Goal: Task Accomplishment & Management: Complete application form

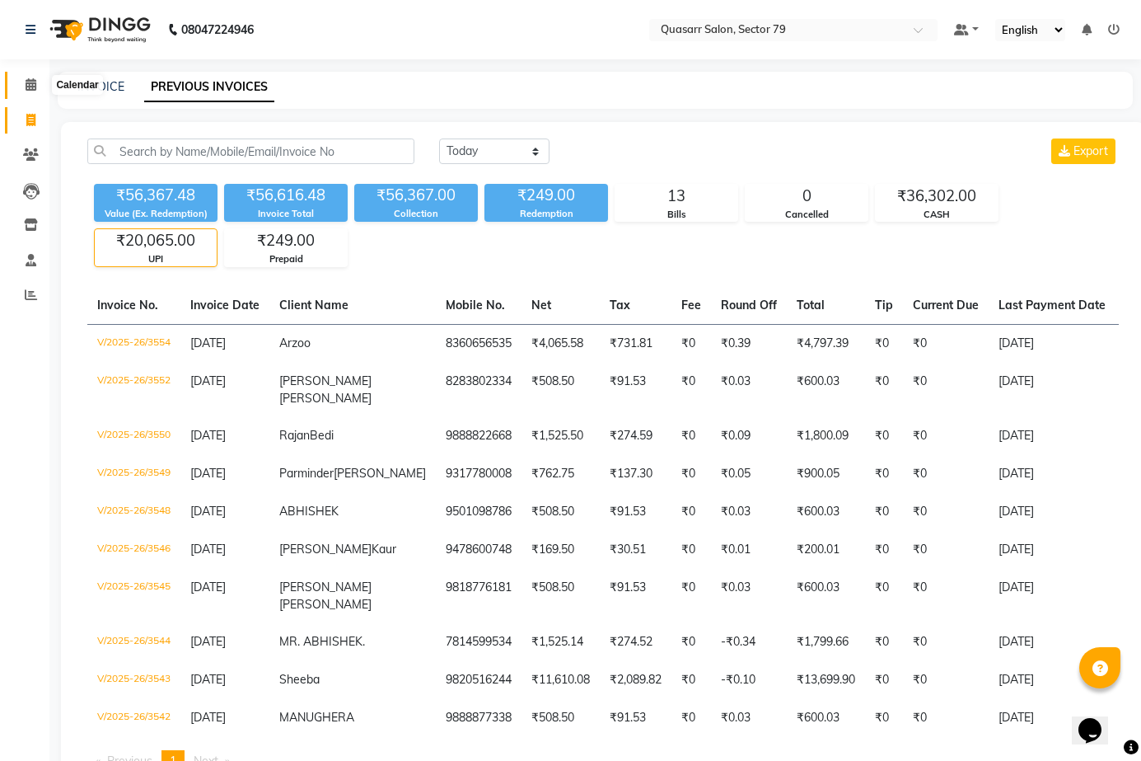
click at [36, 80] on icon at bounding box center [31, 84] width 11 height 12
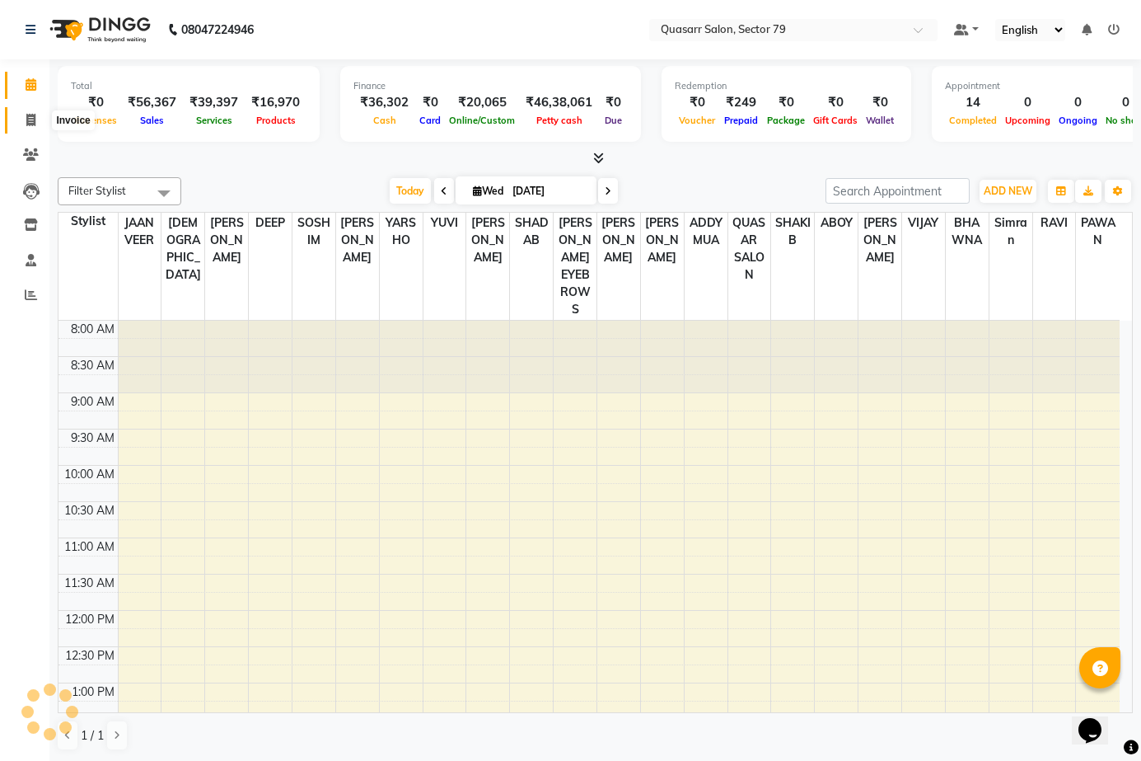
click at [32, 118] on icon at bounding box center [30, 120] width 9 height 12
select select "service"
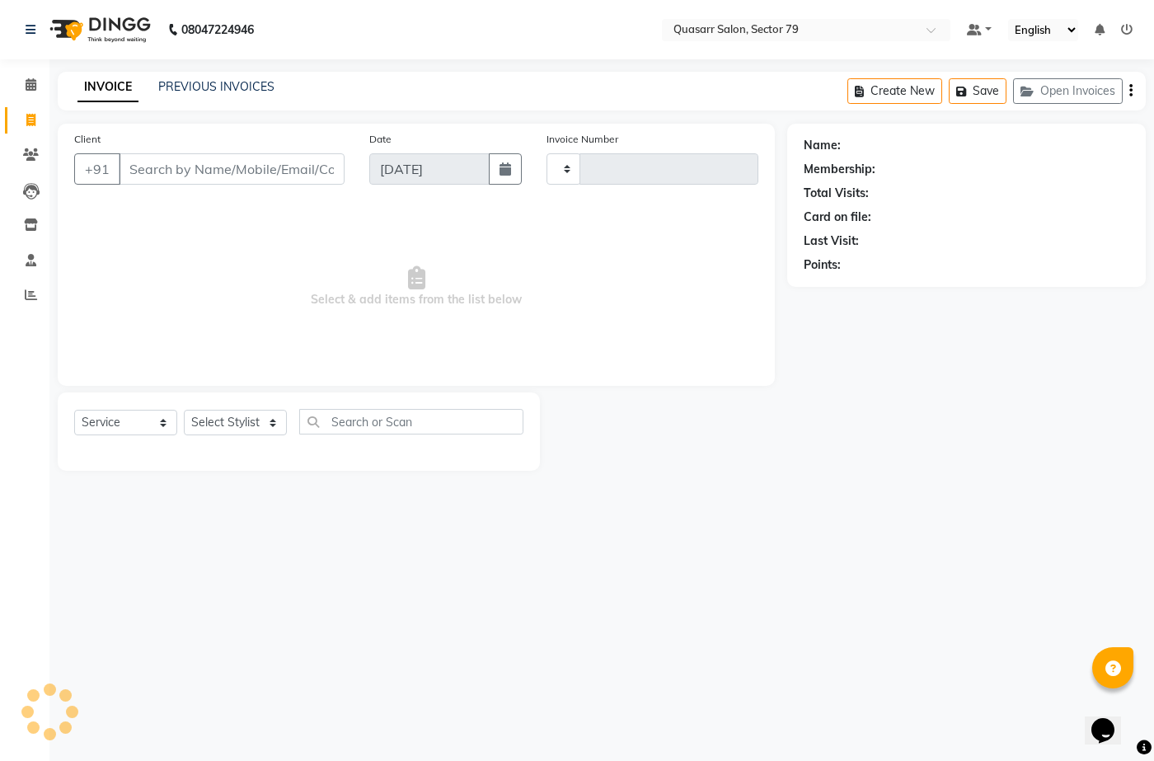
type input "3555"
select select "7231"
click at [241, 168] on input "Client" at bounding box center [232, 168] width 226 height 31
type input "9646564549"
click at [272, 171] on span "Add Client" at bounding box center [301, 169] width 65 height 16
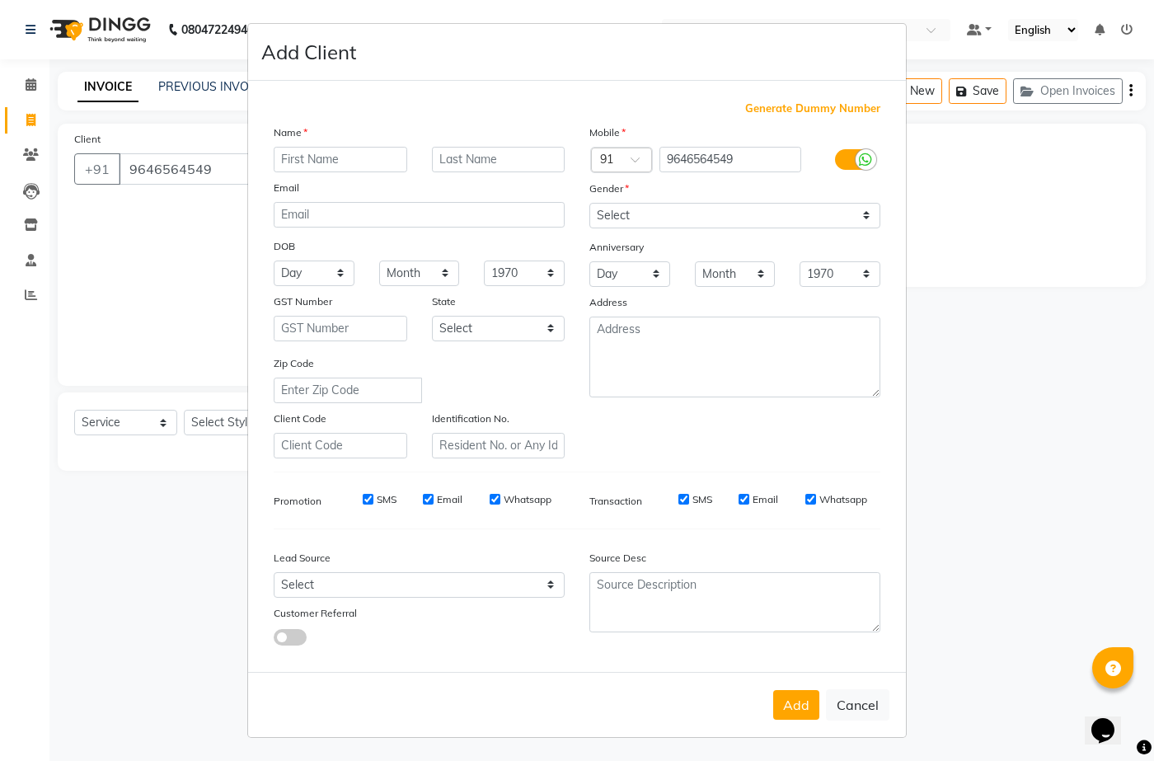
click at [344, 166] on input "text" at bounding box center [340, 160] width 133 height 26
type input "Alite"
click at [765, 212] on select "Select [DEMOGRAPHIC_DATA] [DEMOGRAPHIC_DATA] Other Prefer Not To Say" at bounding box center [734, 216] width 291 height 26
select select "[DEMOGRAPHIC_DATA]"
click at [589, 203] on select "Select [DEMOGRAPHIC_DATA] [DEMOGRAPHIC_DATA] Other Prefer Not To Say" at bounding box center [734, 216] width 291 height 26
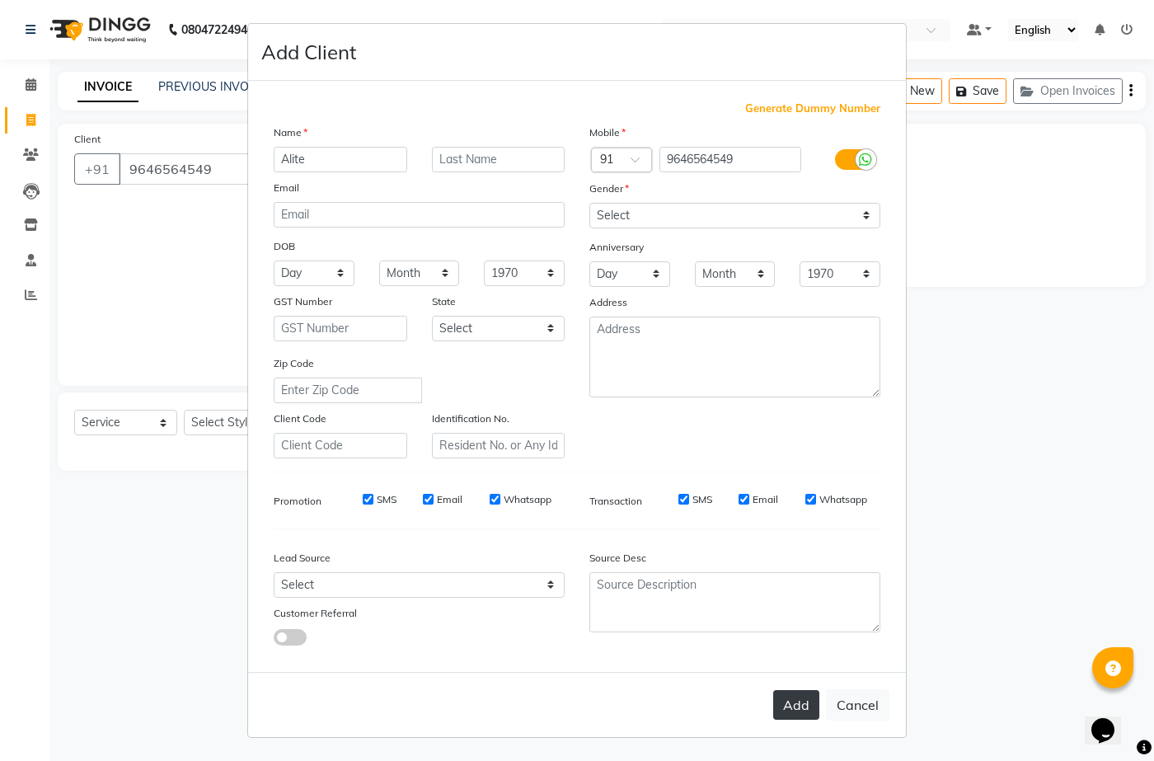
click at [800, 710] on button "Add" at bounding box center [796, 705] width 46 height 30
select select
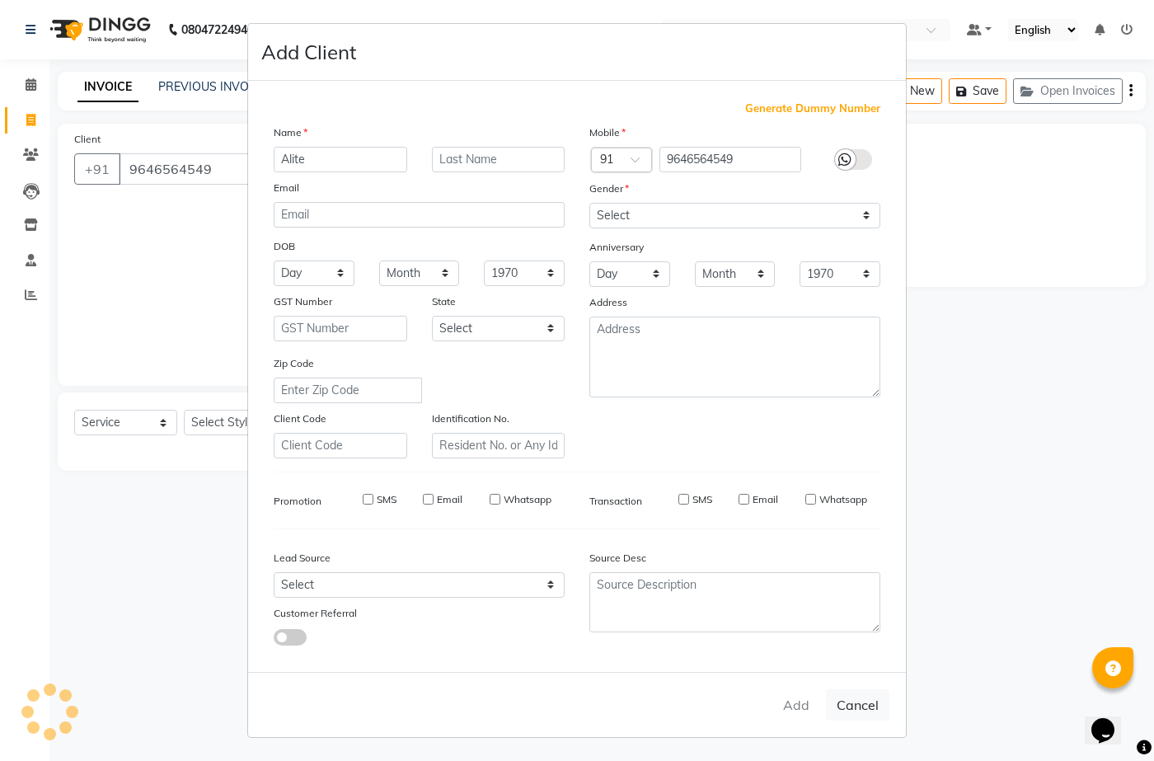
select select
checkbox input "false"
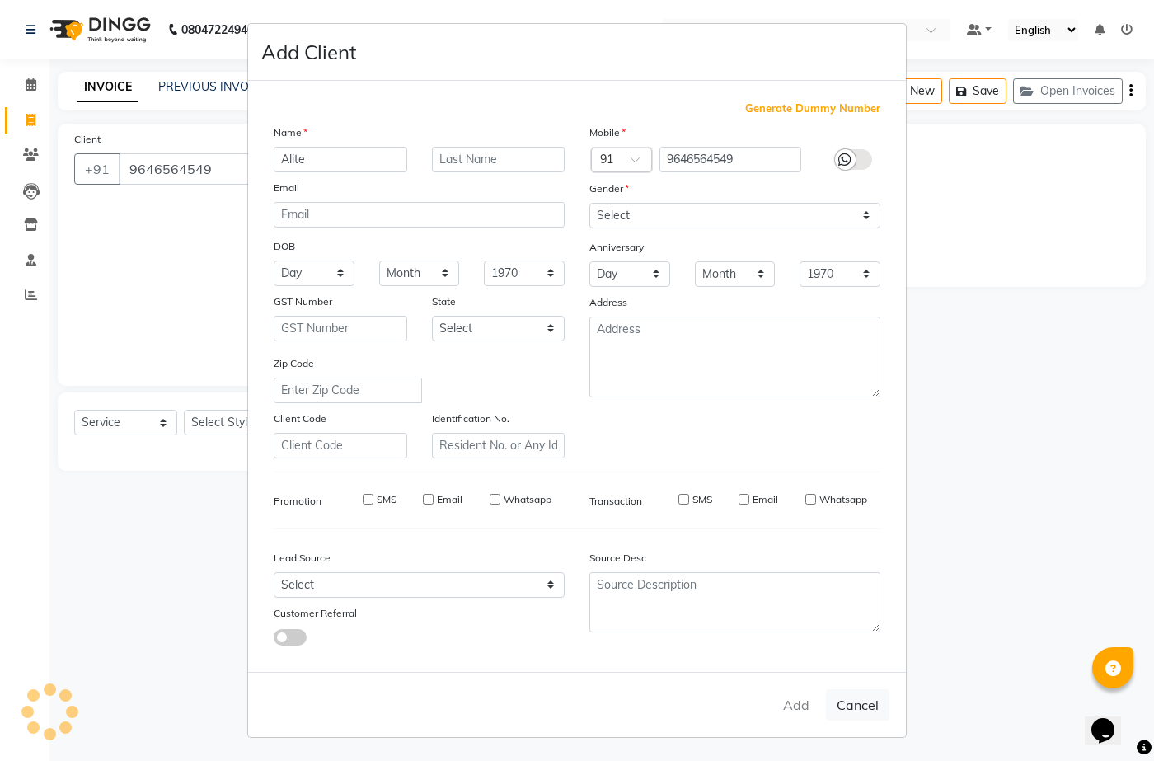
checkbox input "false"
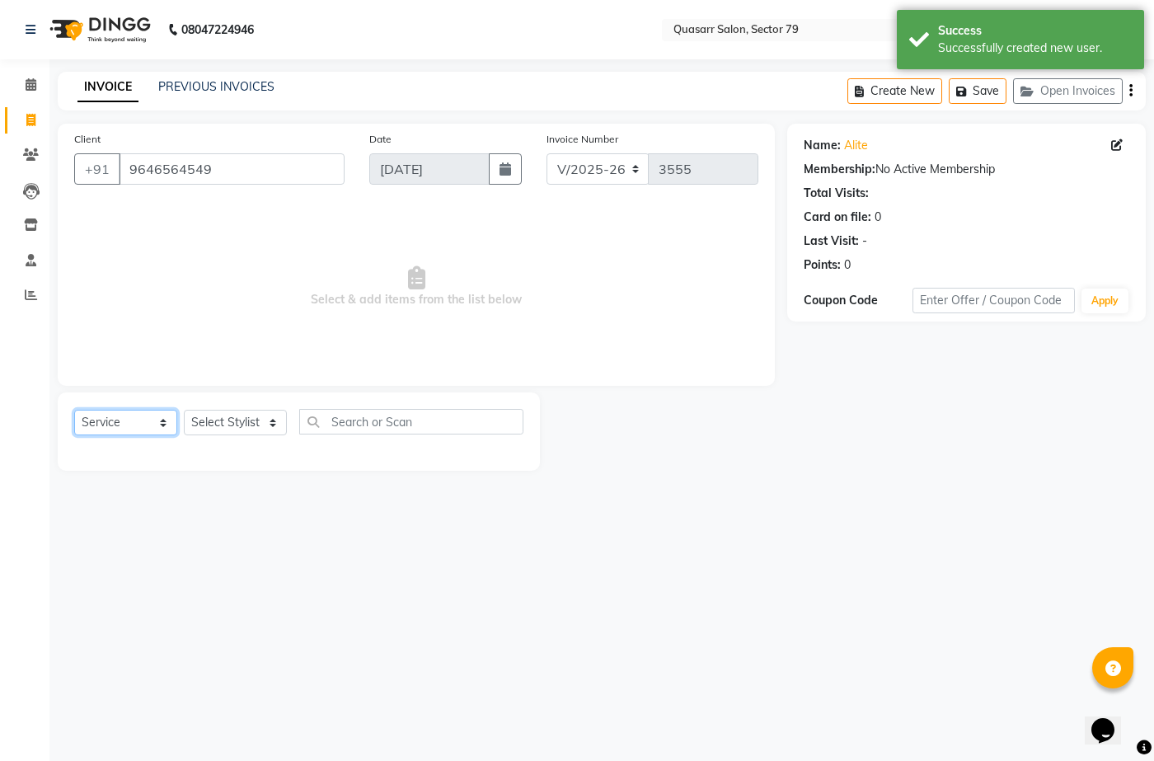
click at [145, 425] on select "Select Service Product Membership Package Voucher Prepaid Gift Card" at bounding box center [125, 423] width 103 height 26
click at [220, 422] on select "Select Stylist ABOY ADDY MUA Aruna [PERSON_NAME] DEEP [PERSON_NAME] [PERSON_NAM…" at bounding box center [235, 423] width 103 height 26
select select "89957"
click at [184, 410] on select "Select Stylist ABOY ADDY MUA Aruna [PERSON_NAME] DEEP [PERSON_NAME] [PERSON_NAM…" at bounding box center [235, 423] width 103 height 26
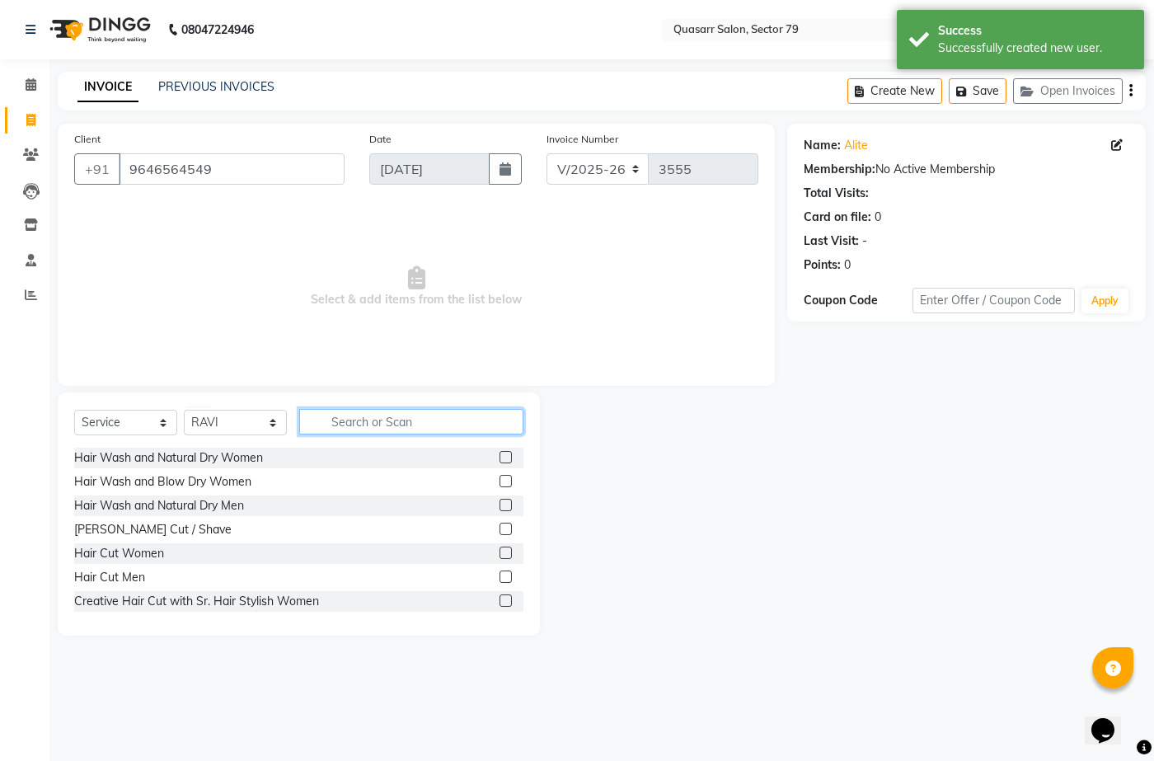
click at [383, 427] on input "text" at bounding box center [411, 422] width 224 height 26
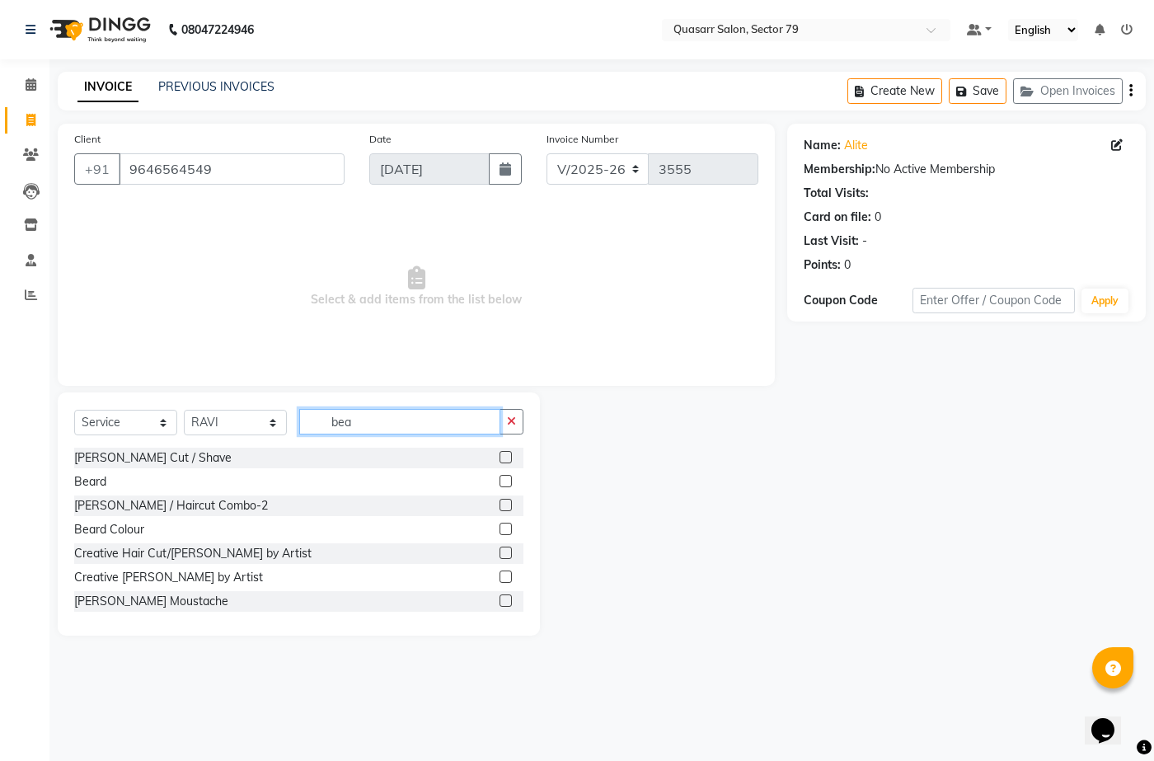
type input "bea"
click at [499, 476] on label at bounding box center [505, 481] width 12 height 12
click at [499, 476] on input "checkbox" at bounding box center [504, 481] width 11 height 11
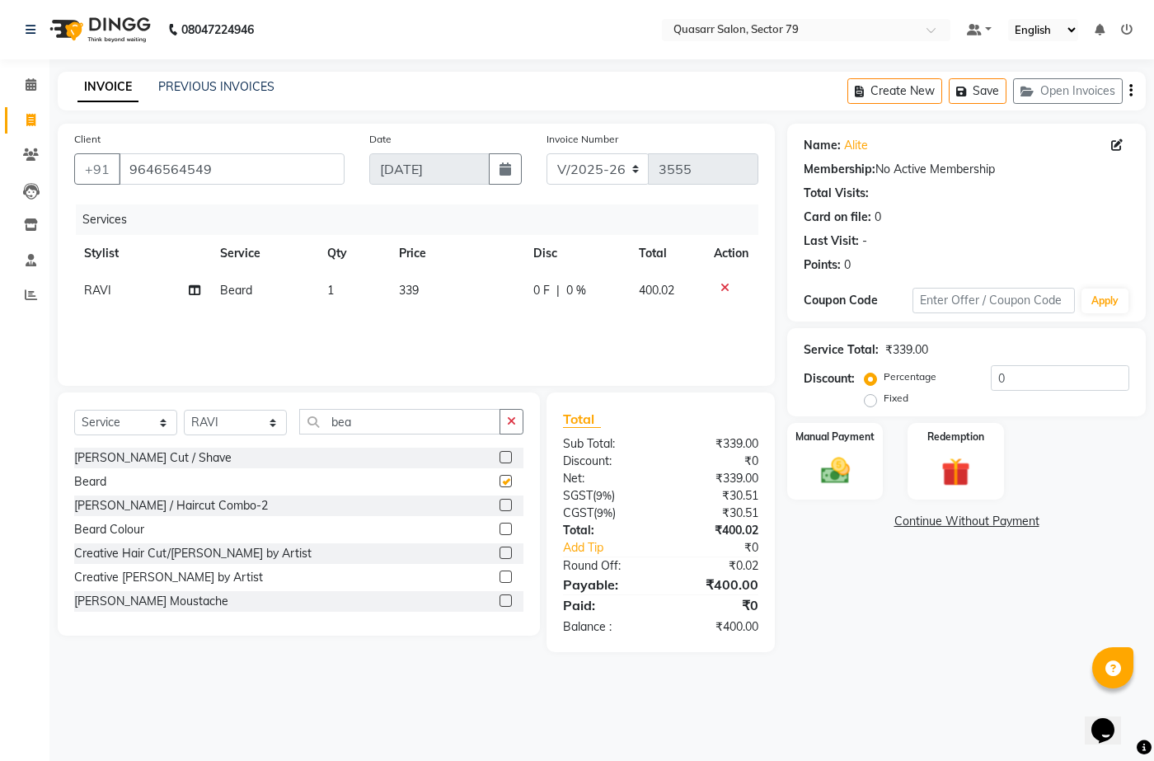
checkbox input "false"
drag, startPoint x: 382, startPoint y: 426, endPoint x: 241, endPoint y: 400, distance: 143.2
click at [241, 400] on div "Select Service Product Membership Package Voucher Prepaid Gift Card Select Styl…" at bounding box center [299, 513] width 482 height 243
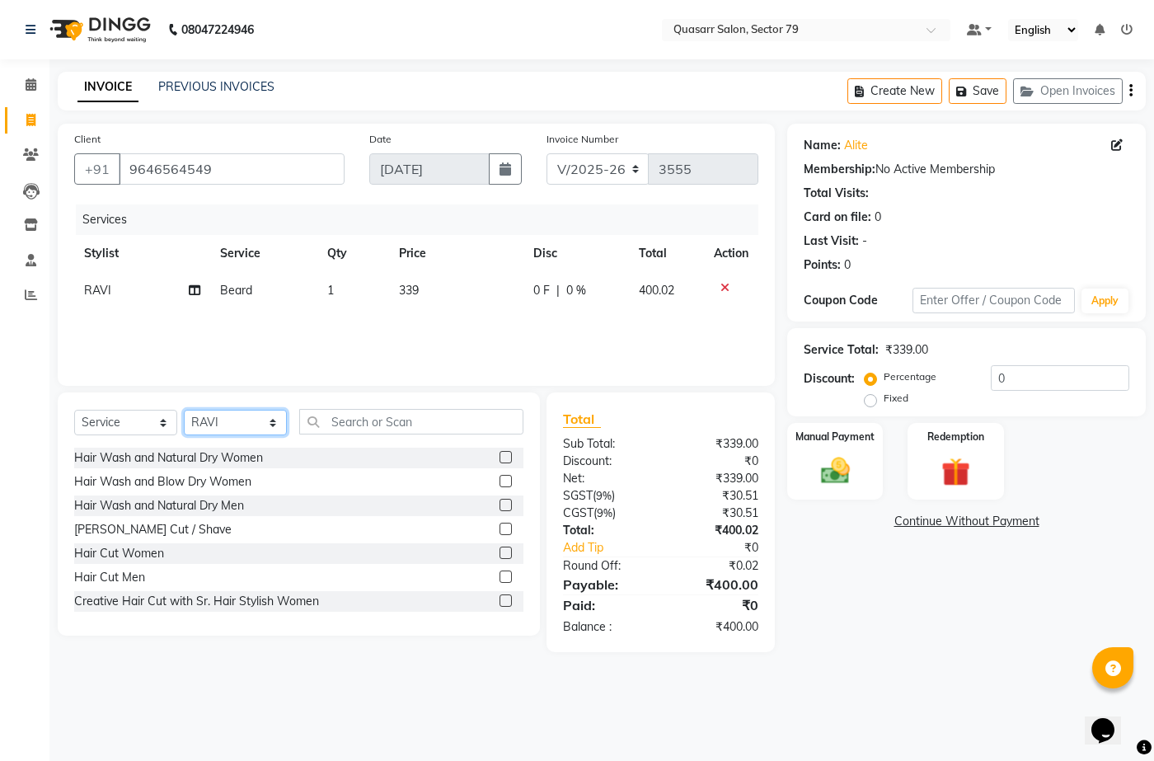
click at [224, 425] on select "Select Stylist ABOY ADDY MUA Aruna [PERSON_NAME] DEEP [PERSON_NAME] [PERSON_NAM…" at bounding box center [235, 423] width 103 height 26
select select "83589"
click at [184, 410] on select "Select Stylist ABOY ADDY MUA Aruna [PERSON_NAME] DEEP [PERSON_NAME] [PERSON_NAM…" at bounding box center [235, 423] width 103 height 26
click at [406, 424] on input "text" at bounding box center [411, 422] width 224 height 26
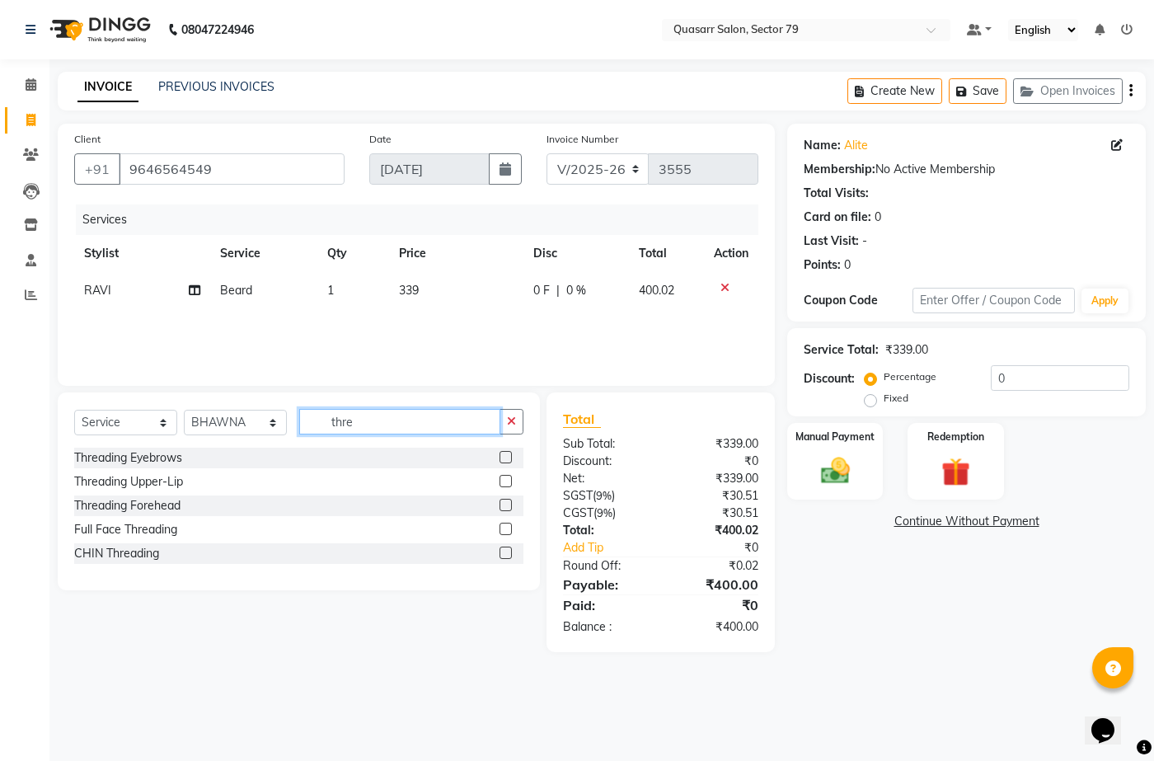
type input "thre"
click at [501, 456] on label at bounding box center [505, 457] width 12 height 12
click at [501, 456] on input "checkbox" at bounding box center [504, 457] width 11 height 11
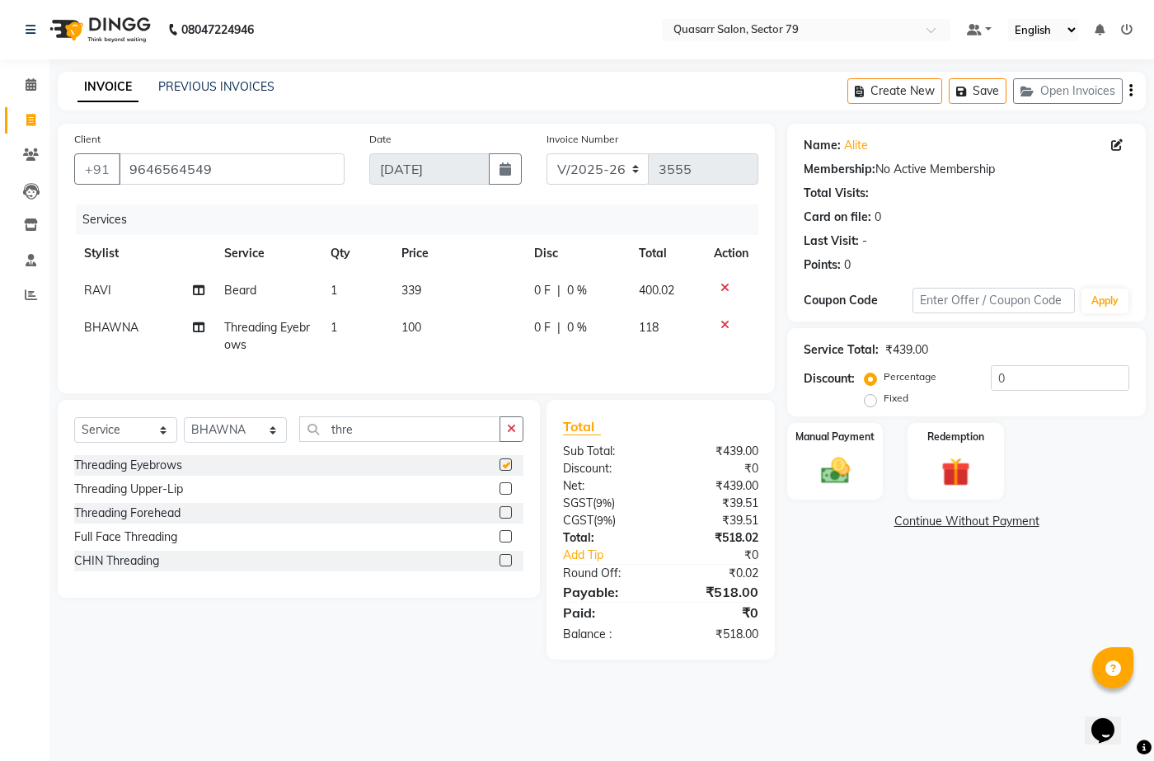
checkbox input "false"
click at [502, 494] on label at bounding box center [505, 488] width 12 height 12
click at [502, 494] on input "checkbox" at bounding box center [504, 489] width 11 height 11
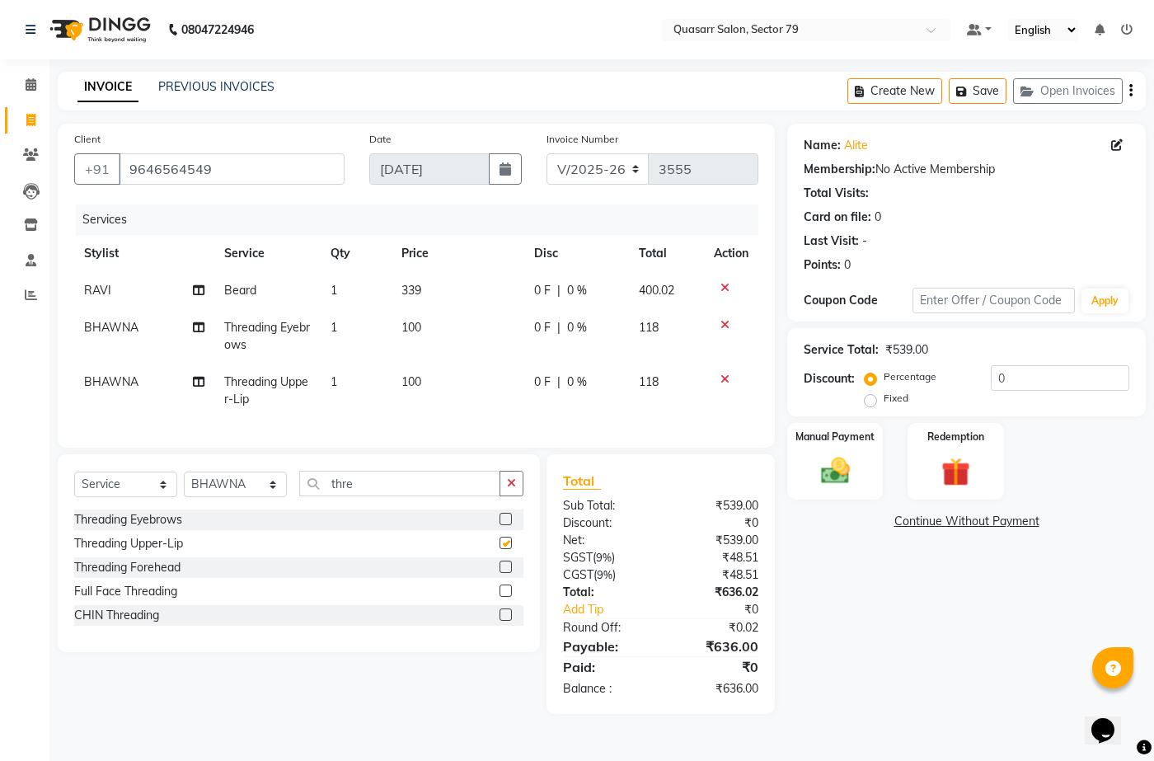
checkbox input "false"
click at [245, 497] on select "Select Stylist ABOY ADDY MUA Aruna [PERSON_NAME] DEEP [PERSON_NAME] [PERSON_NAM…" at bounding box center [235, 484] width 103 height 26
select select "61617"
click at [184, 484] on select "Select Stylist ABOY ADDY MUA Aruna [PERSON_NAME] DEEP [PERSON_NAME] [PERSON_NAM…" at bounding box center [235, 484] width 103 height 26
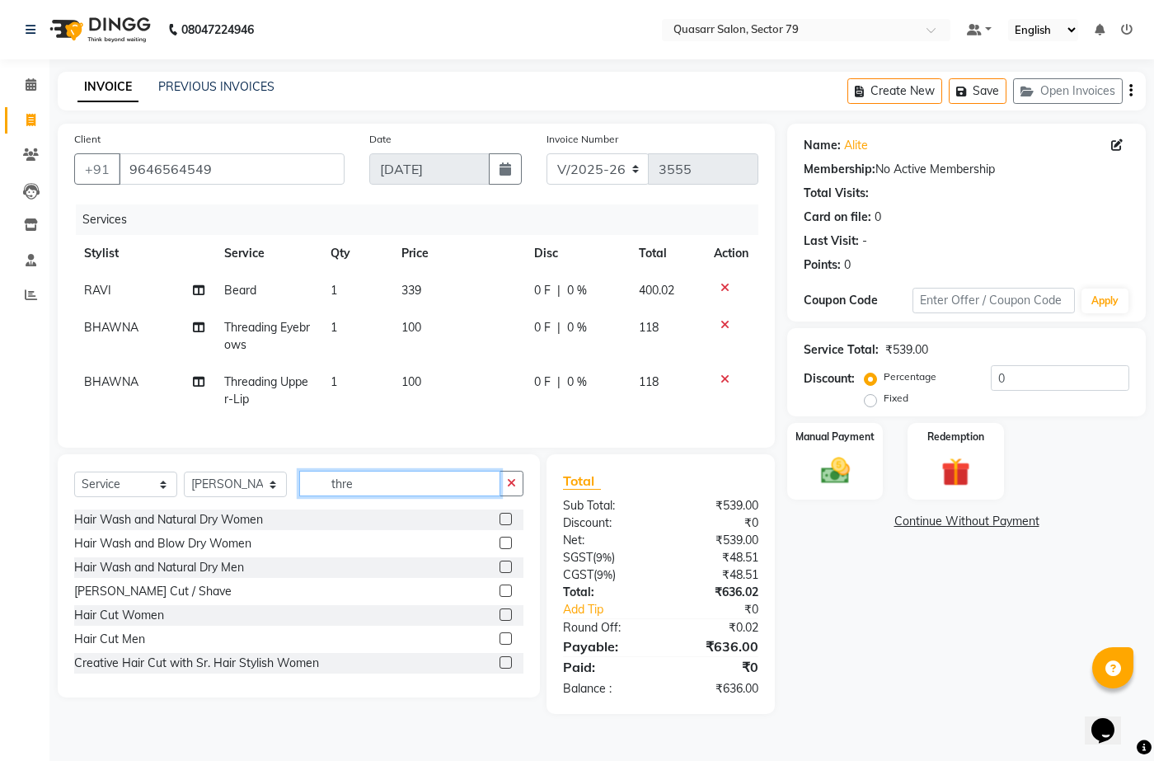
click at [389, 496] on input "thre" at bounding box center [399, 483] width 201 height 26
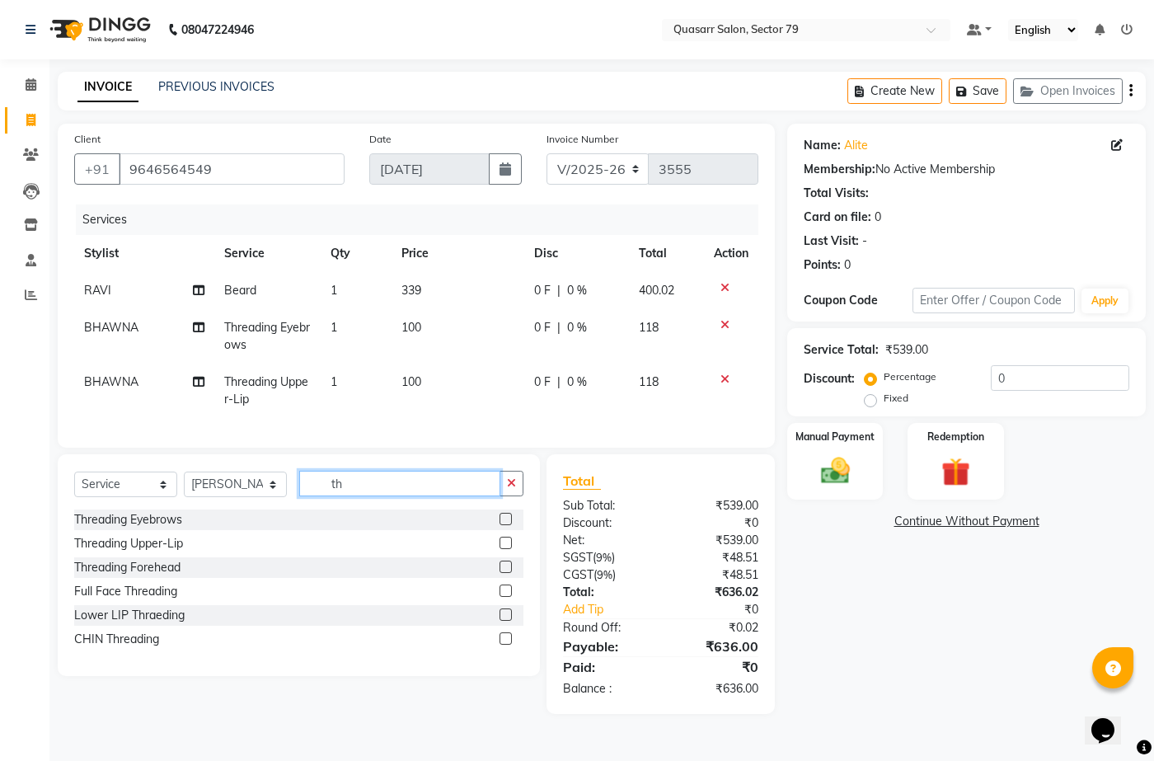
type input "t"
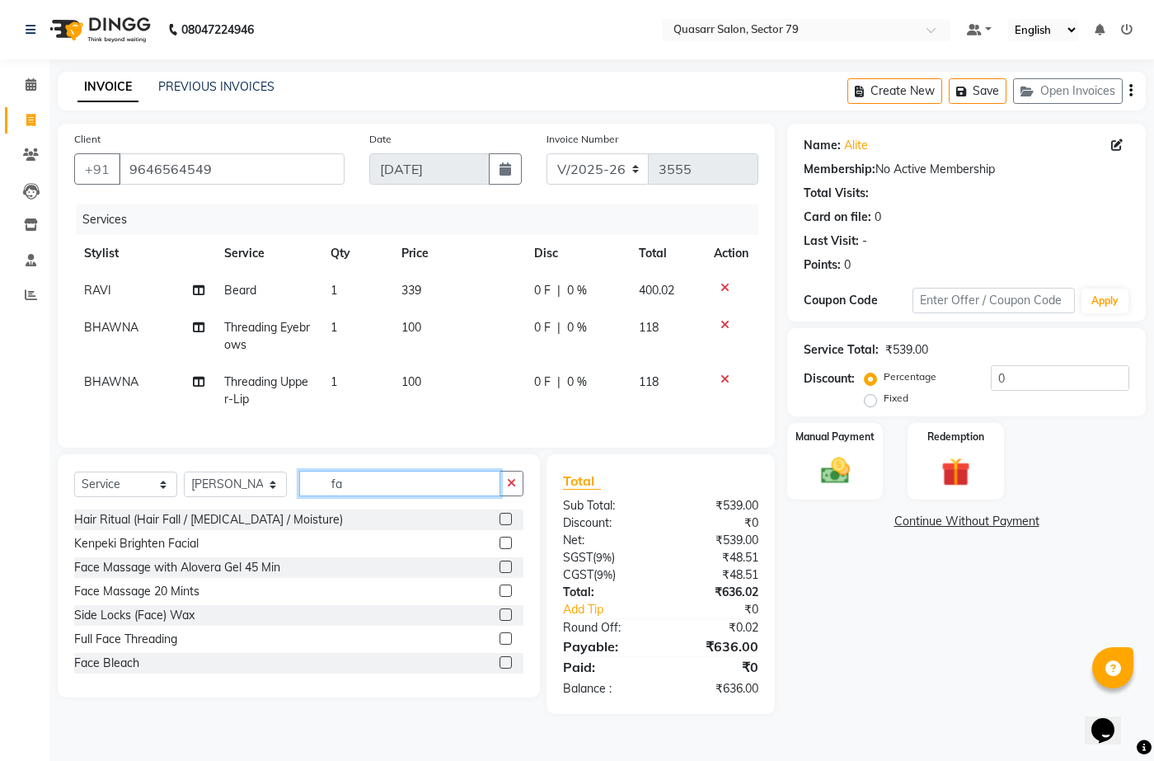
type input "f"
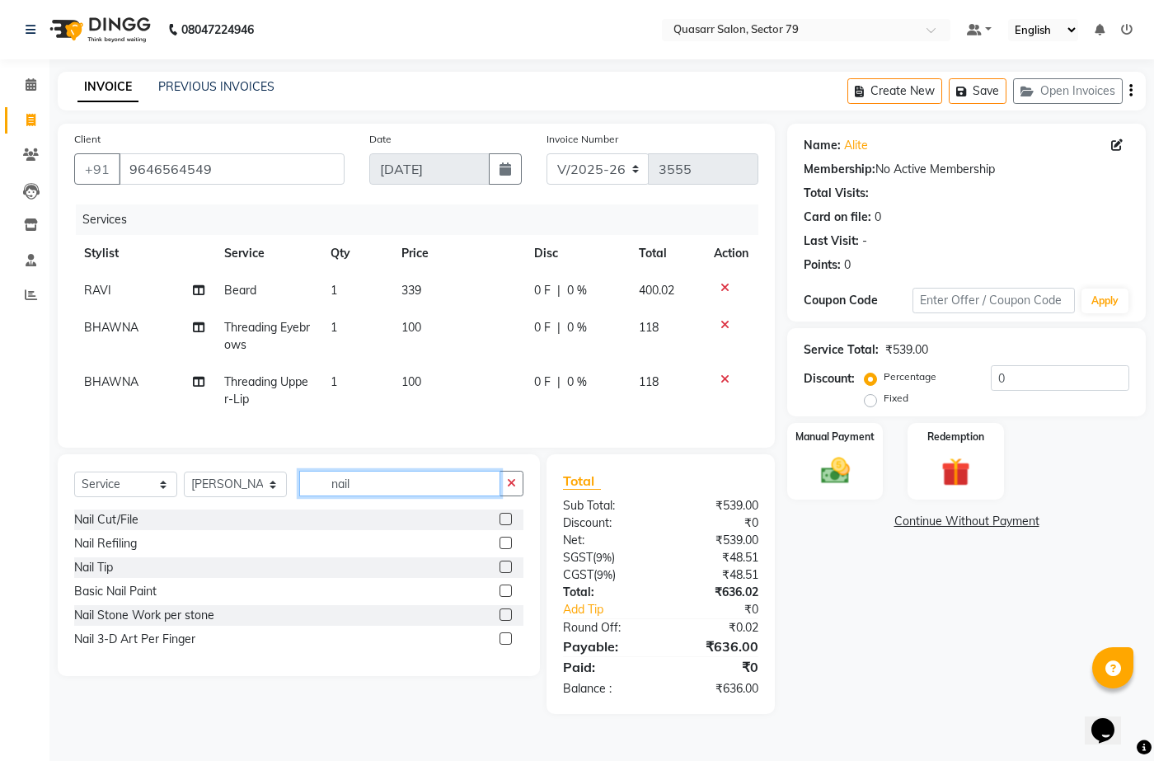
type input "nail"
click at [509, 573] on label at bounding box center [505, 566] width 12 height 12
click at [509, 573] on input "checkbox" at bounding box center [504, 567] width 11 height 11
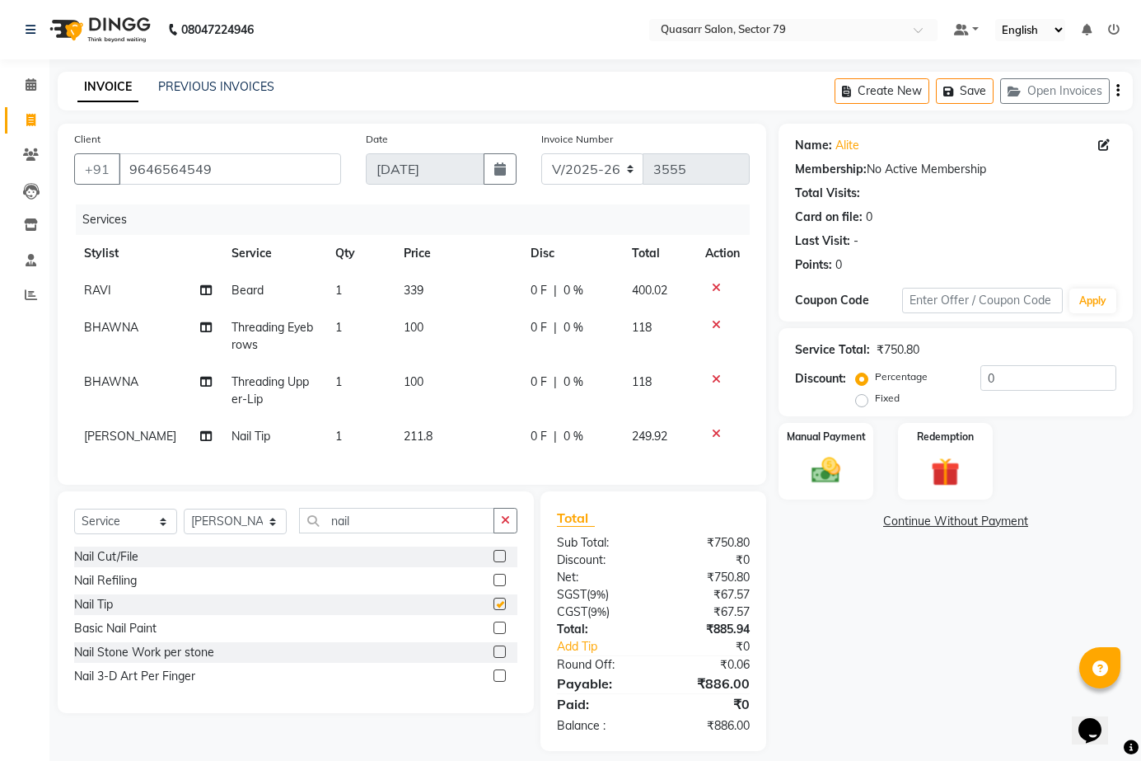
checkbox input "false"
click at [414, 447] on td "211.8" at bounding box center [458, 436] width 128 height 37
select select "61617"
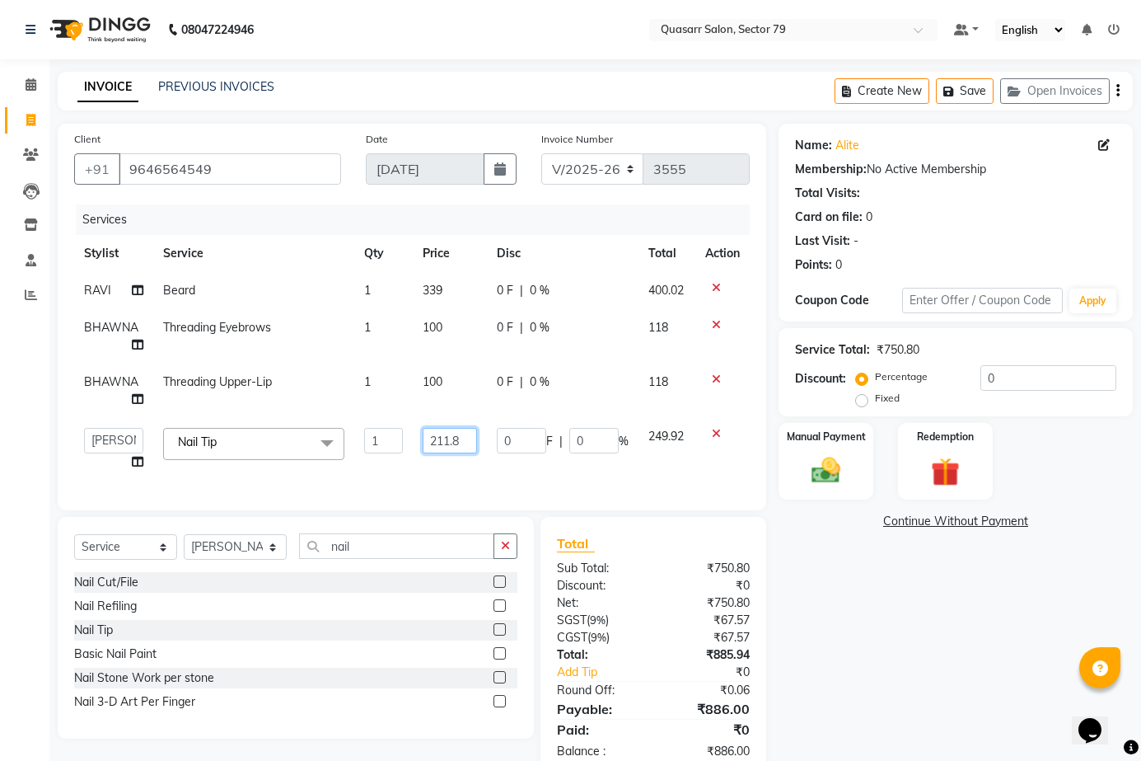
drag, startPoint x: 472, startPoint y: 442, endPoint x: 392, endPoint y: 439, distance: 80.0
click at [396, 432] on tr "ABOY ADDY MUA Aruna [PERSON_NAME] DEEP [PERSON_NAME] DEVI JAANVEER [PERSON_NAME…" at bounding box center [412, 449] width 676 height 63
type input "1500"
click at [619, 470] on div "Services Stylist Service Qty Price Disc Total Action [PERSON_NAME] 1 339 0 F | …" at bounding box center [412, 348] width 676 height 289
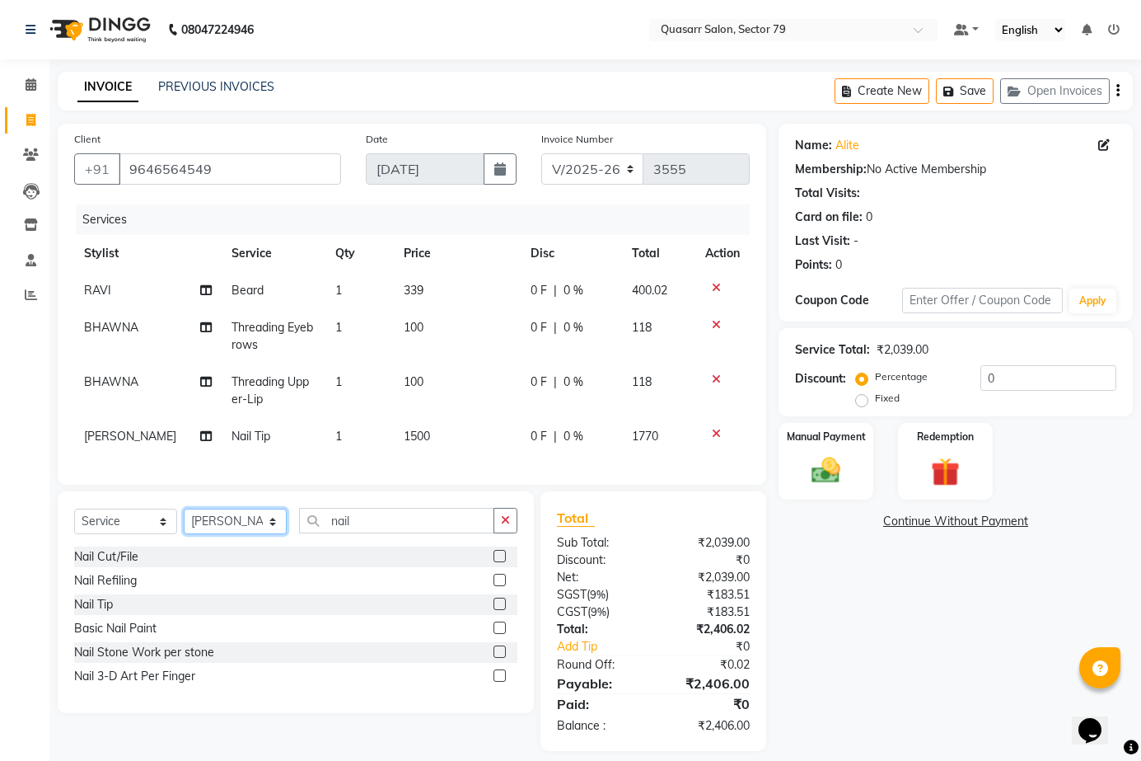
click at [221, 528] on select "Select Stylist ABOY ADDY MUA Aruna [PERSON_NAME] DEEP [PERSON_NAME] [PERSON_NAM…" at bounding box center [235, 521] width 103 height 26
select select "61614"
click at [184, 521] on select "Select Stylist ABOY ADDY MUA Aruna [PERSON_NAME] DEEP [PERSON_NAME] [PERSON_NAM…" at bounding box center [235, 521] width 103 height 26
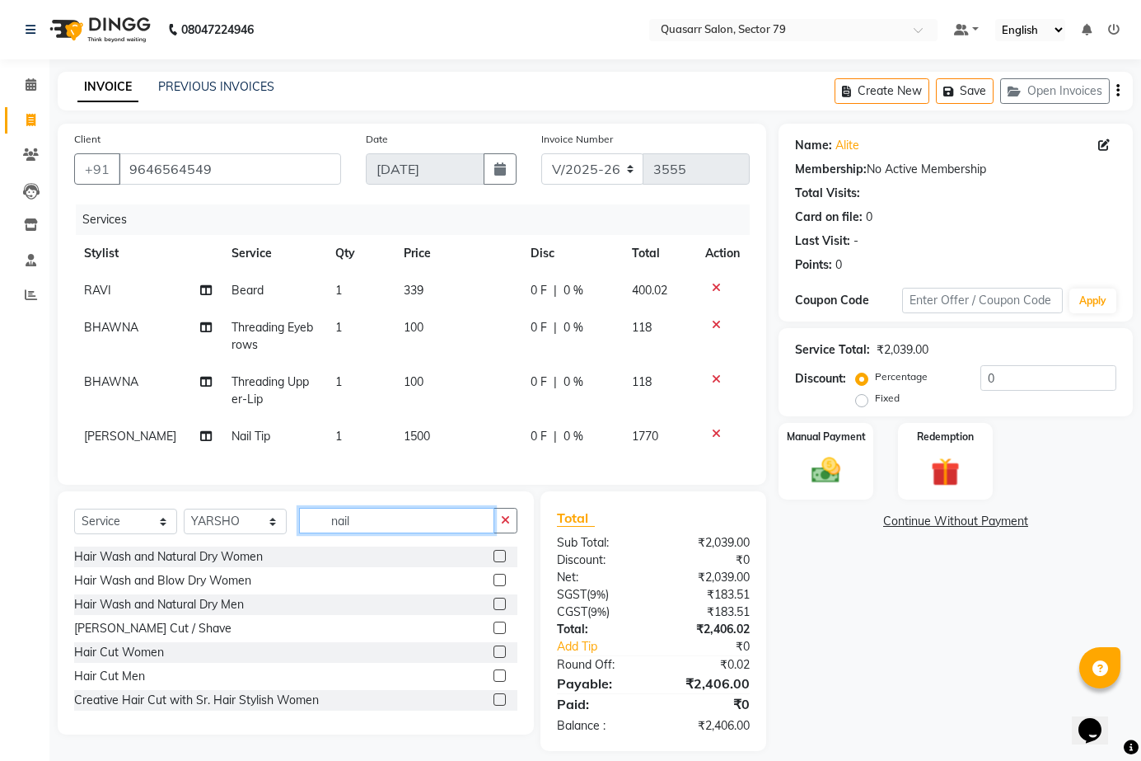
drag, startPoint x: 377, startPoint y: 527, endPoint x: 290, endPoint y: 521, distance: 87.5
click at [297, 522] on div "Select Service Product Membership Package Voucher Prepaid Gift Card Select Styl…" at bounding box center [295, 527] width 443 height 39
type input "hair w"
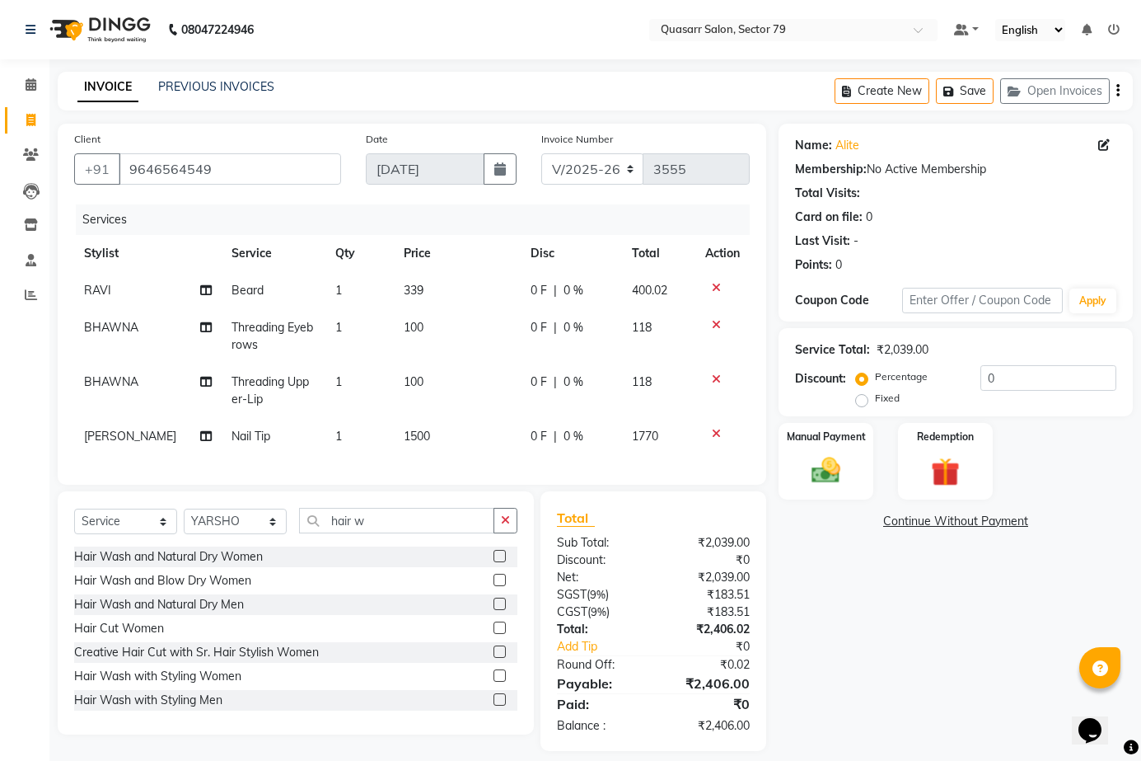
click at [494, 586] on label at bounding box center [500, 579] width 12 height 12
click at [494, 586] on input "checkbox" at bounding box center [499, 580] width 11 height 11
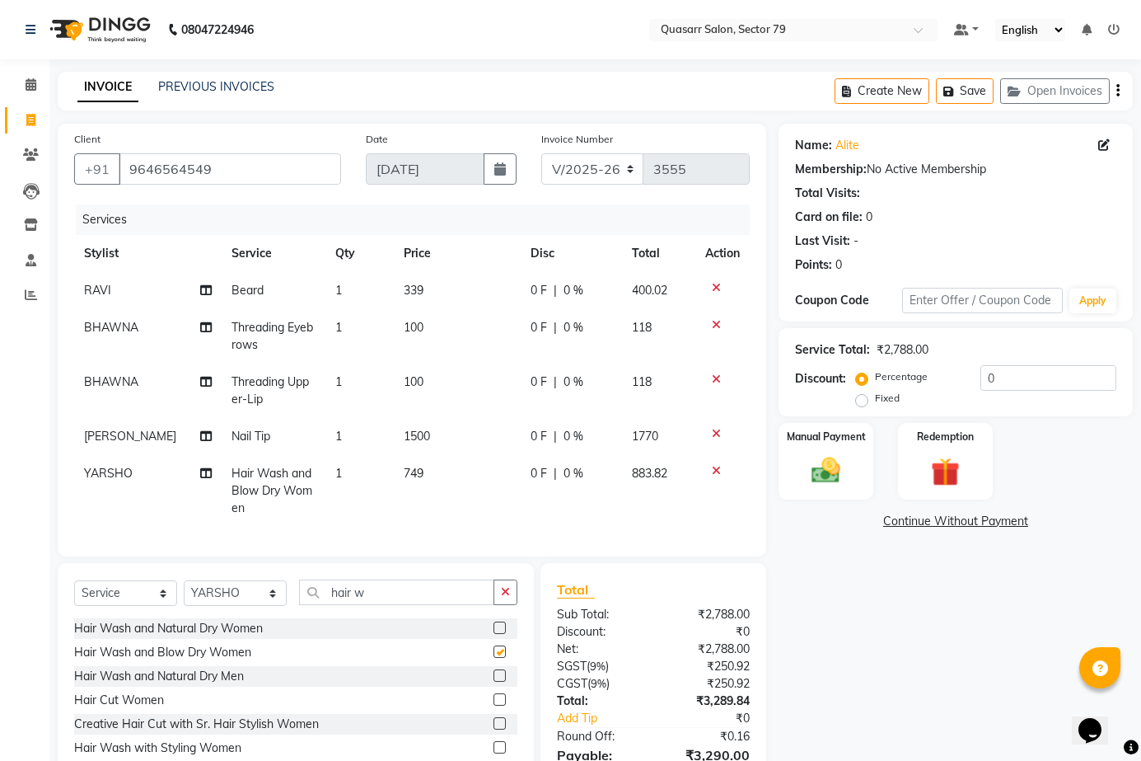
checkbox input "false"
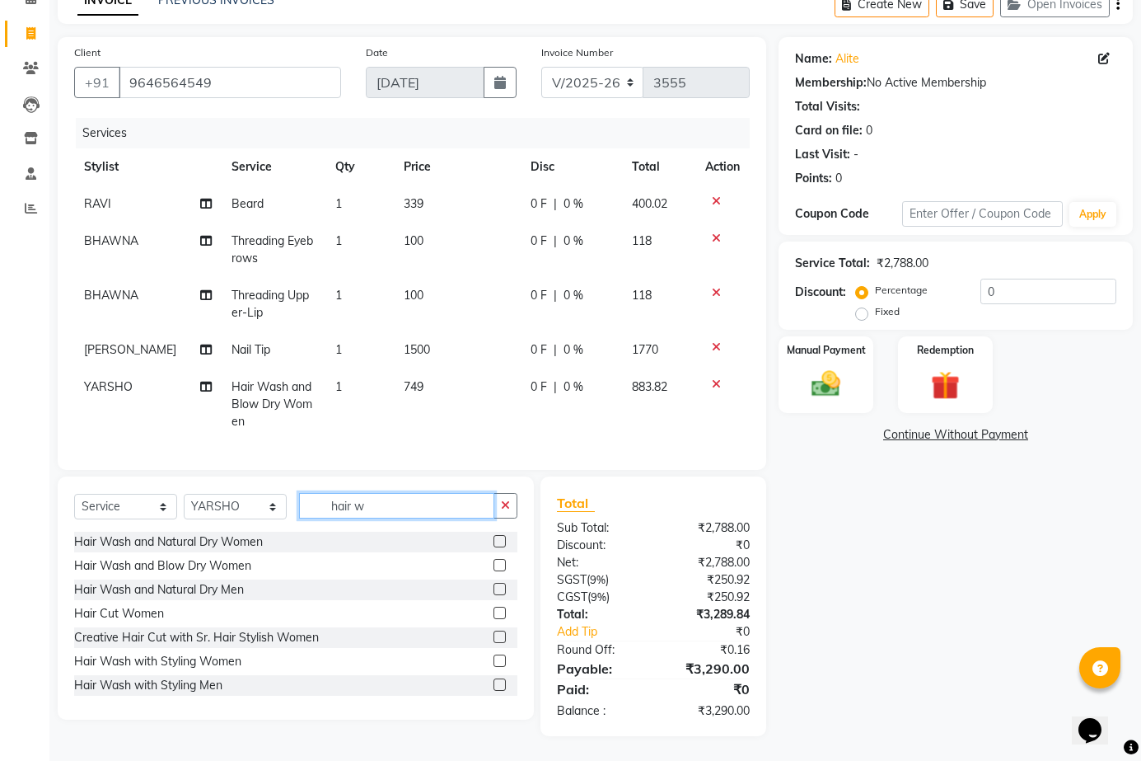
drag, startPoint x: 406, startPoint y: 497, endPoint x: 128, endPoint y: 503, distance: 278.6
click at [139, 503] on div "Select Service Product Membership Package Voucher Prepaid Gift Card Select Styl…" at bounding box center [295, 512] width 443 height 39
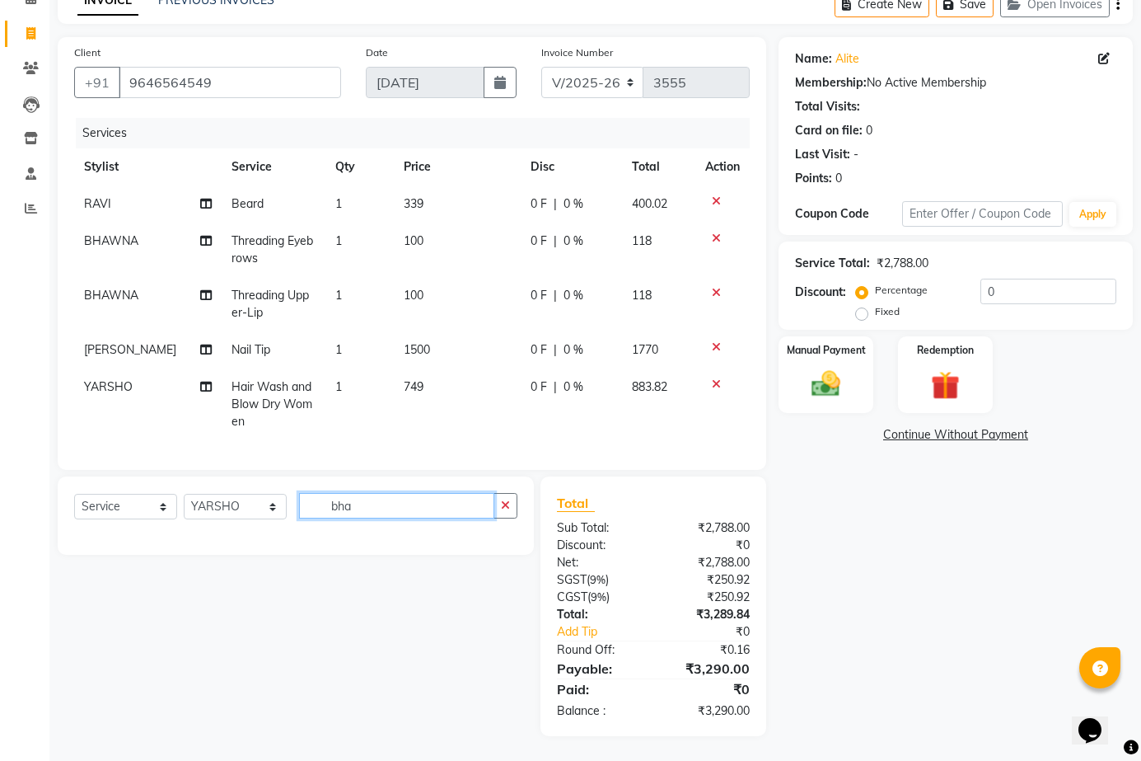
type input "bha"
click at [245, 506] on select "Select Stylist ABOY ADDY MUA Aruna [PERSON_NAME] DEEP [PERSON_NAME] [PERSON_NAM…" at bounding box center [235, 507] width 103 height 26
select select "83589"
click at [184, 494] on select "Select Stylist ABOY ADDY MUA Aruna [PERSON_NAME] DEEP [PERSON_NAME] [PERSON_NAM…" at bounding box center [235, 507] width 103 height 26
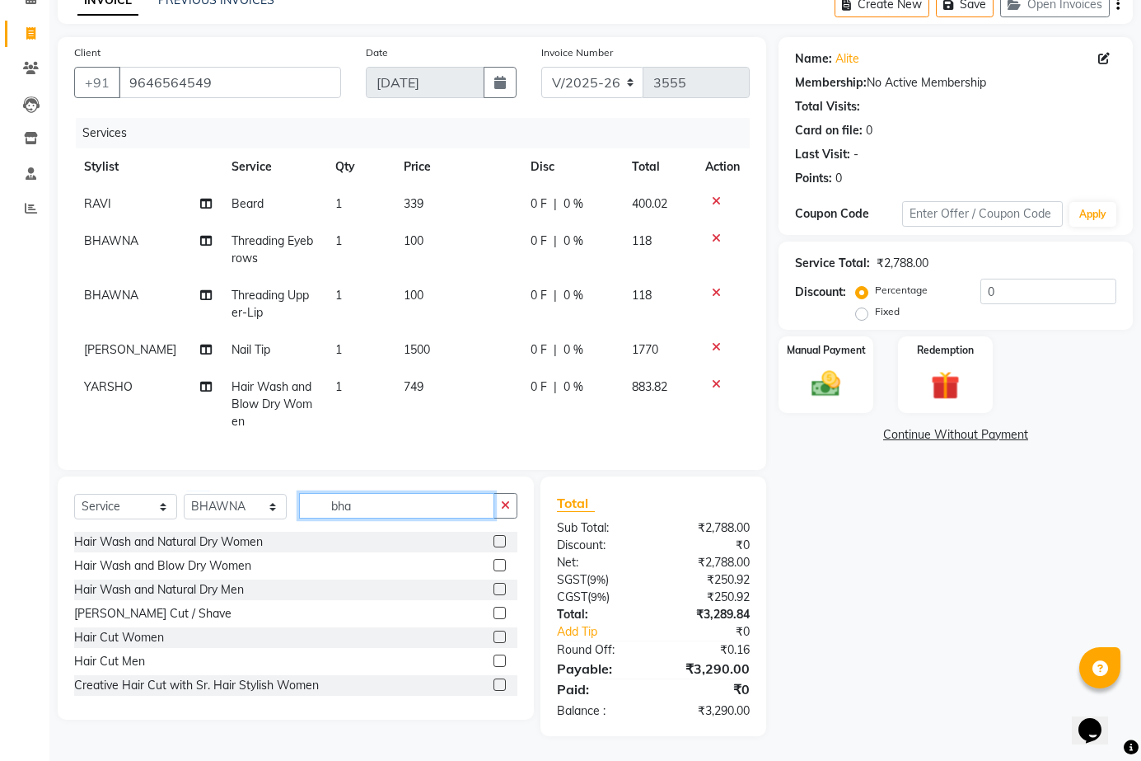
drag, startPoint x: 362, startPoint y: 508, endPoint x: 280, endPoint y: 494, distance: 82.8
click at [280, 494] on div "Select Service Product Membership Package Voucher Prepaid Gift Card Select Styl…" at bounding box center [295, 512] width 443 height 39
type input "bik"
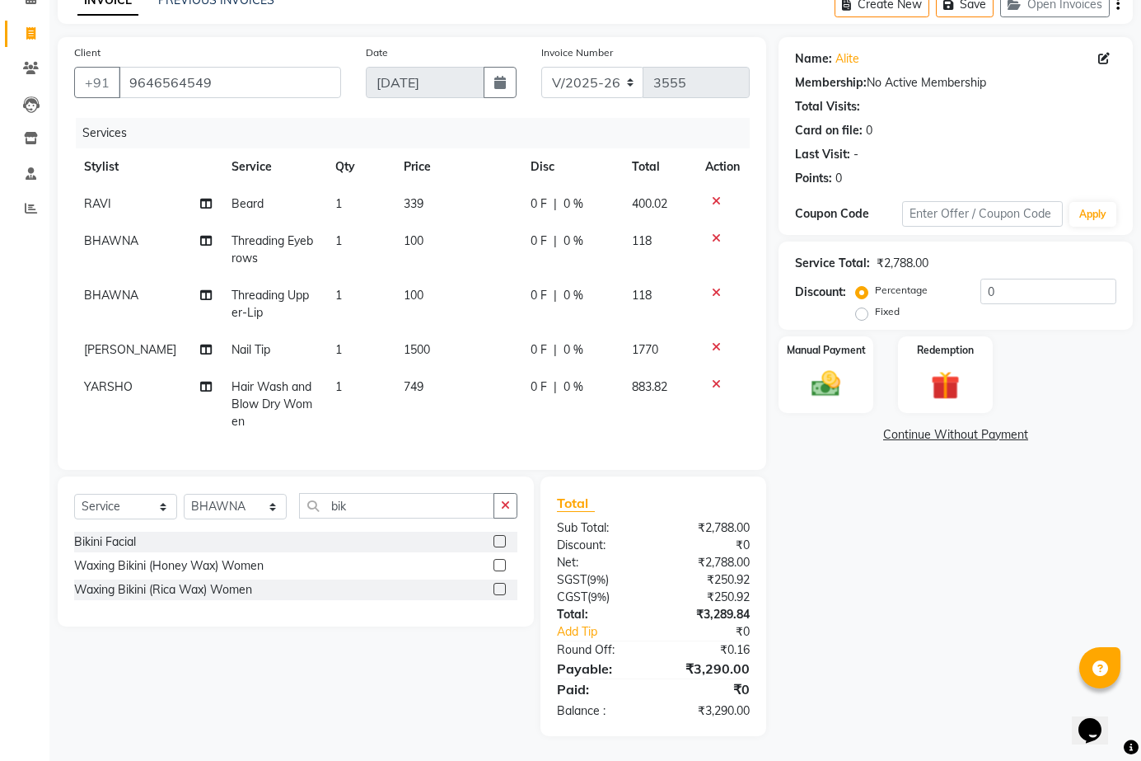
click at [501, 590] on label at bounding box center [500, 589] width 12 height 12
click at [501, 590] on input "checkbox" at bounding box center [499, 589] width 11 height 11
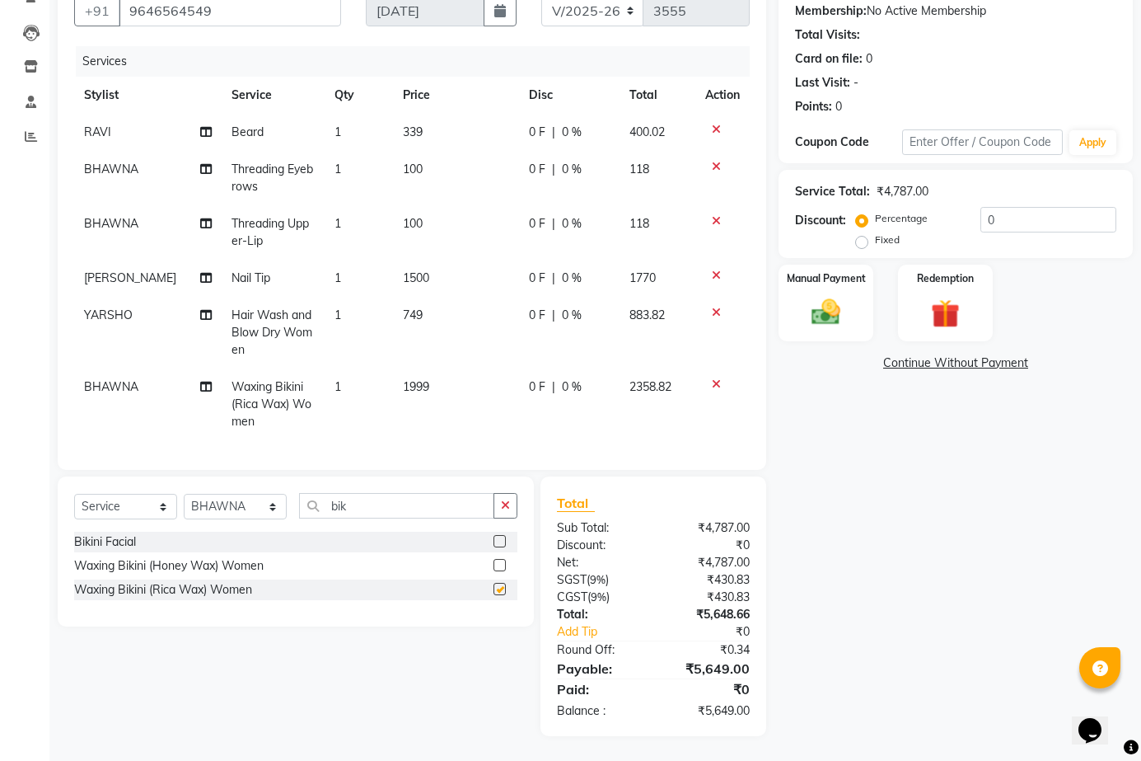
checkbox input "false"
click at [424, 382] on td "1999" at bounding box center [456, 404] width 126 height 72
select select "83589"
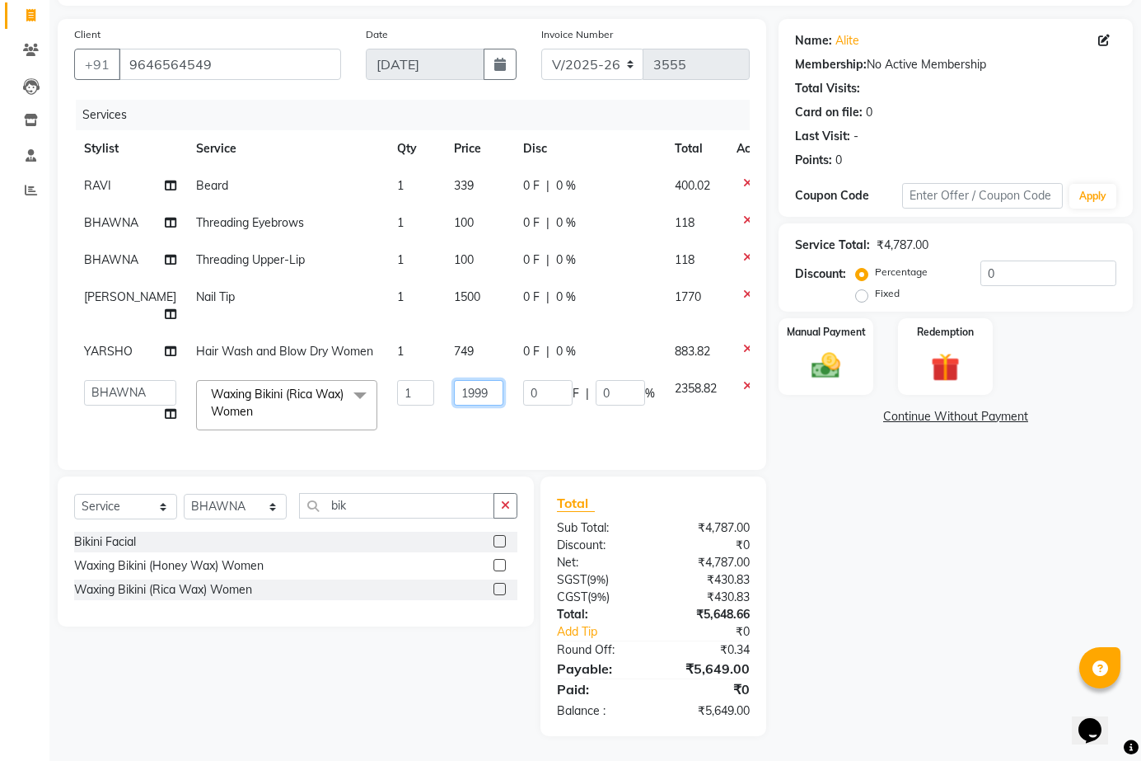
drag, startPoint x: 450, startPoint y: 388, endPoint x: 341, endPoint y: 366, distance: 111.0
click at [351, 370] on tr "ABOY ADDY MUA Aruna [PERSON_NAME] DEEP [PERSON_NAME] DEVI JAANVEER [PERSON_NAME…" at bounding box center [427, 405] width 707 height 70
type input "2000"
click at [382, 428] on tr "ABOY ADDY MUA Aruna [PERSON_NAME] DEEP [PERSON_NAME] DEVI JAANVEER [PERSON_NAME…" at bounding box center [427, 405] width 707 height 70
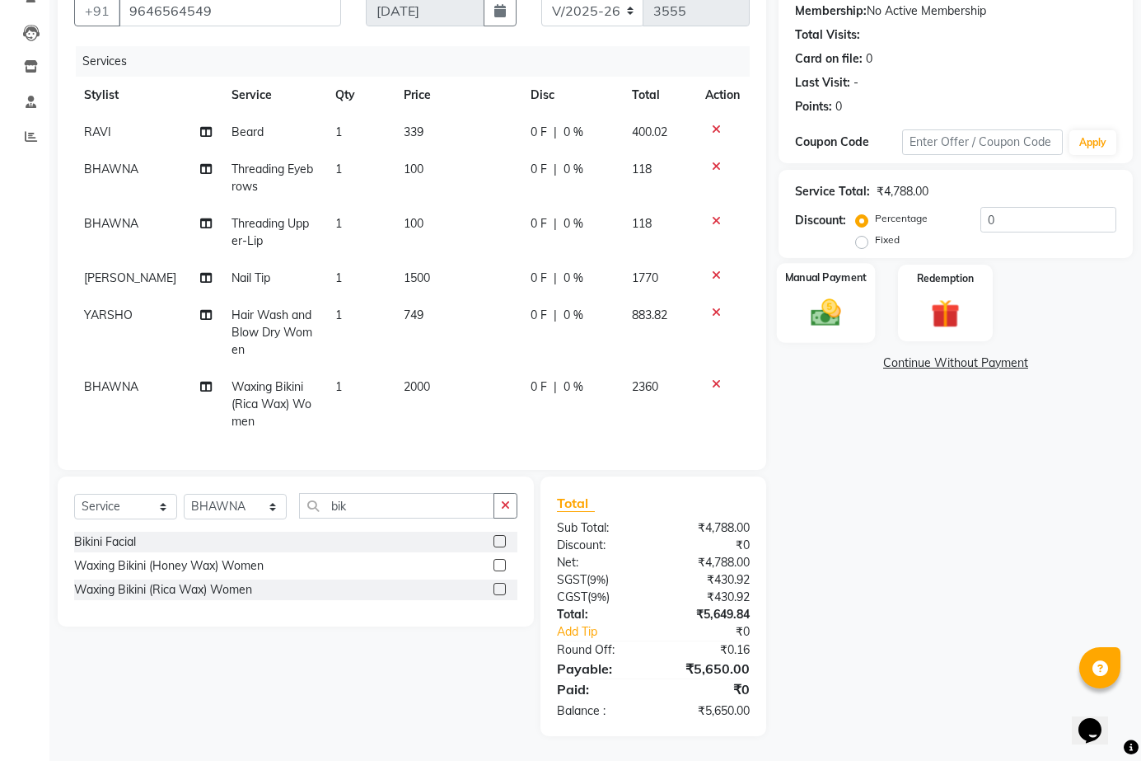
click at [831, 298] on img at bounding box center [826, 312] width 49 height 34
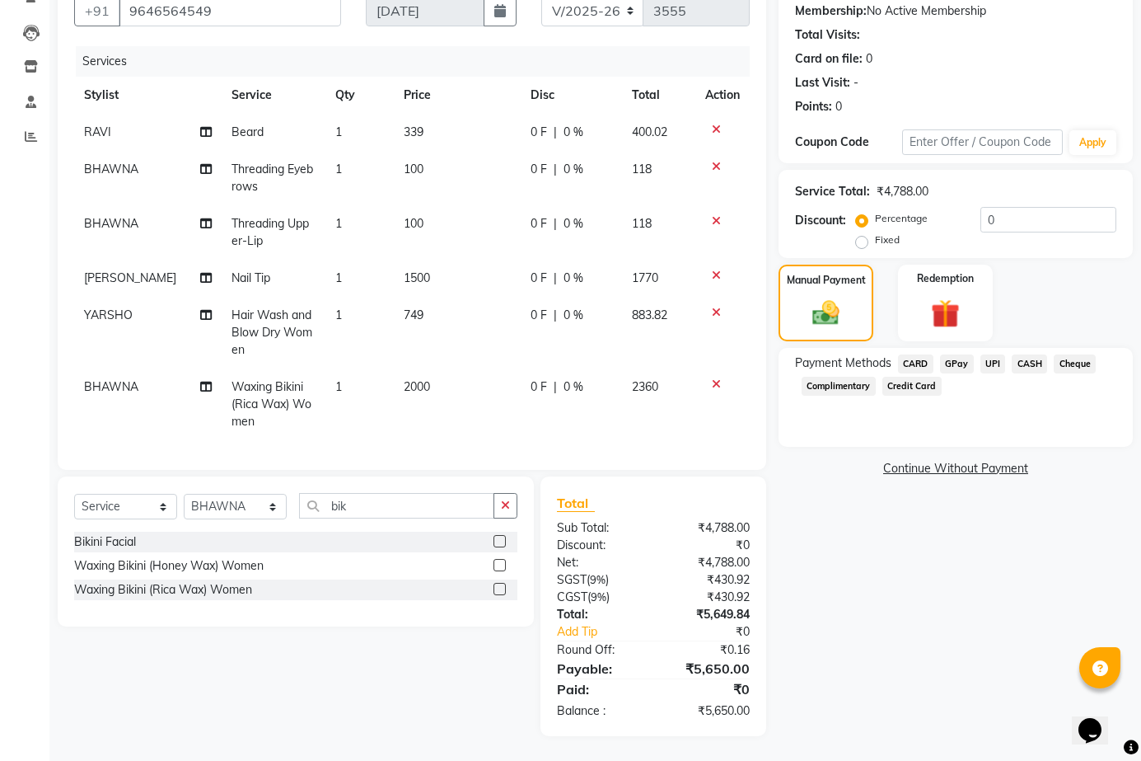
click at [996, 361] on span "UPI" at bounding box center [994, 363] width 26 height 19
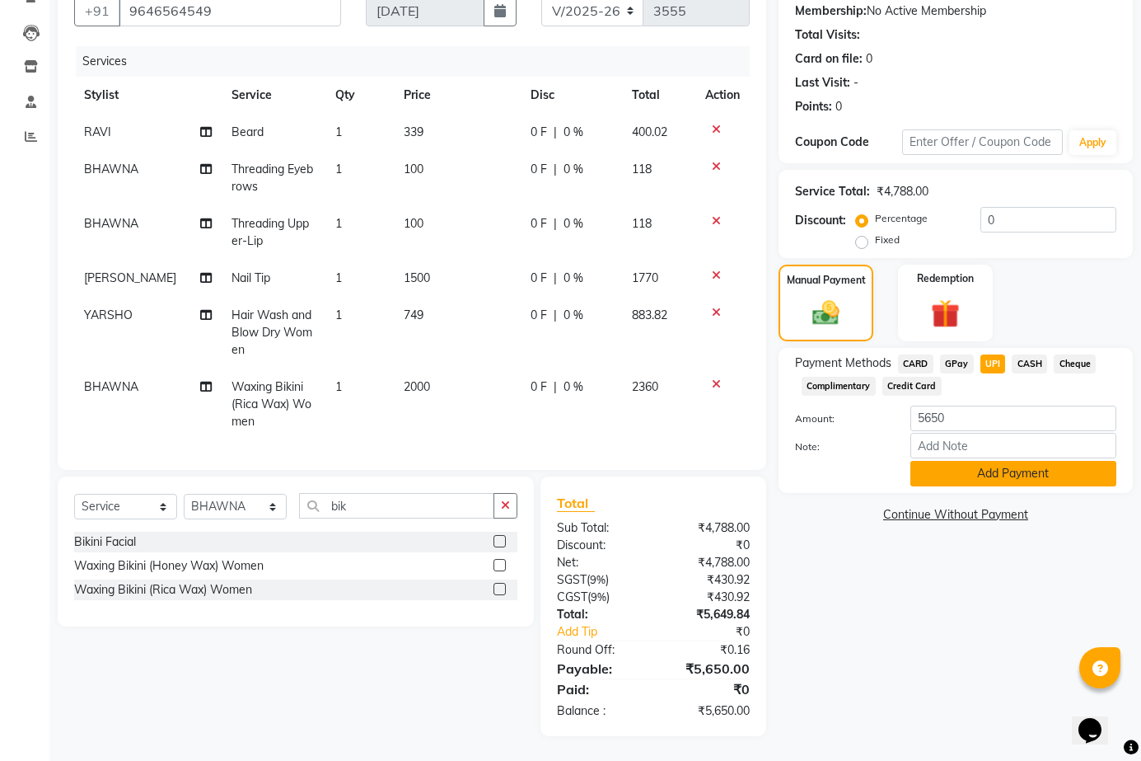
click at [1015, 461] on button "Add Payment" at bounding box center [1014, 474] width 206 height 26
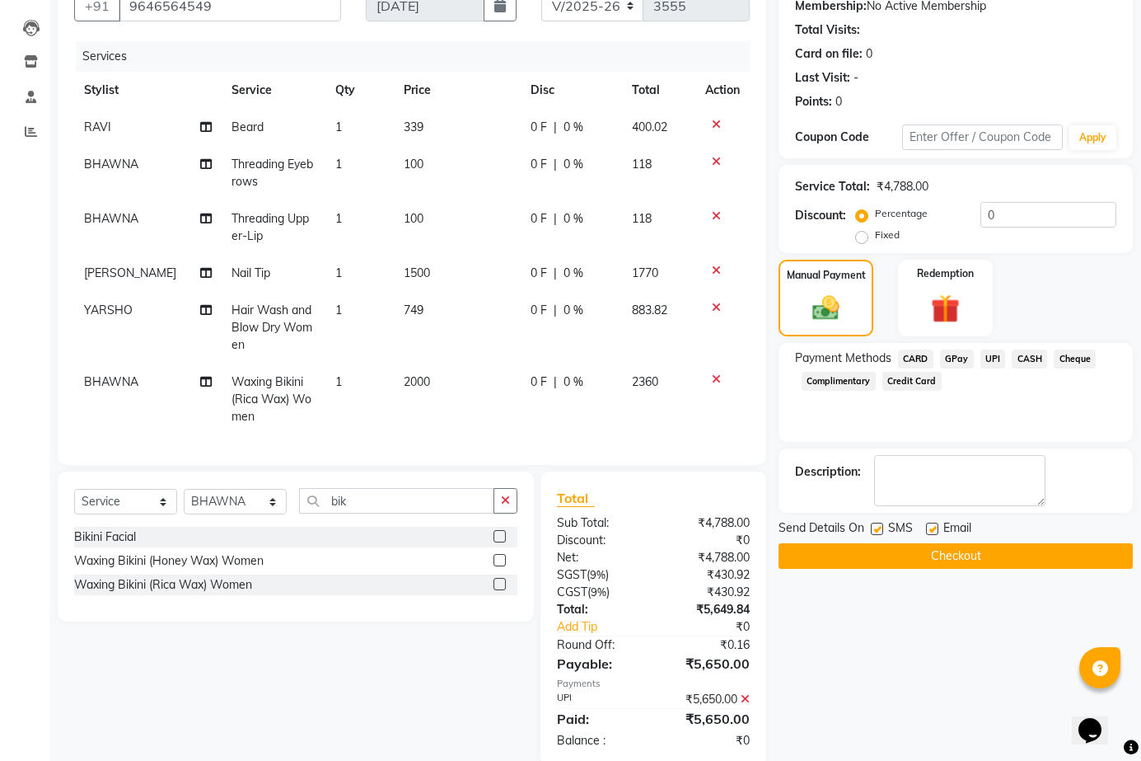
click at [933, 524] on label at bounding box center [932, 528] width 12 height 12
click at [933, 524] on input "checkbox" at bounding box center [931, 529] width 11 height 11
checkbox input "false"
click at [873, 527] on label at bounding box center [877, 528] width 12 height 12
click at [873, 527] on input "checkbox" at bounding box center [876, 529] width 11 height 11
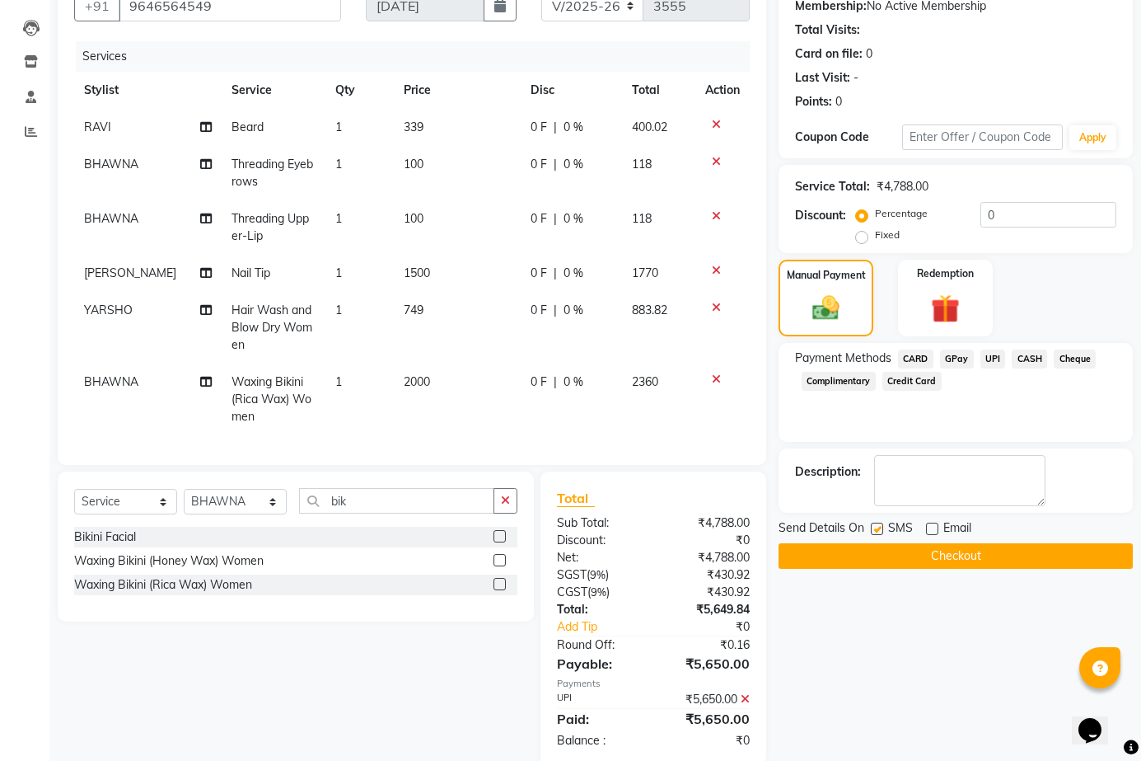
checkbox input "false"
click at [882, 545] on button "Checkout" at bounding box center [956, 556] width 354 height 26
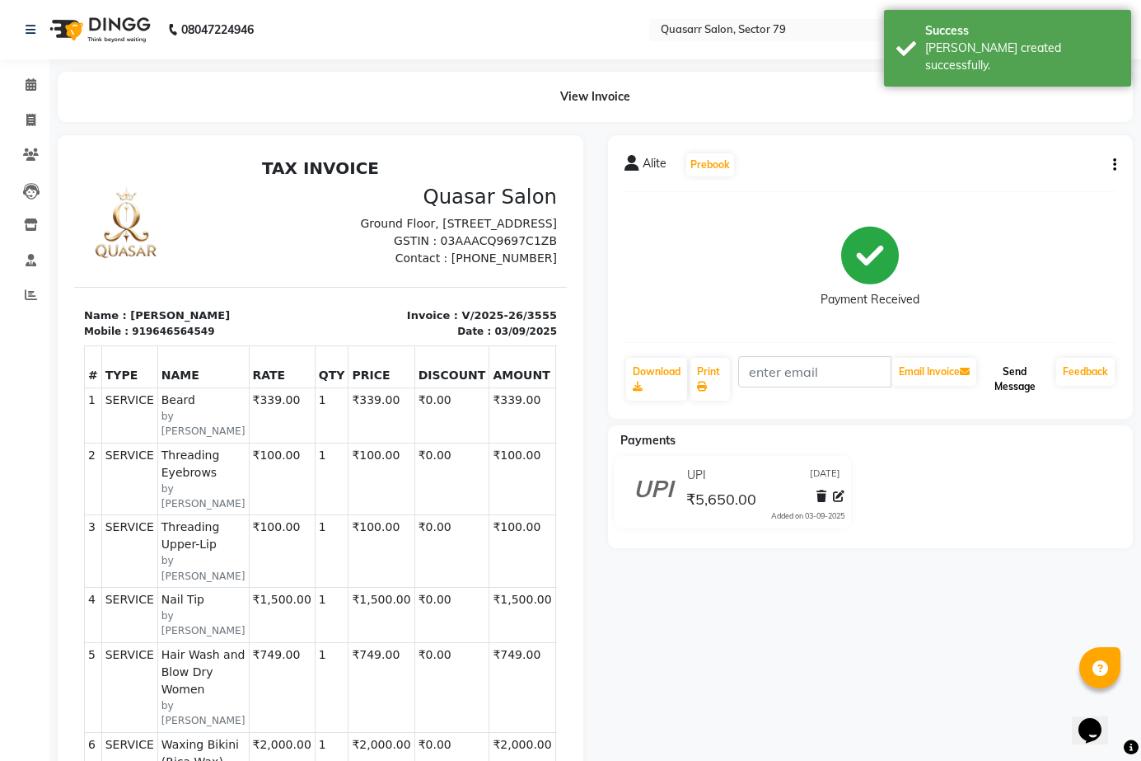
click at [1034, 374] on button "Send Message" at bounding box center [1015, 379] width 70 height 43
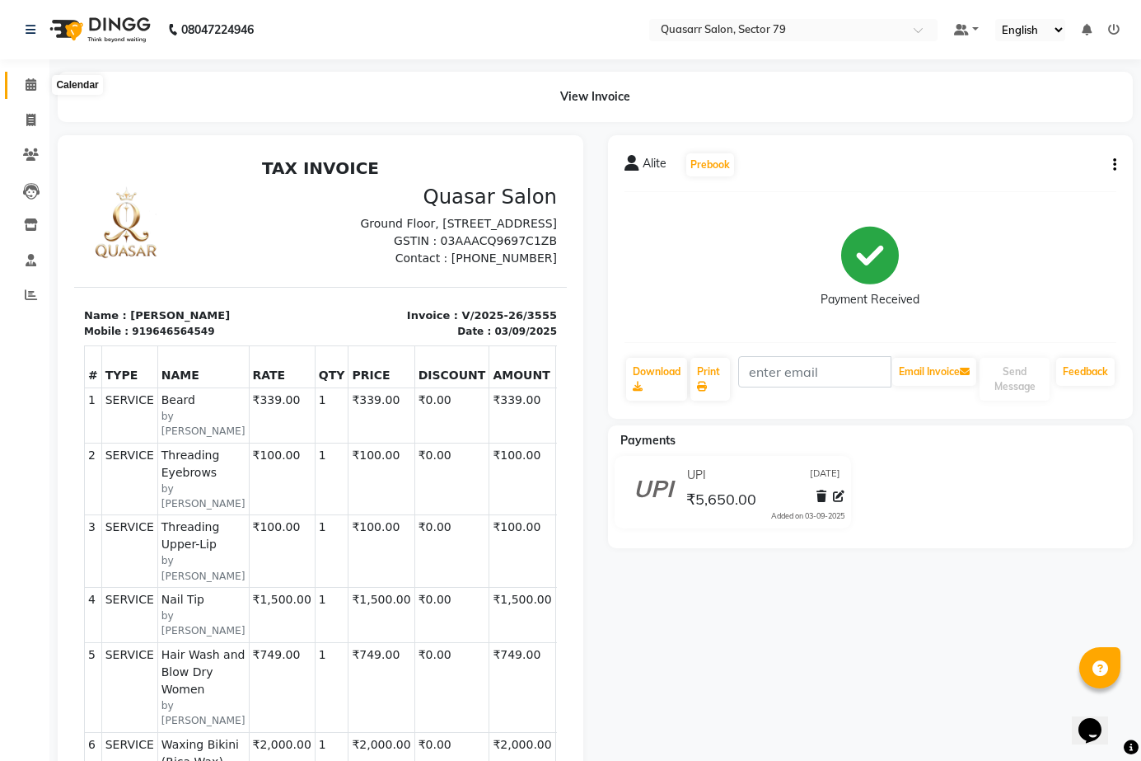
click at [35, 81] on icon at bounding box center [31, 84] width 11 height 12
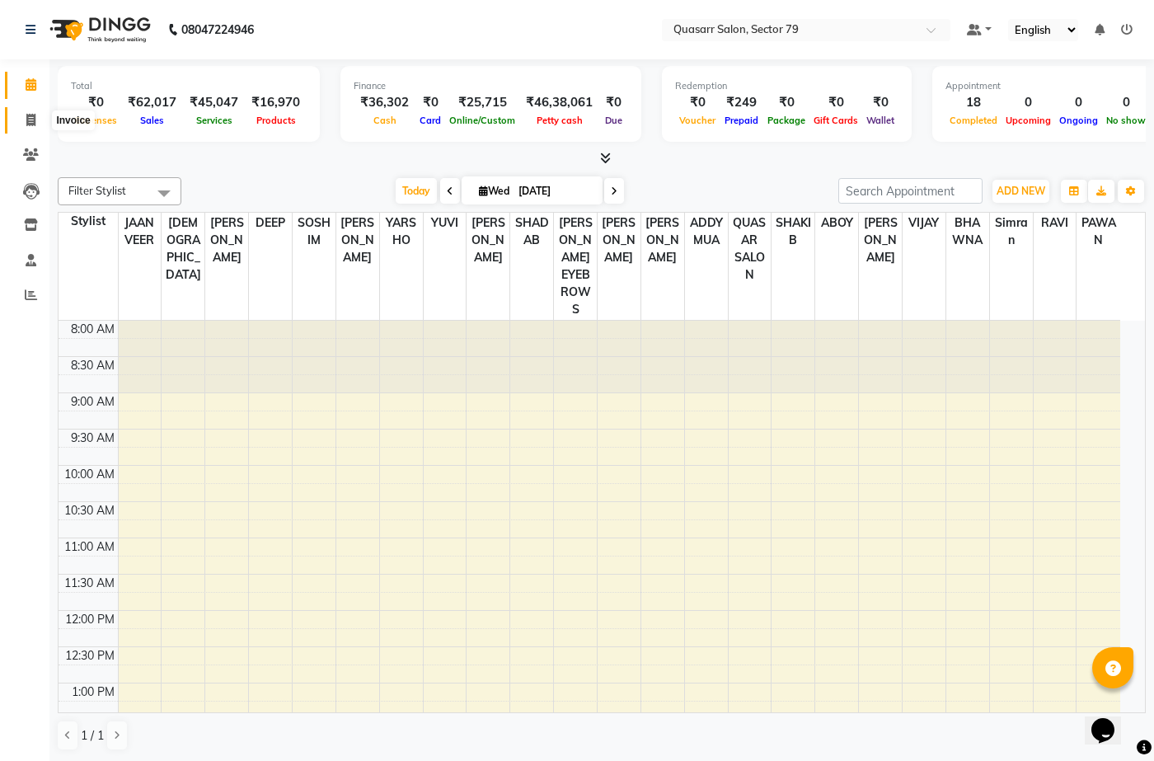
click at [33, 115] on icon at bounding box center [30, 120] width 9 height 12
select select "service"
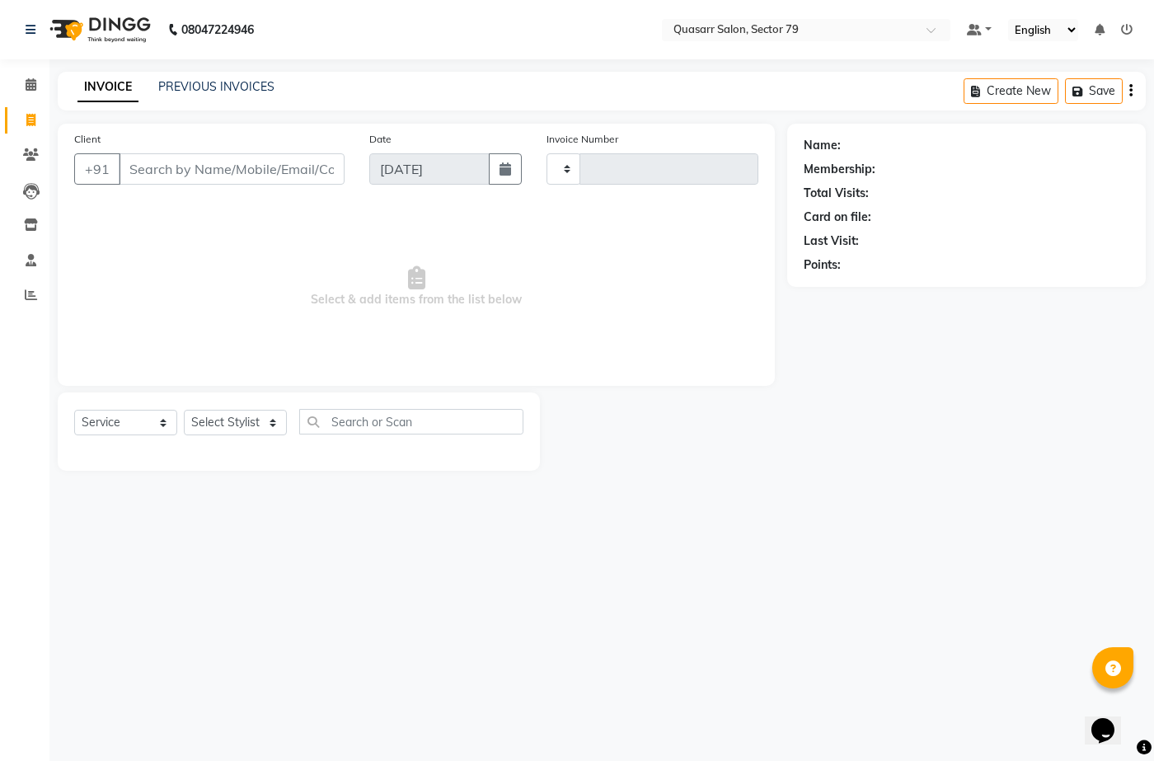
type input "3556"
select select "7231"
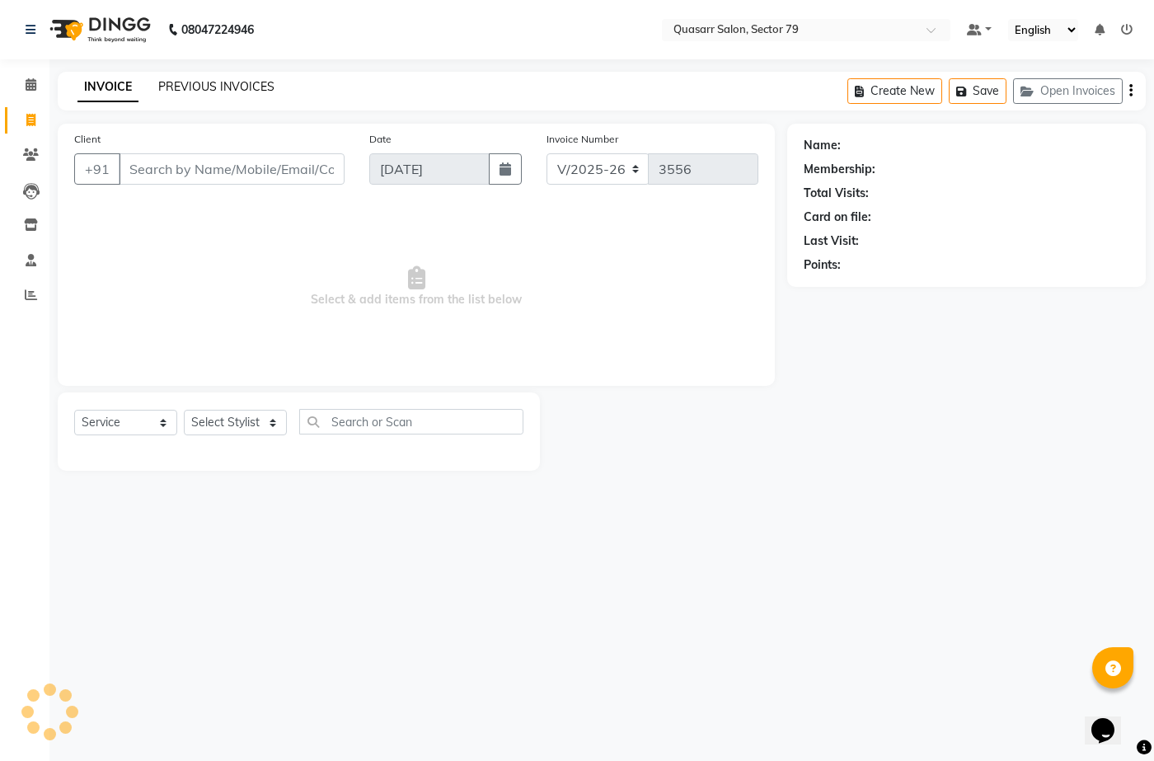
click at [203, 89] on link "PREVIOUS INVOICES" at bounding box center [216, 86] width 116 height 15
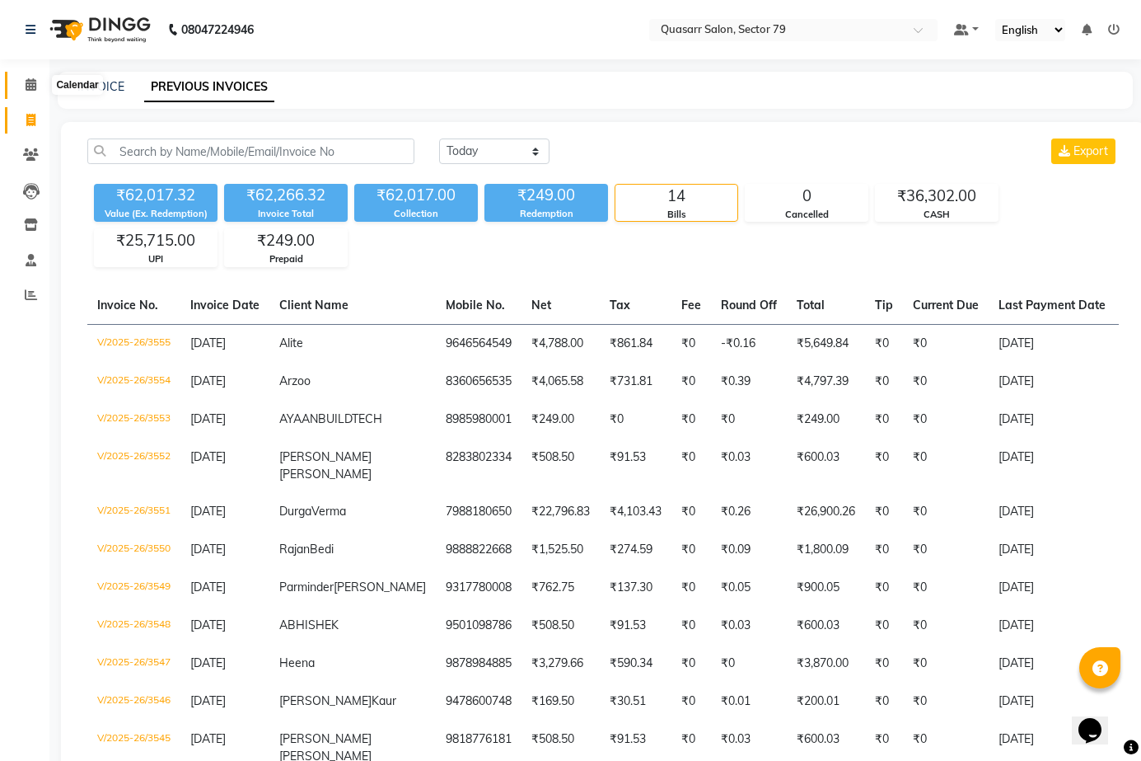
click at [30, 85] on icon at bounding box center [31, 84] width 11 height 12
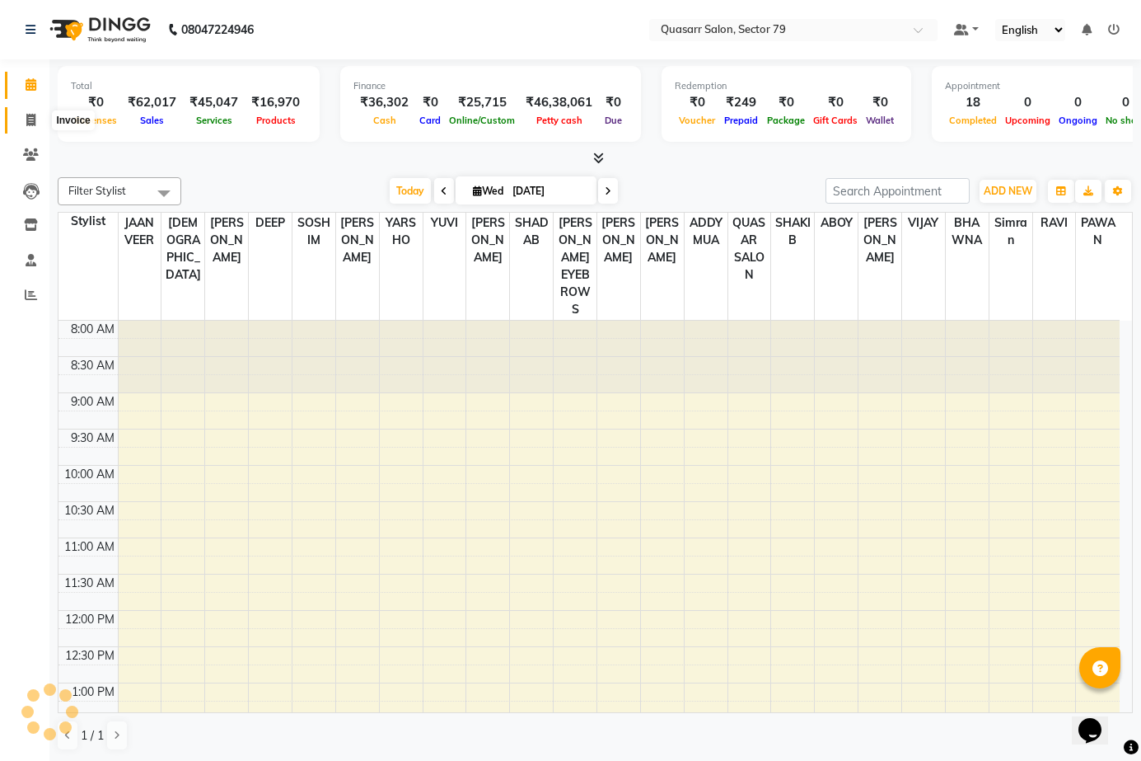
click at [33, 119] on icon at bounding box center [30, 120] width 9 height 12
select select "service"
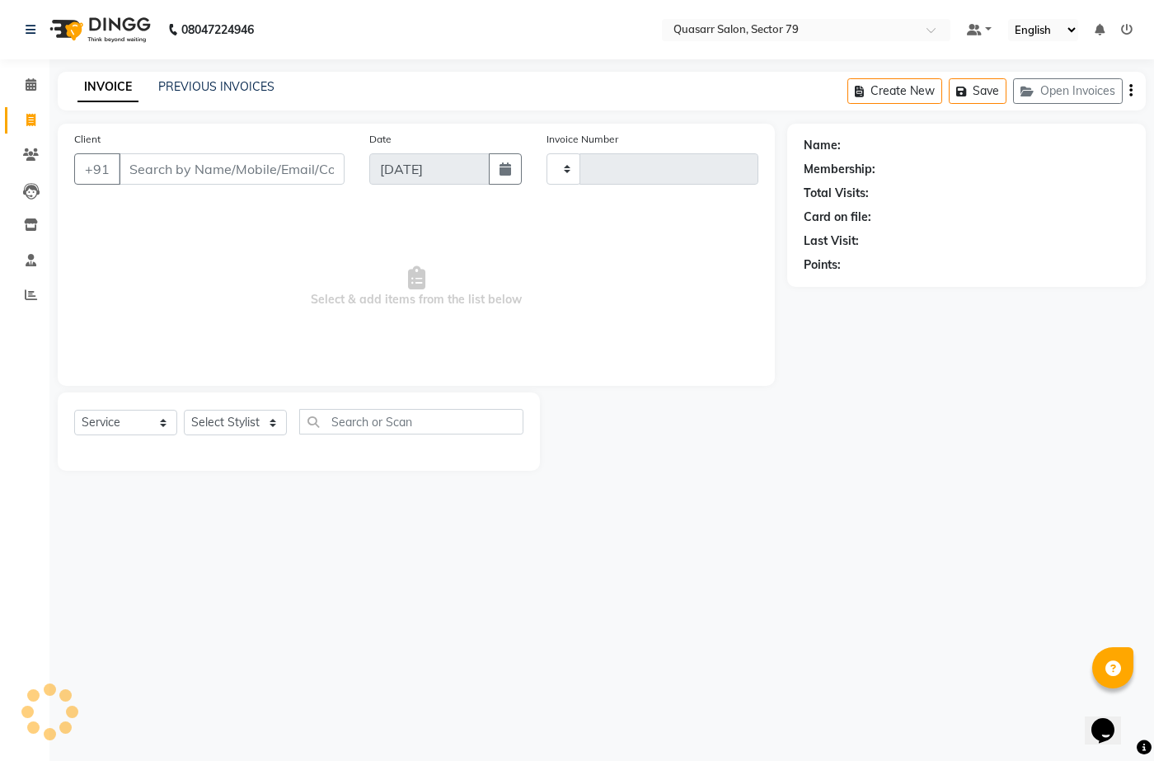
type input "3556"
select select "7231"
click at [222, 90] on link "PREVIOUS INVOICES" at bounding box center [216, 86] width 116 height 15
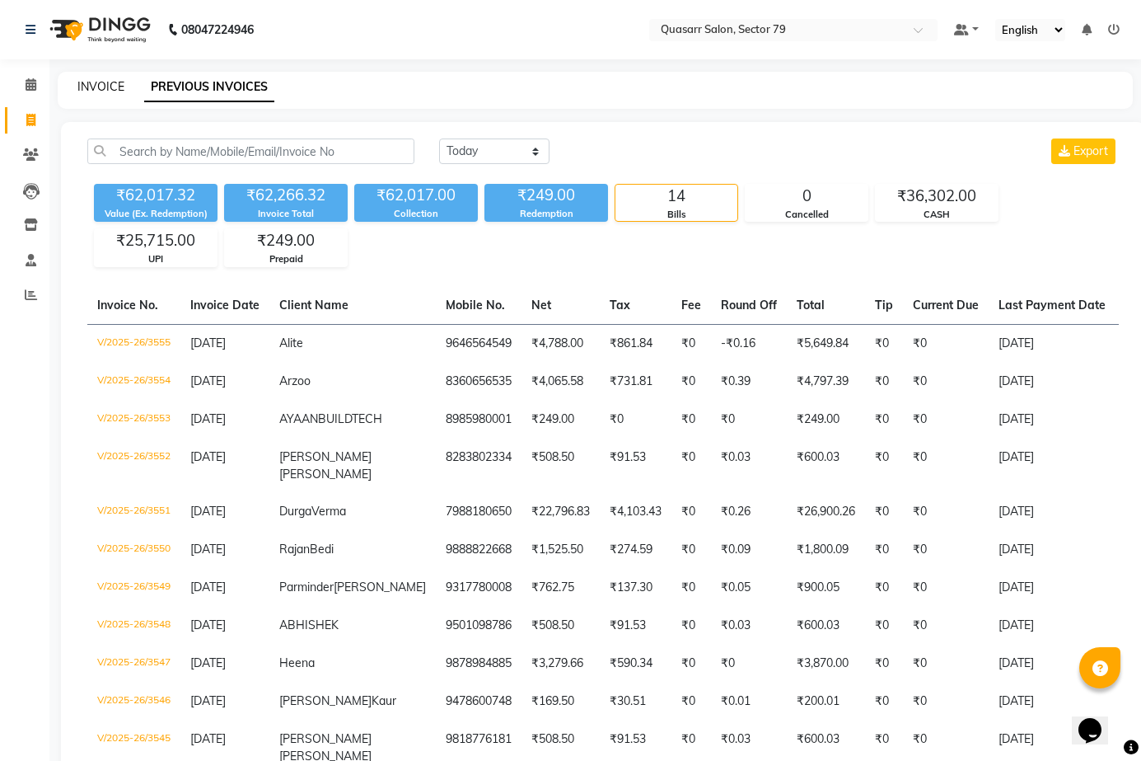
click at [91, 81] on link "INVOICE" at bounding box center [100, 86] width 47 height 15
select select "service"
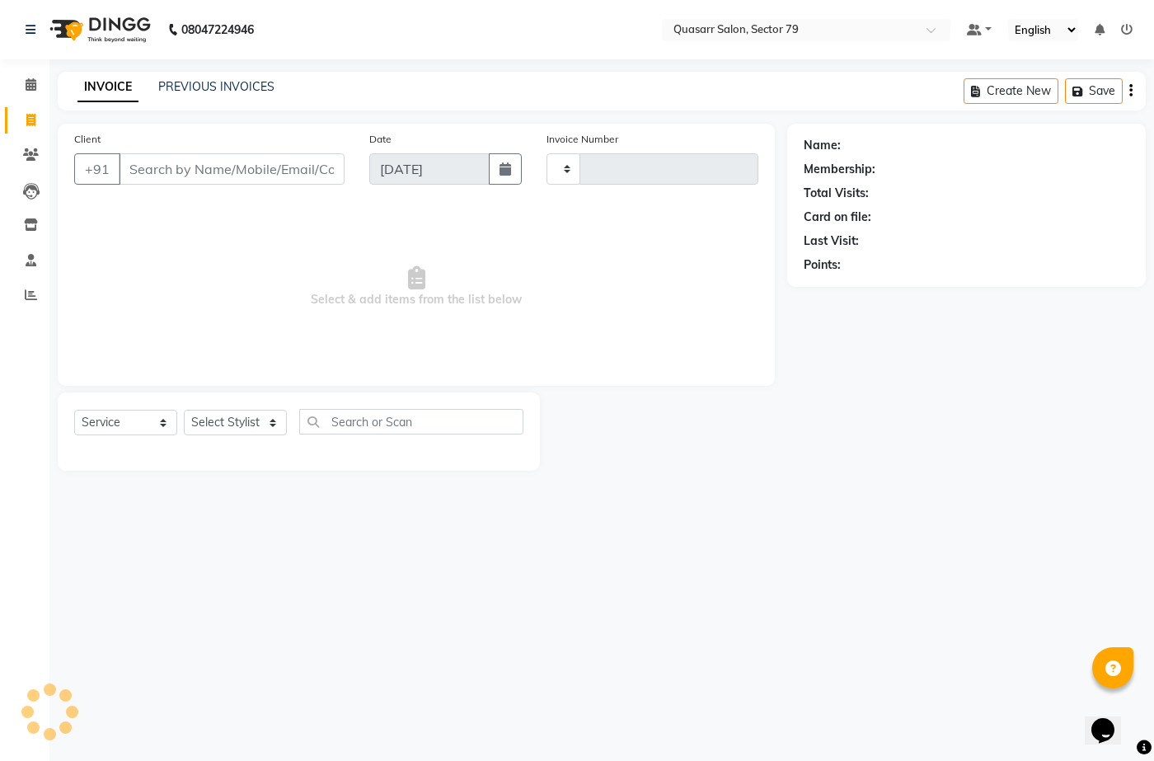
type input "3556"
select select "7231"
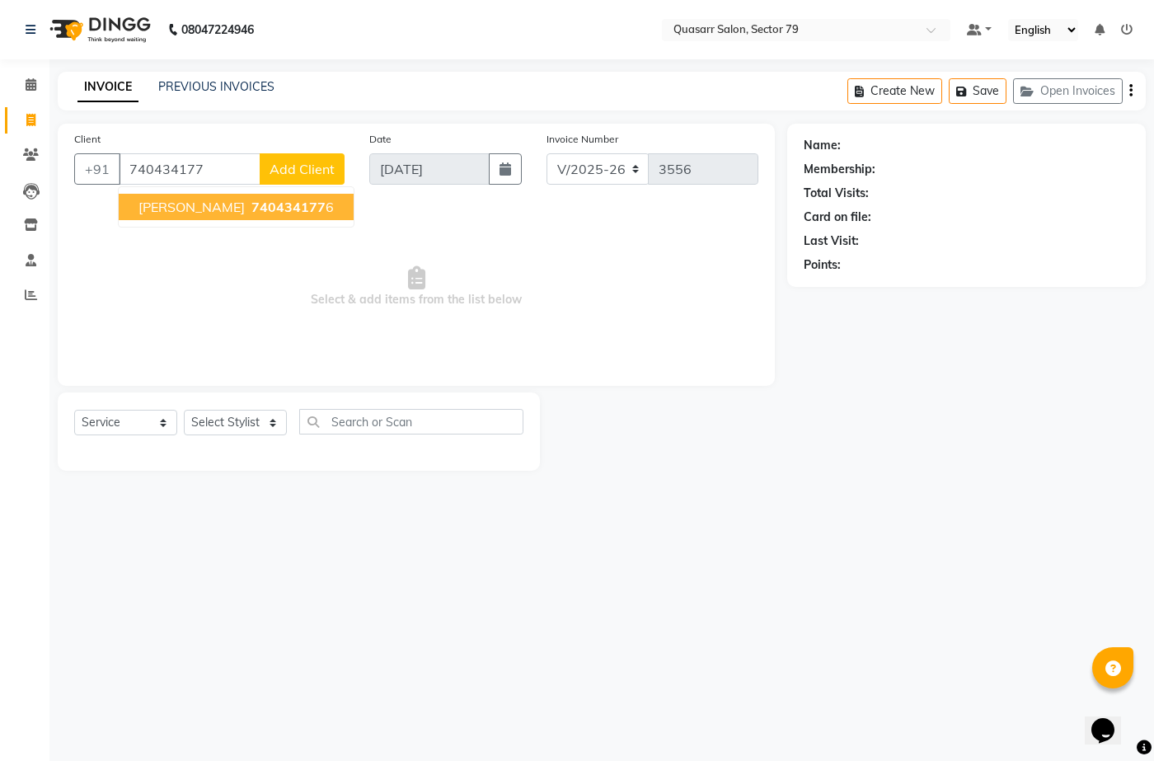
click at [251, 199] on span "740434177" at bounding box center [288, 207] width 74 height 16
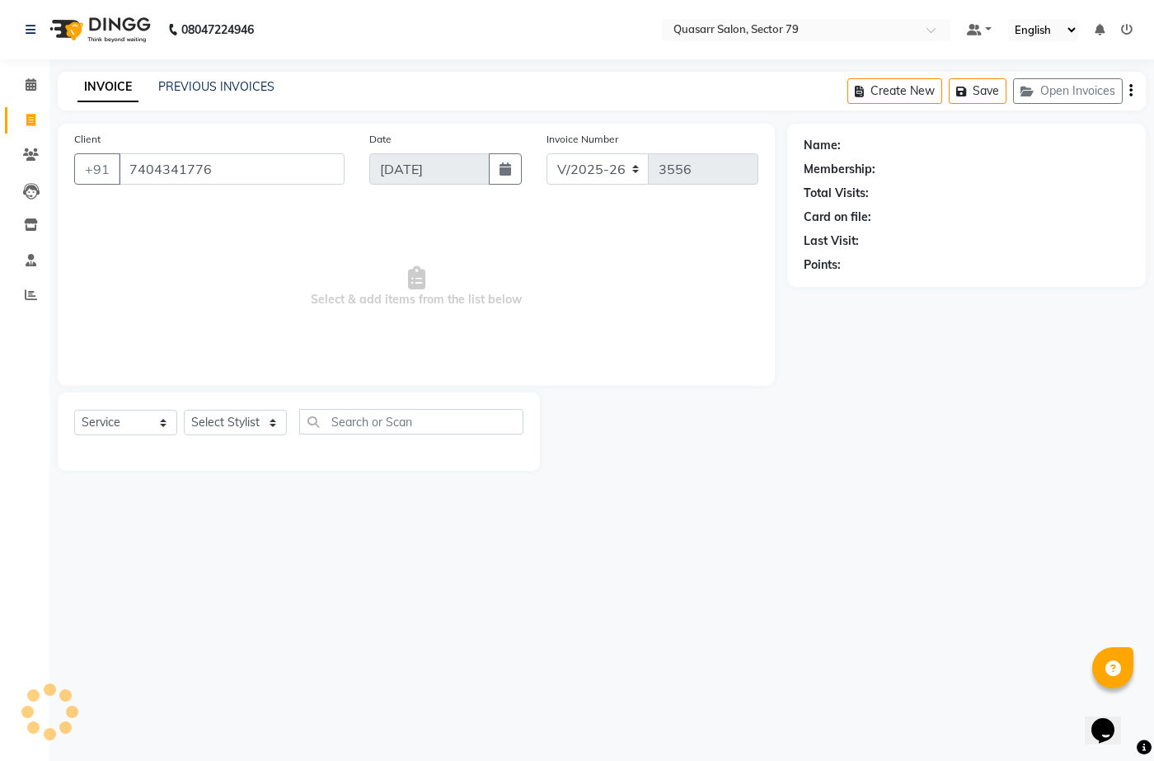
type input "7404341776"
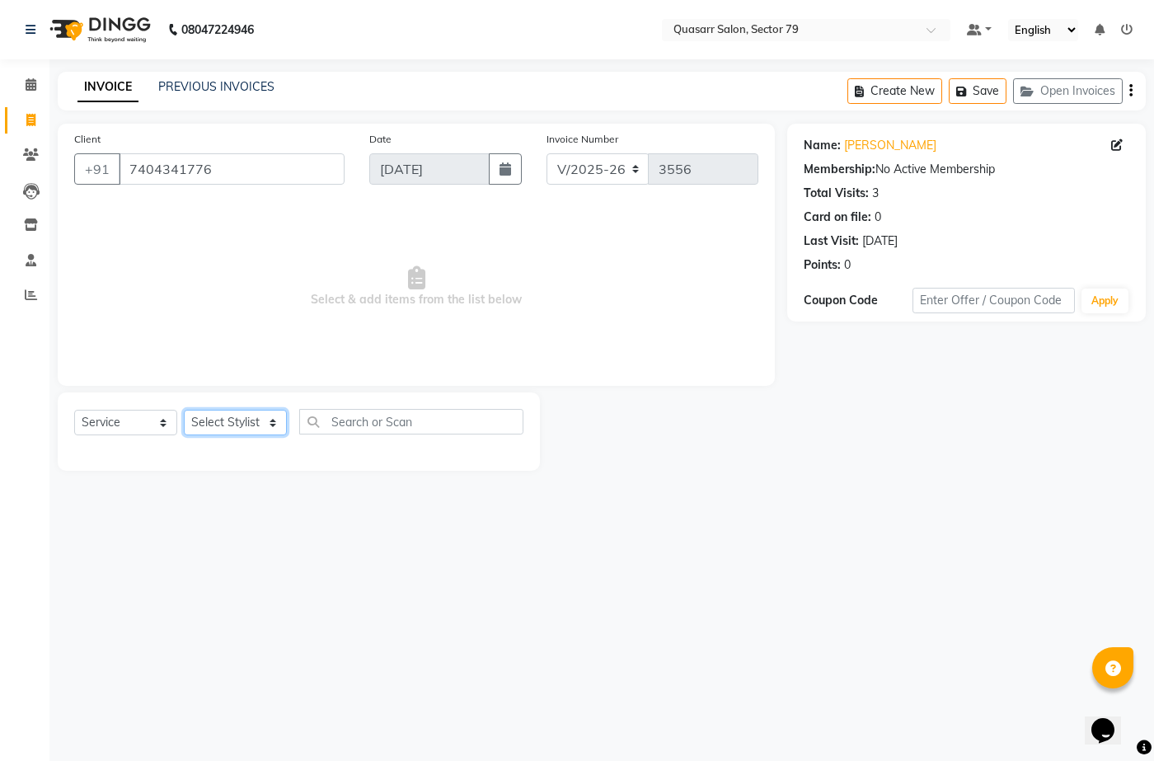
click at [218, 419] on select "Select Stylist ABOY ADDY MUA Aruna [PERSON_NAME] DEEP [PERSON_NAME] [PERSON_NAM…" at bounding box center [235, 423] width 103 height 26
select select "61615"
click at [184, 410] on select "Select Stylist ABOY ADDY MUA Aruna [PERSON_NAME] DEEP [PERSON_NAME] [PERSON_NAM…" at bounding box center [235, 423] width 103 height 26
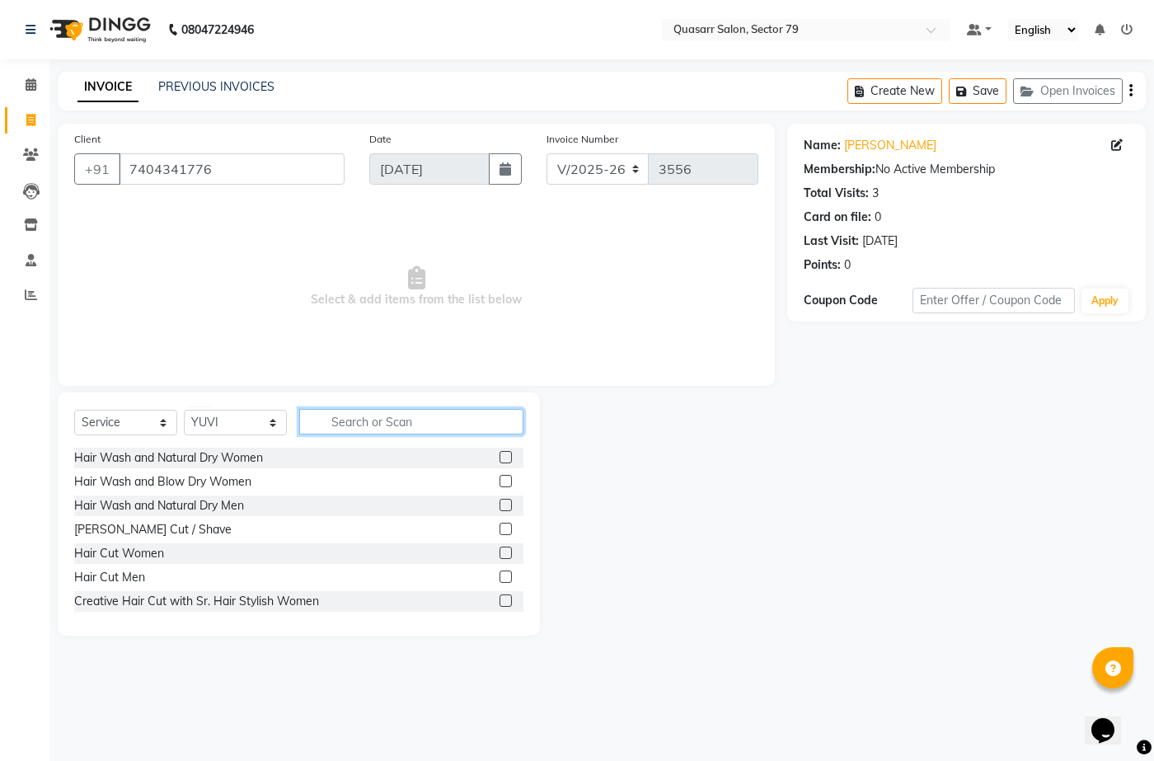
click at [373, 416] on input "text" at bounding box center [411, 422] width 224 height 26
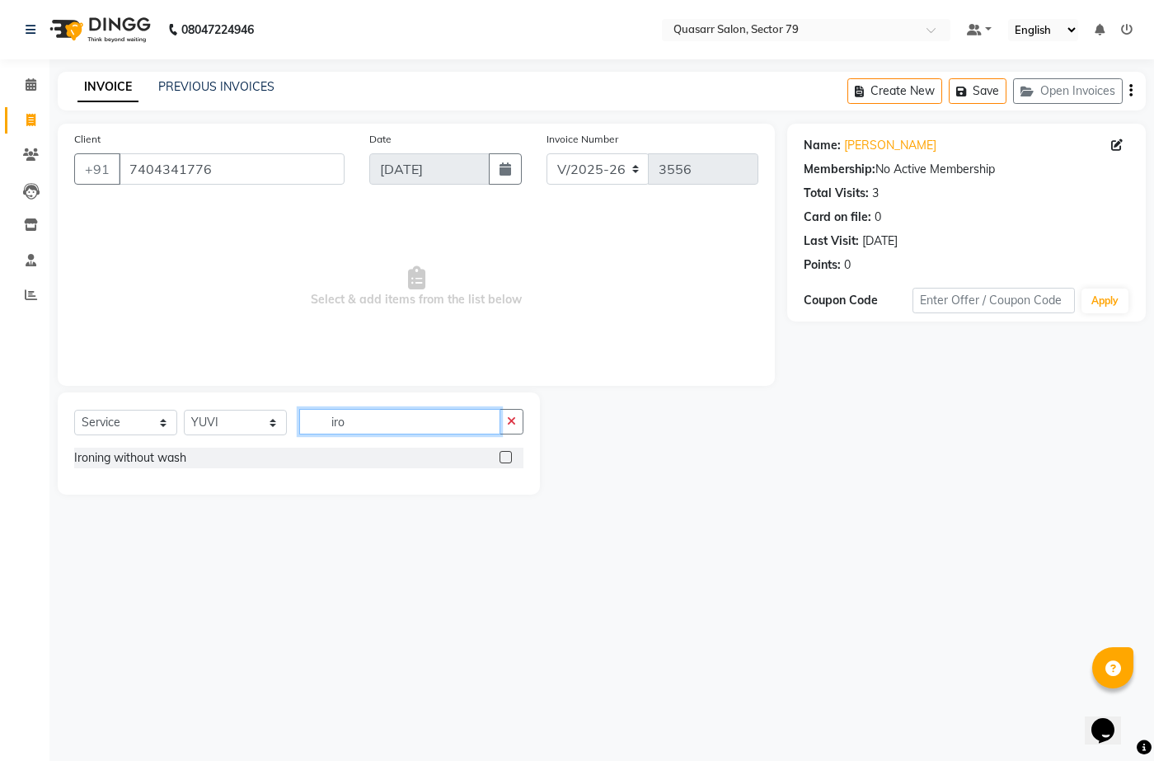
type input "iro"
click at [504, 461] on label at bounding box center [505, 457] width 12 height 12
click at [504, 461] on input "checkbox" at bounding box center [504, 457] width 11 height 11
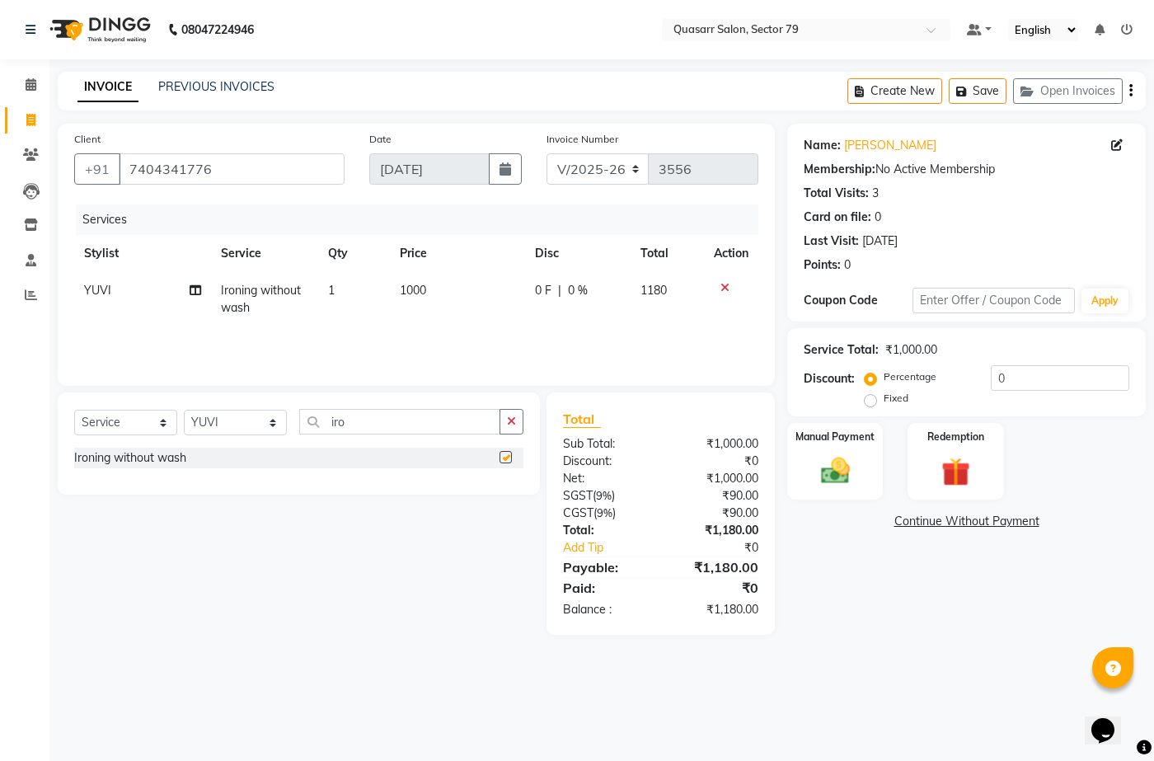
checkbox input "false"
drag, startPoint x: 1036, startPoint y: 374, endPoint x: 892, endPoint y: 371, distance: 144.2
click at [892, 371] on div "Percentage Fixed 0" at bounding box center [998, 387] width 261 height 44
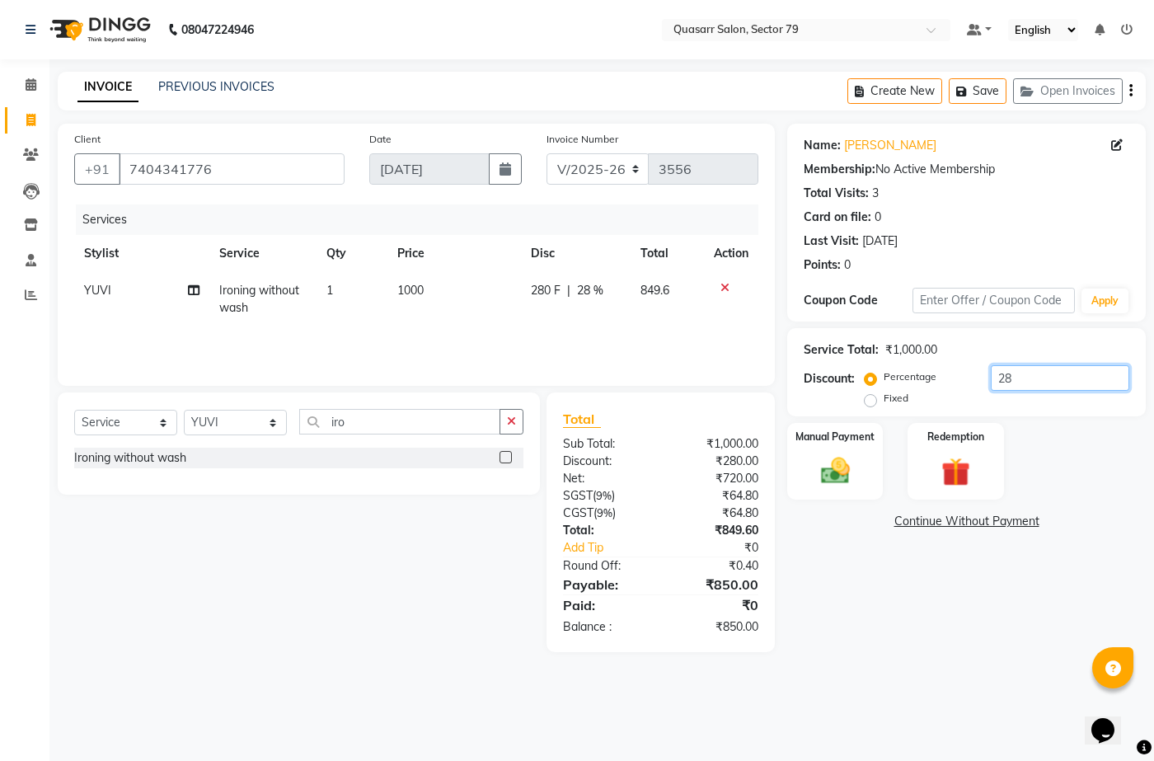
type input "2"
type input "32.2"
click at [857, 457] on img at bounding box center [834, 470] width 49 height 35
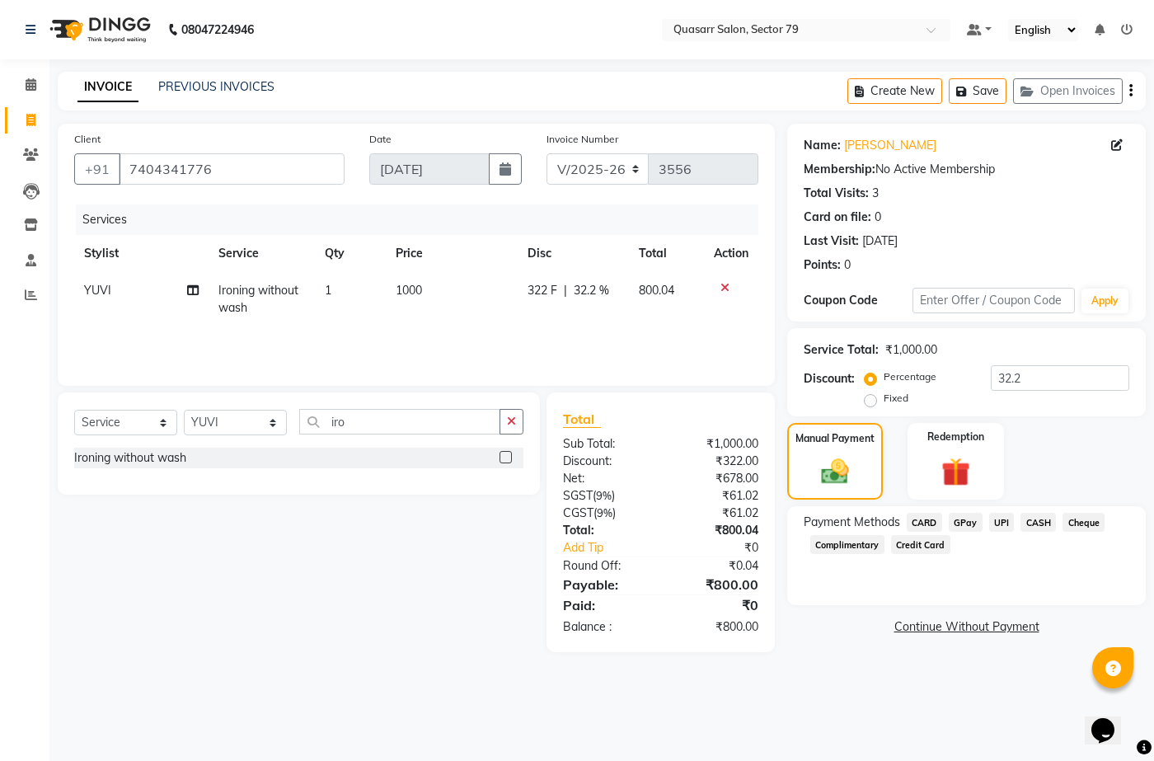
click at [997, 518] on span "UPI" at bounding box center [1002, 522] width 26 height 19
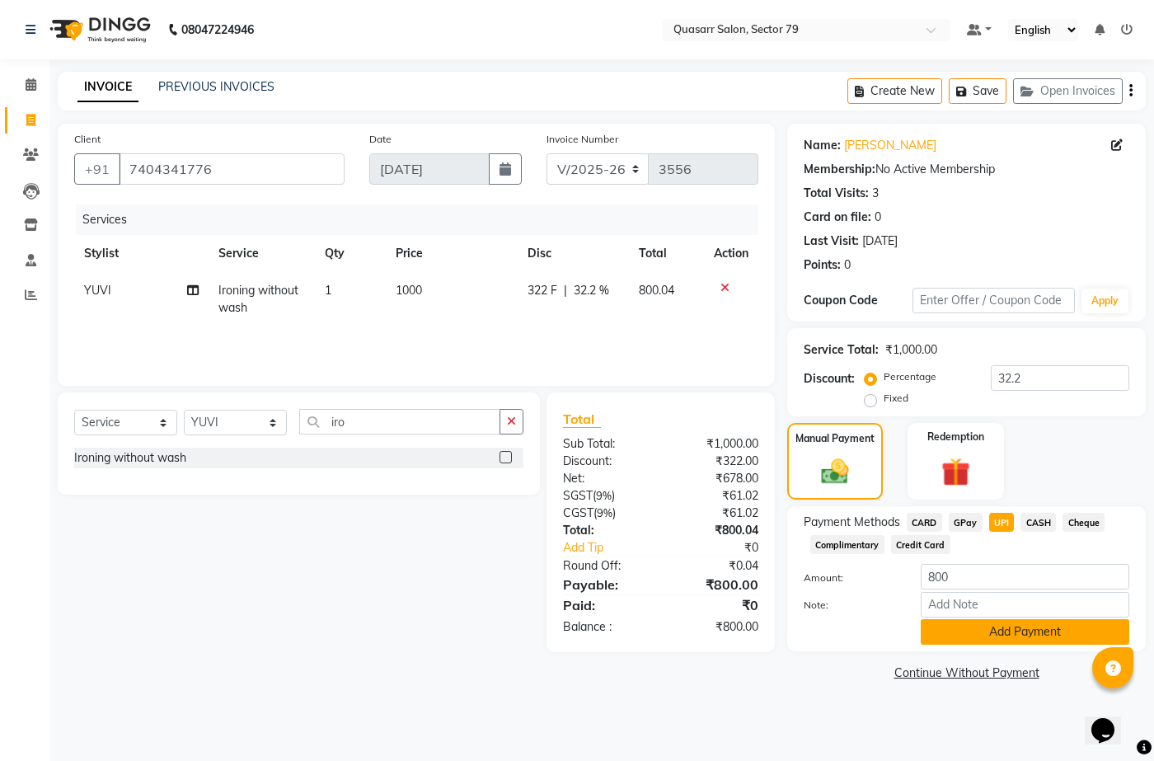
click at [1060, 622] on button "Add Payment" at bounding box center [1024, 632] width 208 height 26
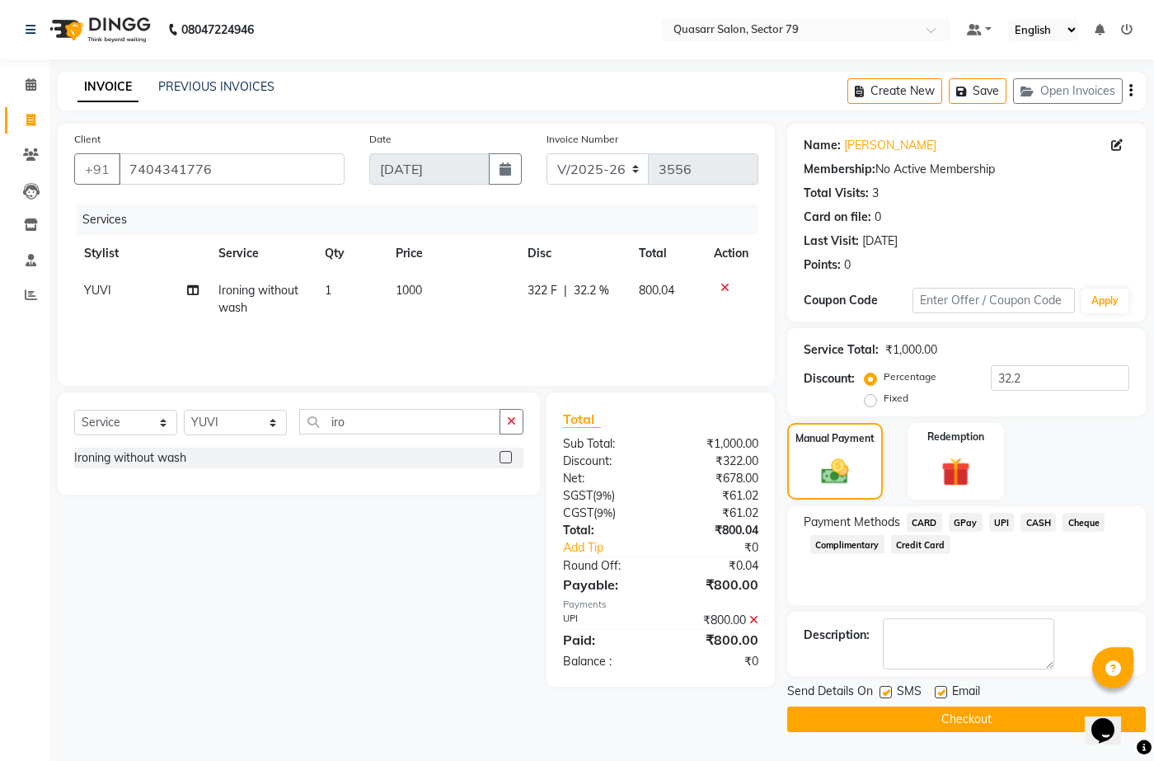
click at [939, 693] on label at bounding box center [940, 692] width 12 height 12
click at [939, 693] on input "checkbox" at bounding box center [939, 692] width 11 height 11
checkbox input "false"
click at [886, 688] on label at bounding box center [885, 692] width 12 height 12
click at [886, 688] on input "checkbox" at bounding box center [884, 692] width 11 height 11
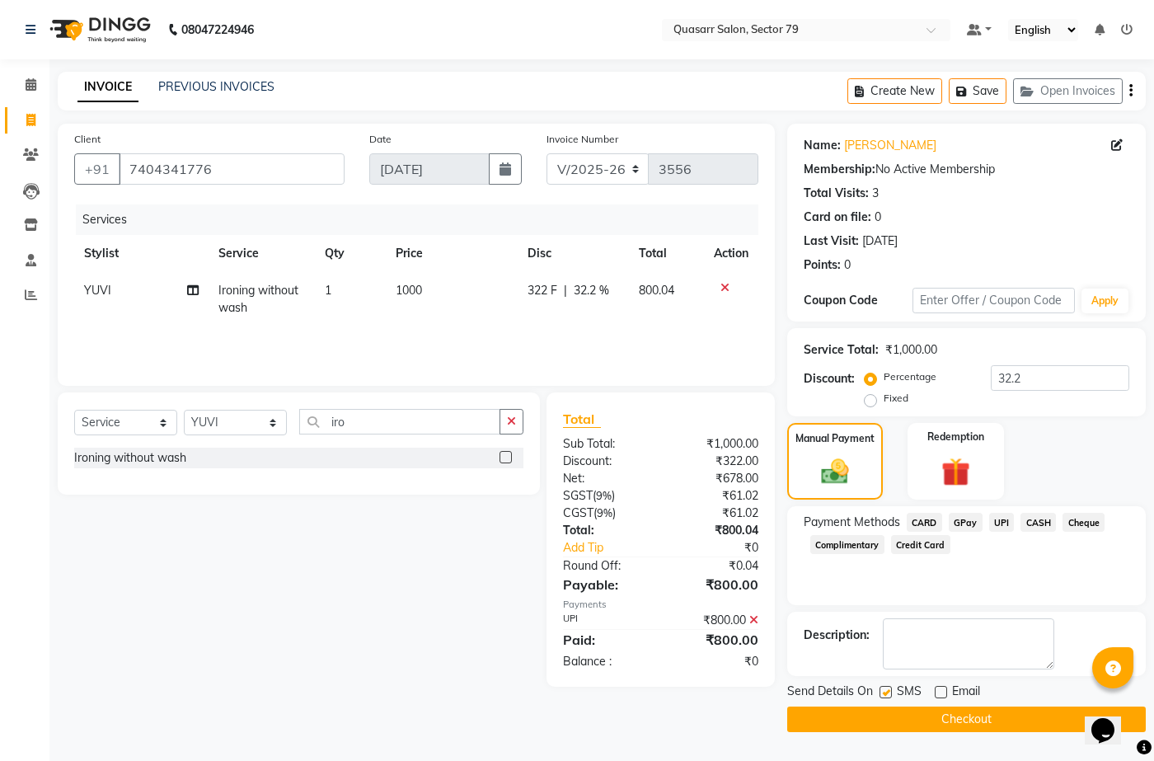
checkbox input "false"
click at [889, 724] on button "Checkout" at bounding box center [966, 719] width 358 height 26
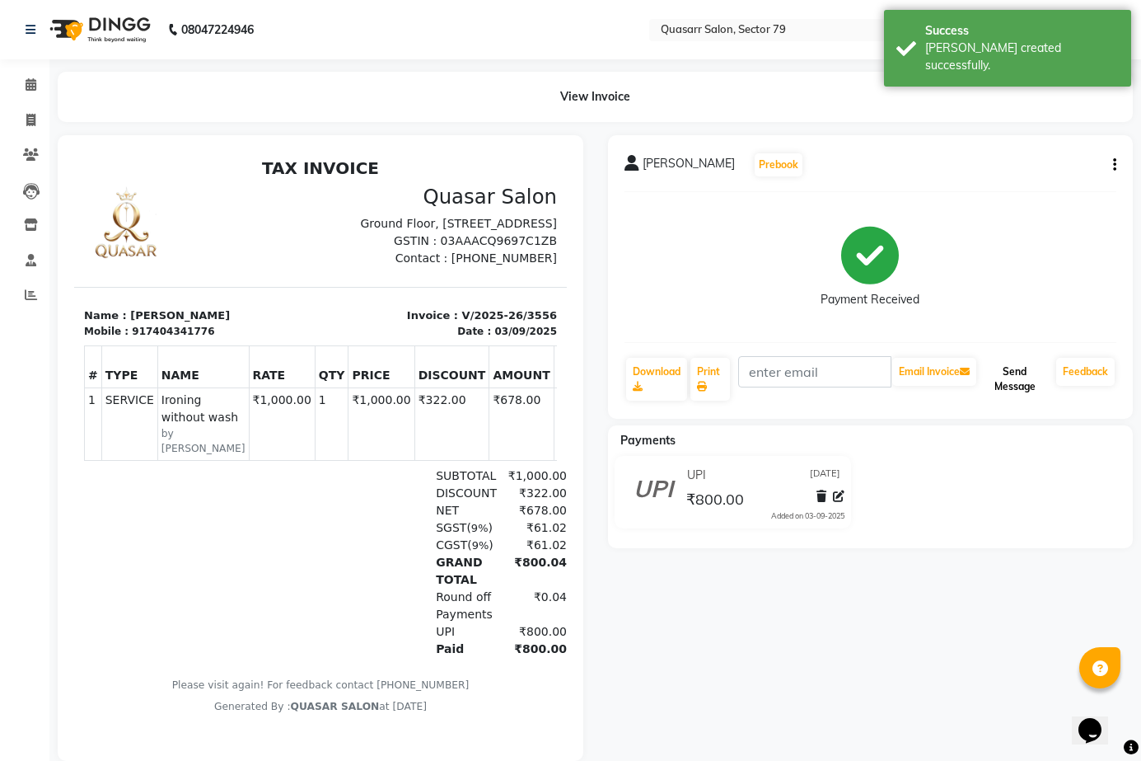
click at [1028, 380] on button "Send Message" at bounding box center [1015, 379] width 70 height 43
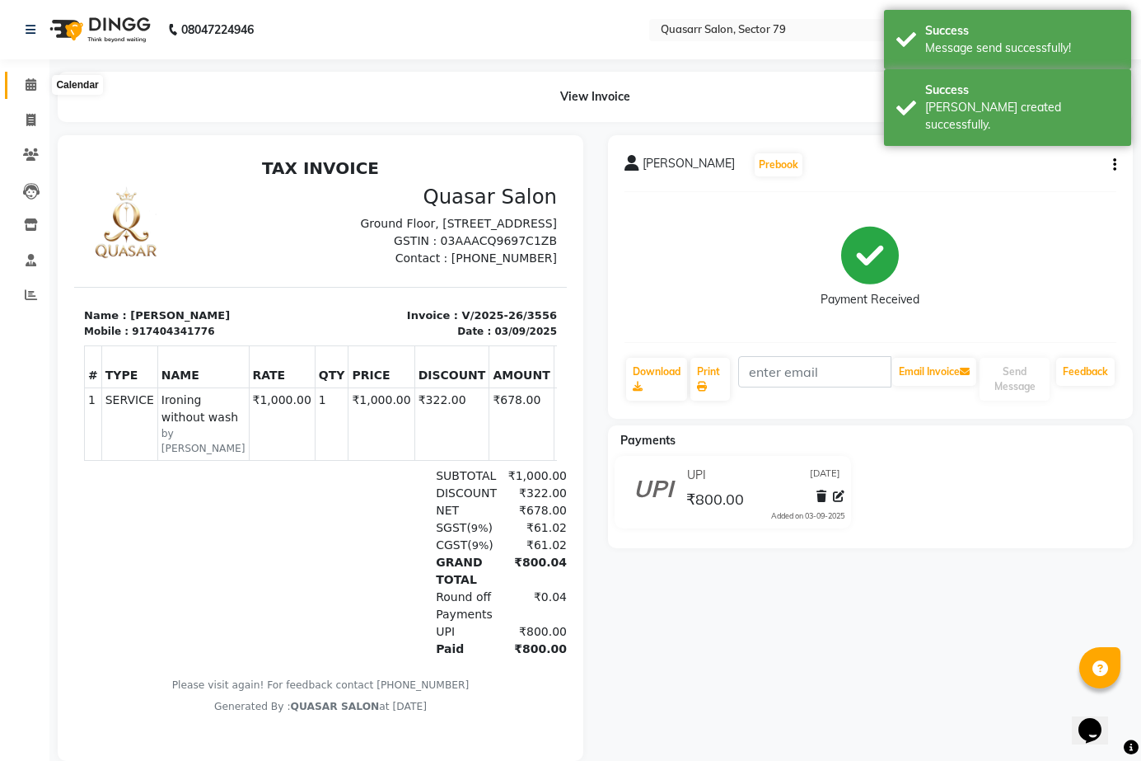
drag, startPoint x: 38, startPoint y: 79, endPoint x: 31, endPoint y: 120, distance: 41.7
click at [36, 81] on span at bounding box center [30, 85] width 29 height 19
click at [31, 120] on icon at bounding box center [30, 120] width 9 height 12
select select "service"
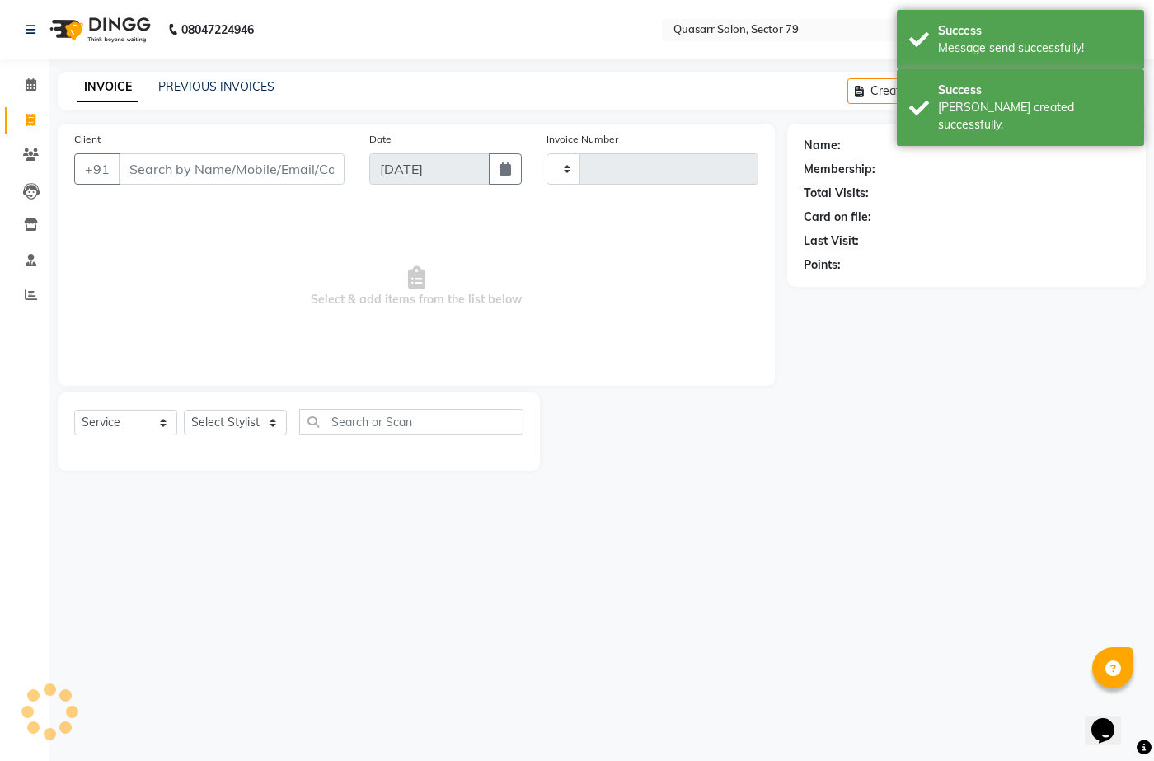
type input "3557"
select select "7231"
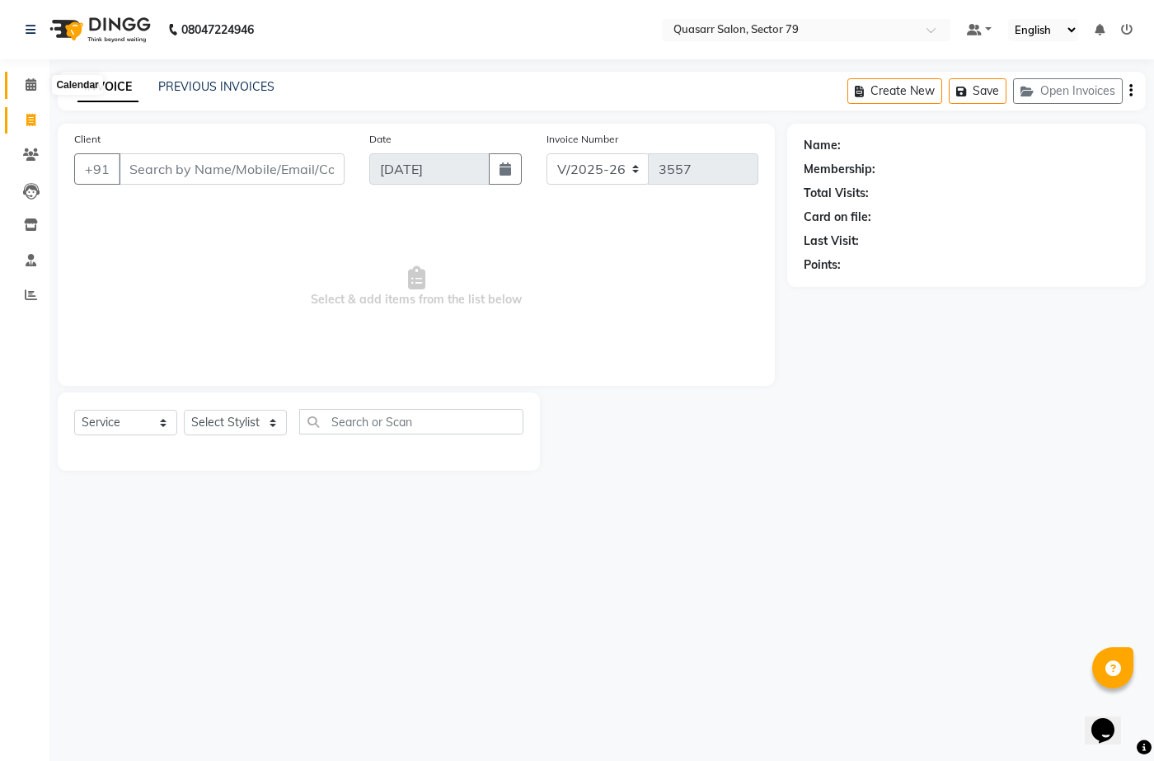
click at [27, 83] on icon at bounding box center [31, 84] width 11 height 12
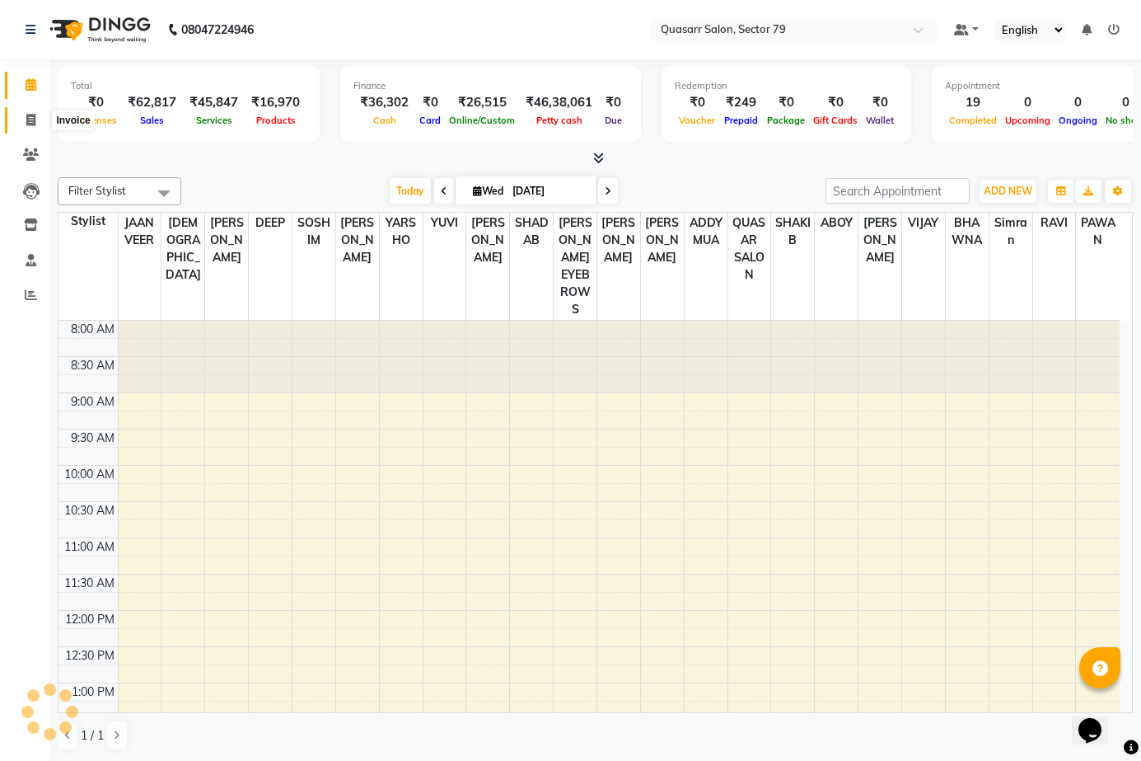
click at [29, 124] on icon at bounding box center [30, 120] width 9 height 12
select select "service"
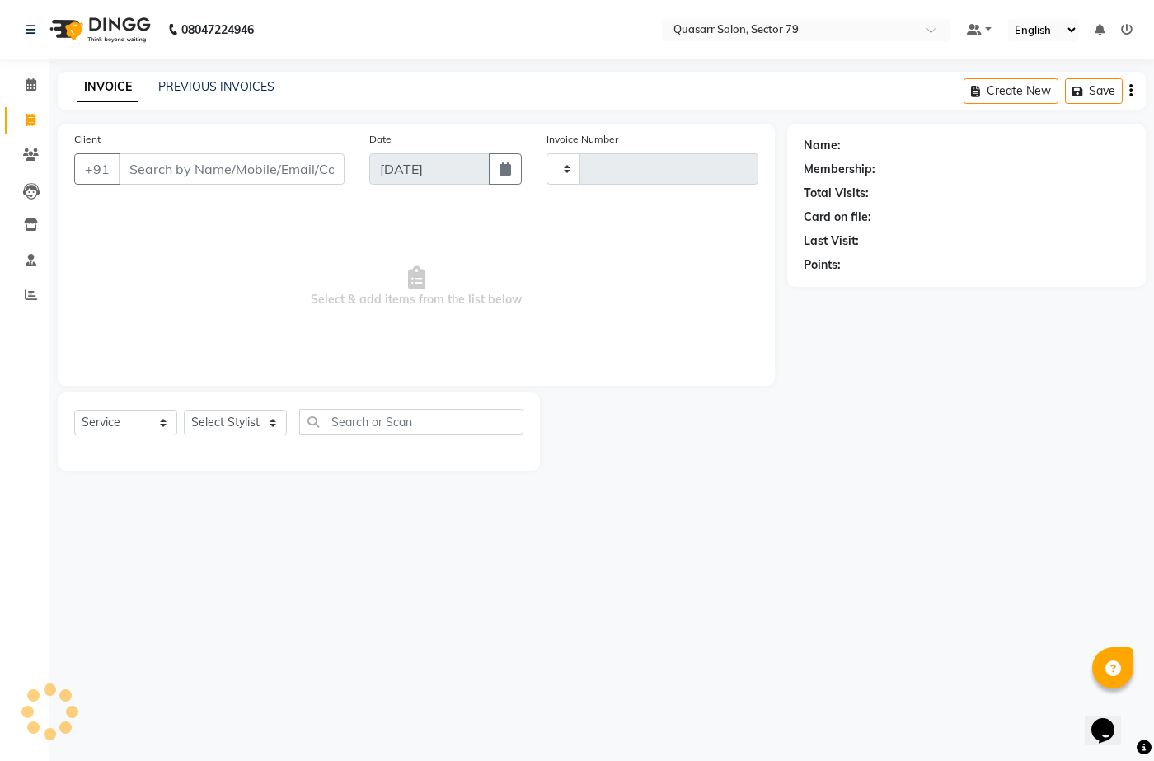
type input "3557"
select select "7231"
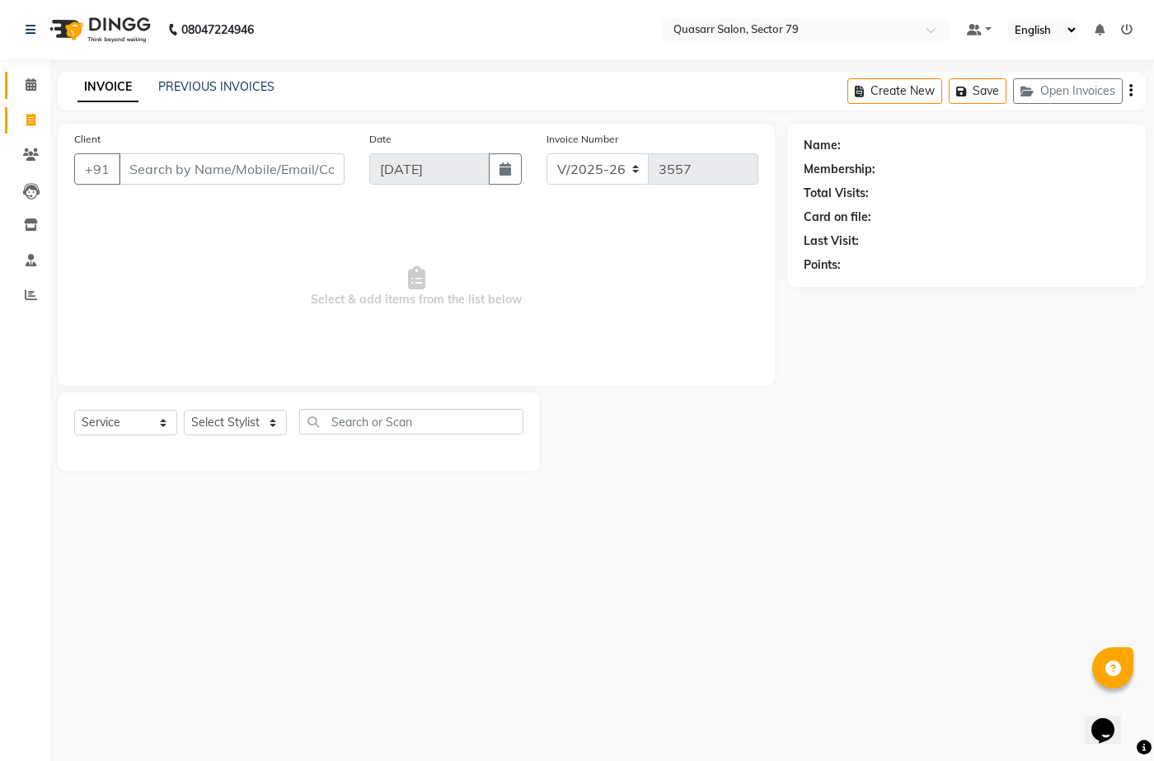
click at [29, 81] on icon at bounding box center [31, 84] width 11 height 12
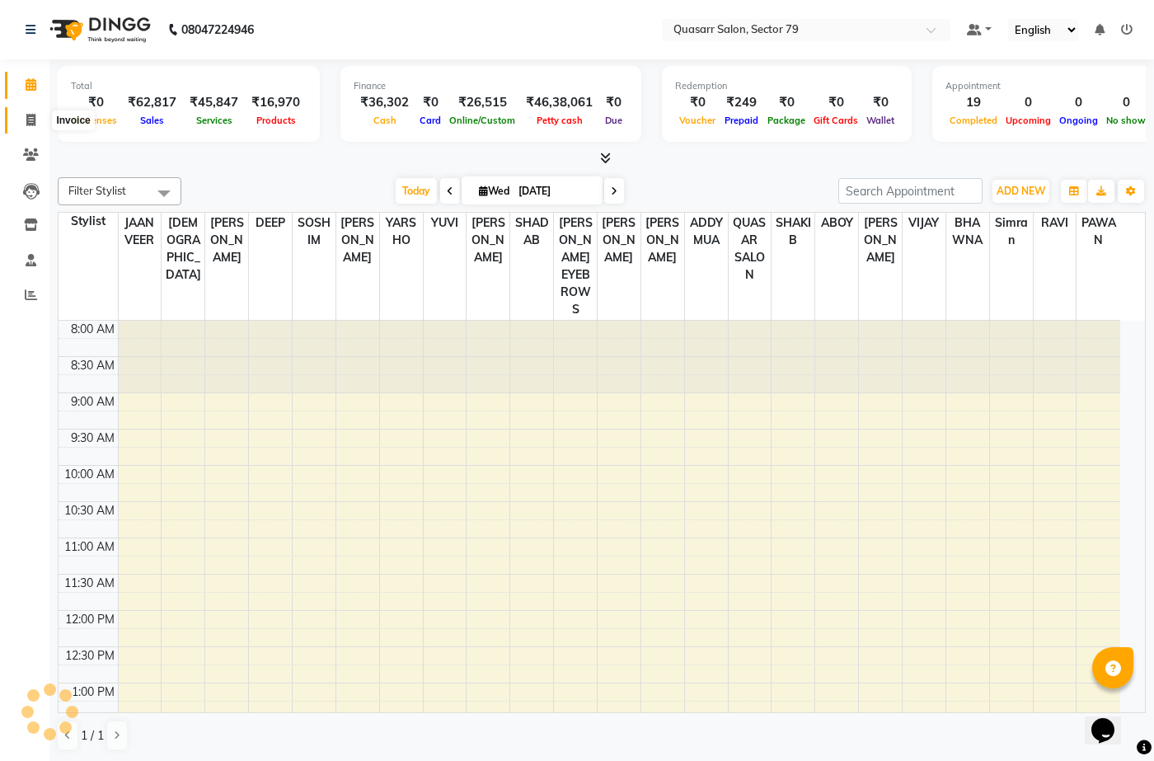
click at [35, 115] on icon at bounding box center [30, 120] width 9 height 12
select select "service"
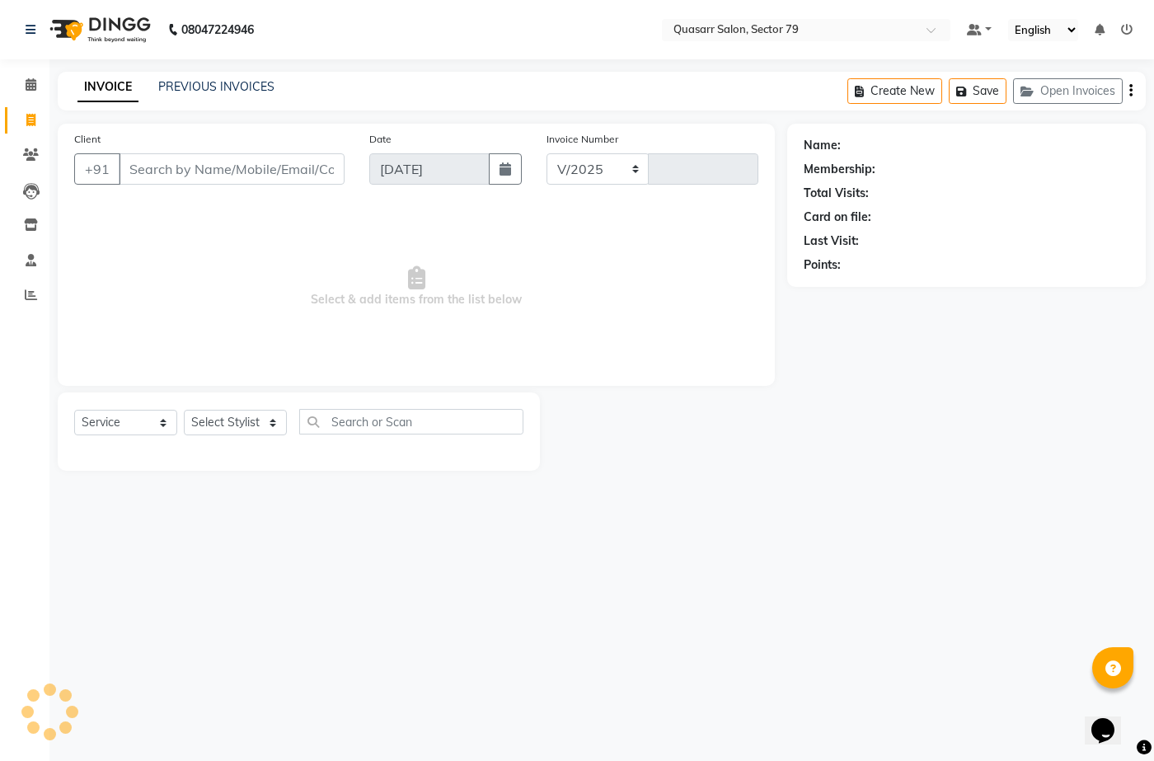
select select "7231"
type input "3557"
click at [217, 88] on link "PREVIOUS INVOICES" at bounding box center [216, 86] width 116 height 15
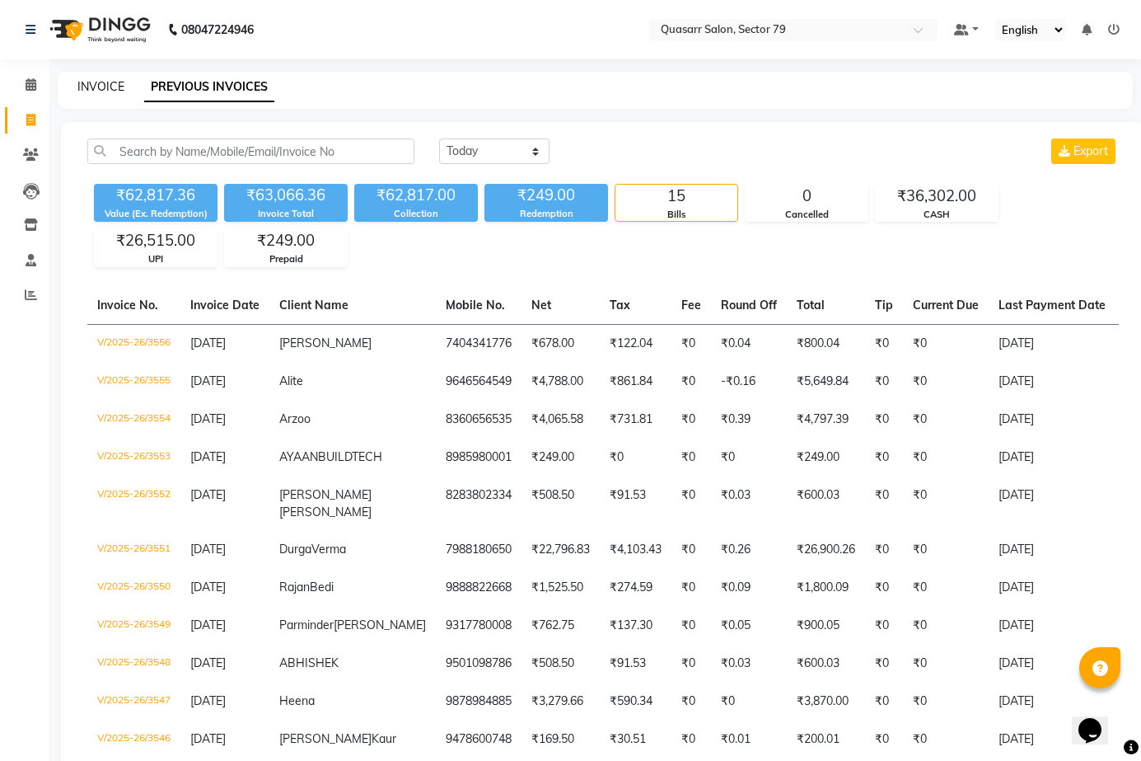
click at [110, 84] on link "INVOICE" at bounding box center [100, 86] width 47 height 15
select select "service"
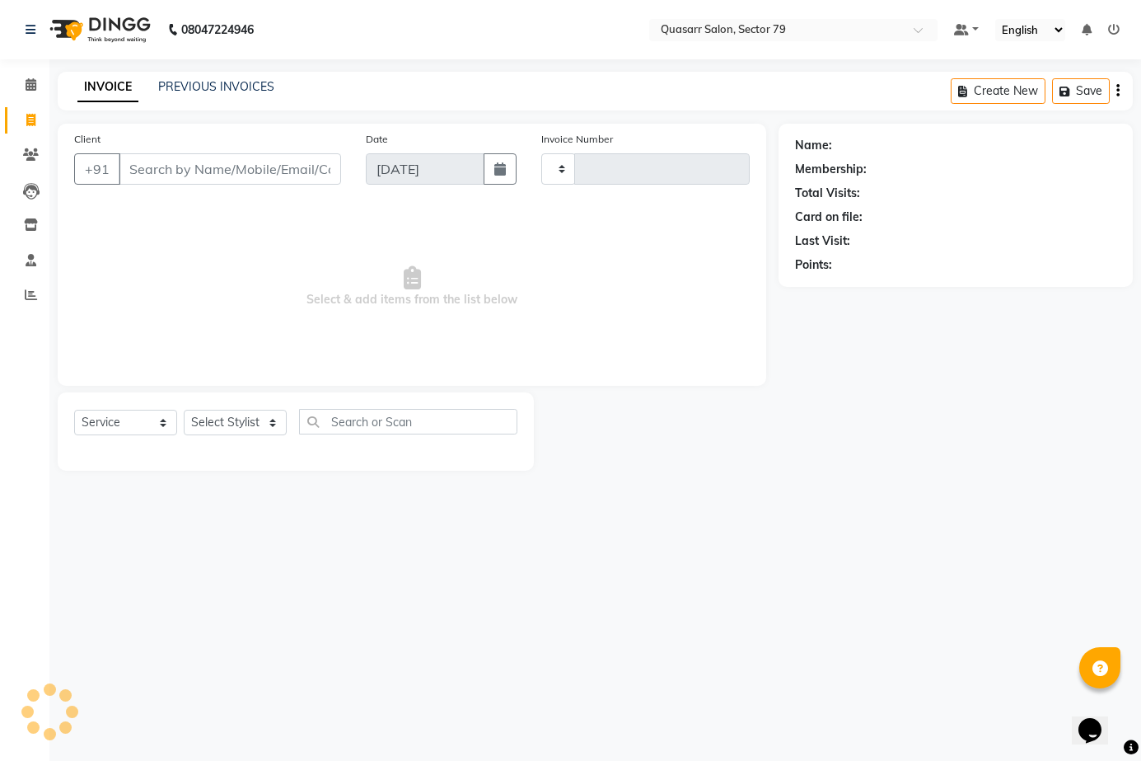
type input "3557"
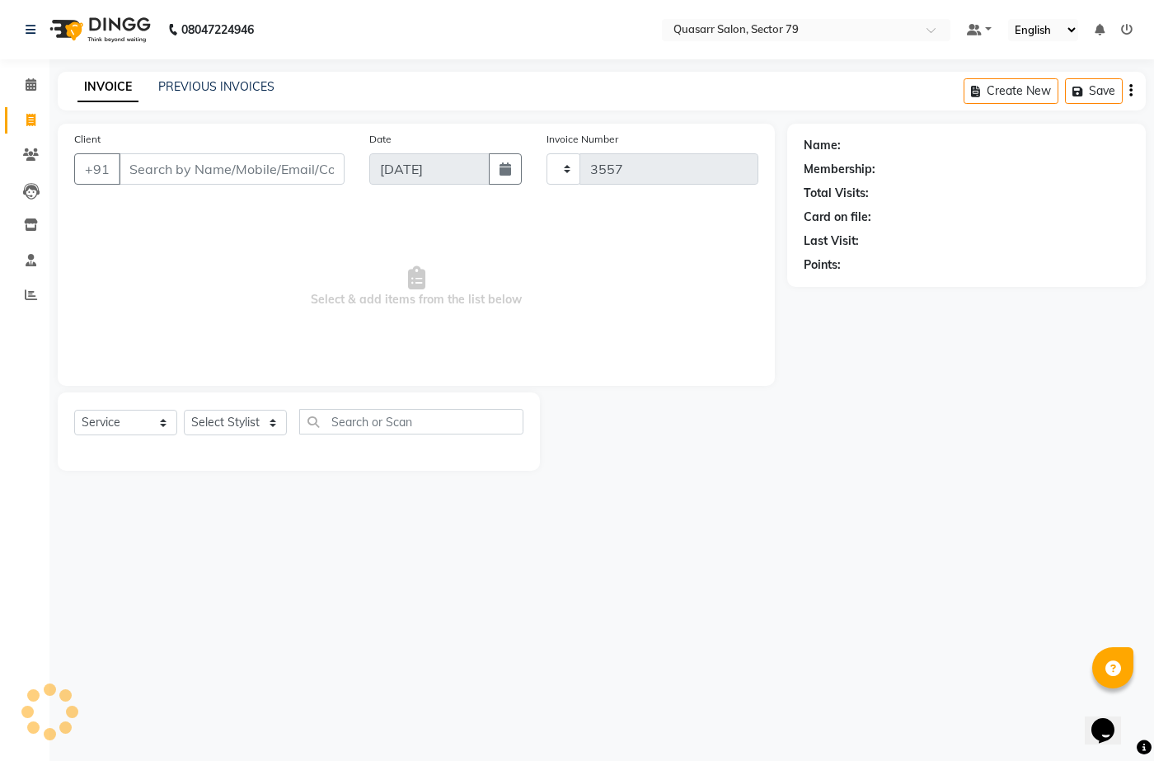
select select "7231"
type input "s"
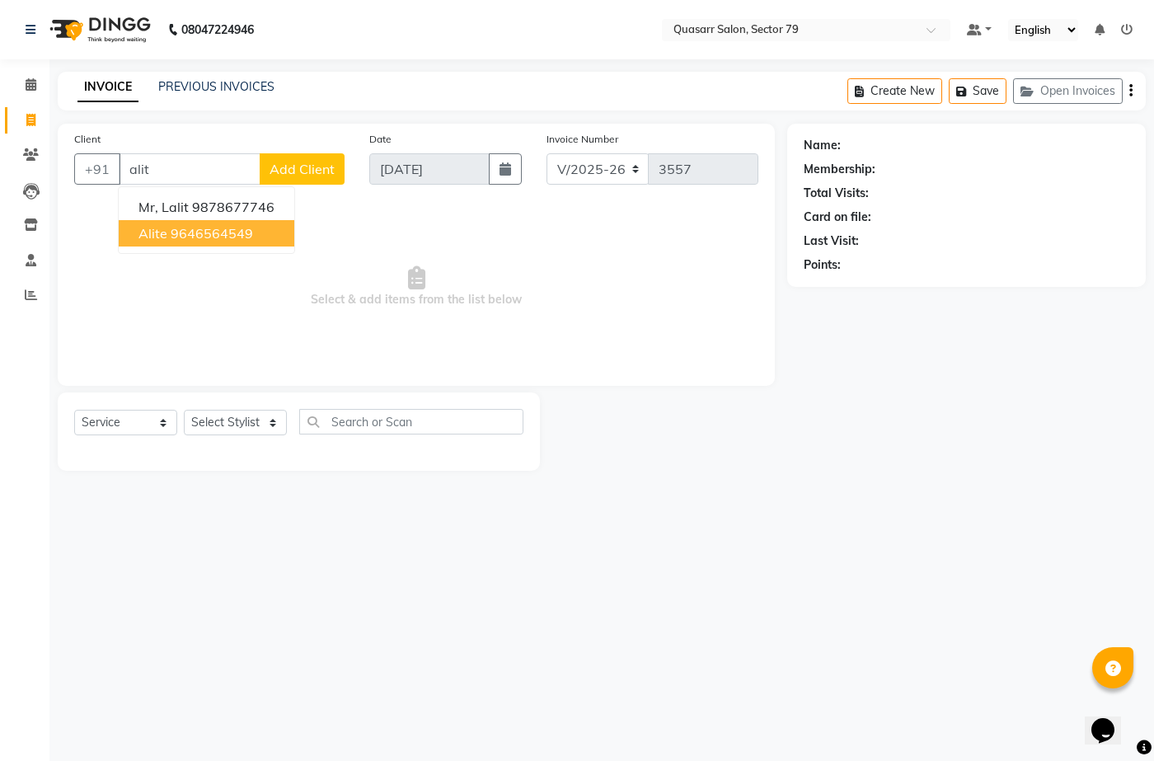
click at [202, 229] on ngb-highlight "9646564549" at bounding box center [212, 233] width 82 height 16
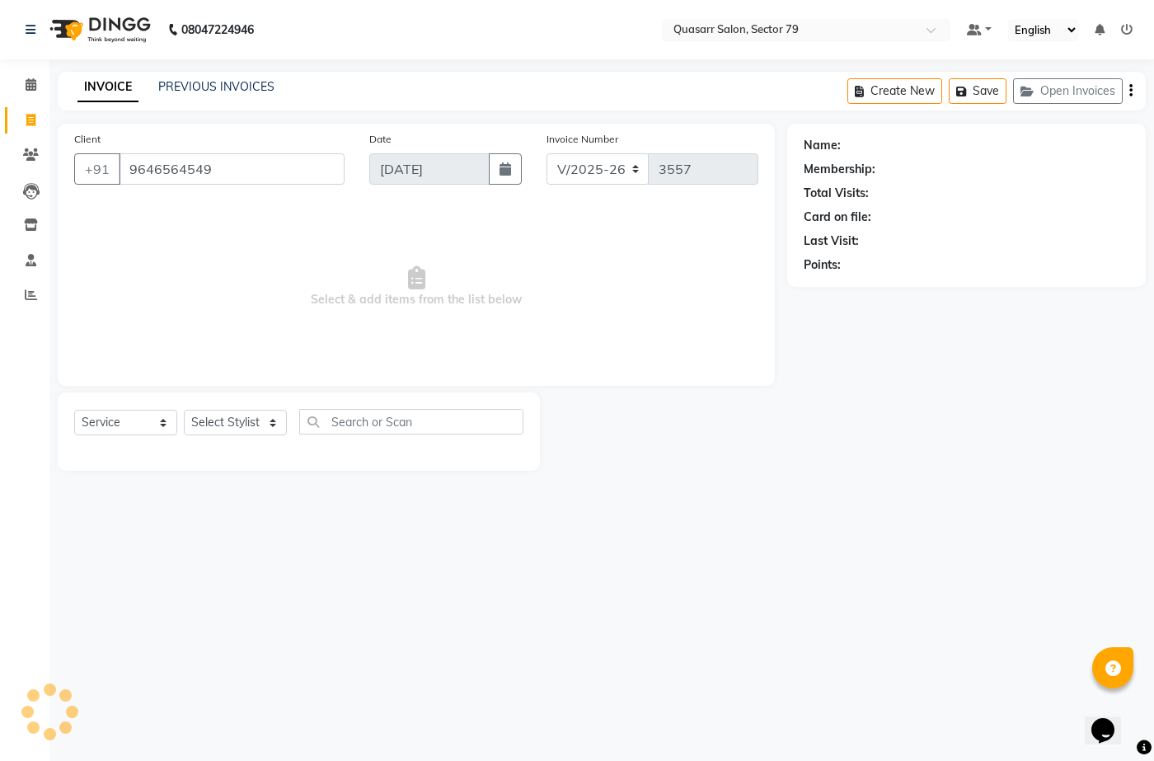
type input "9646564549"
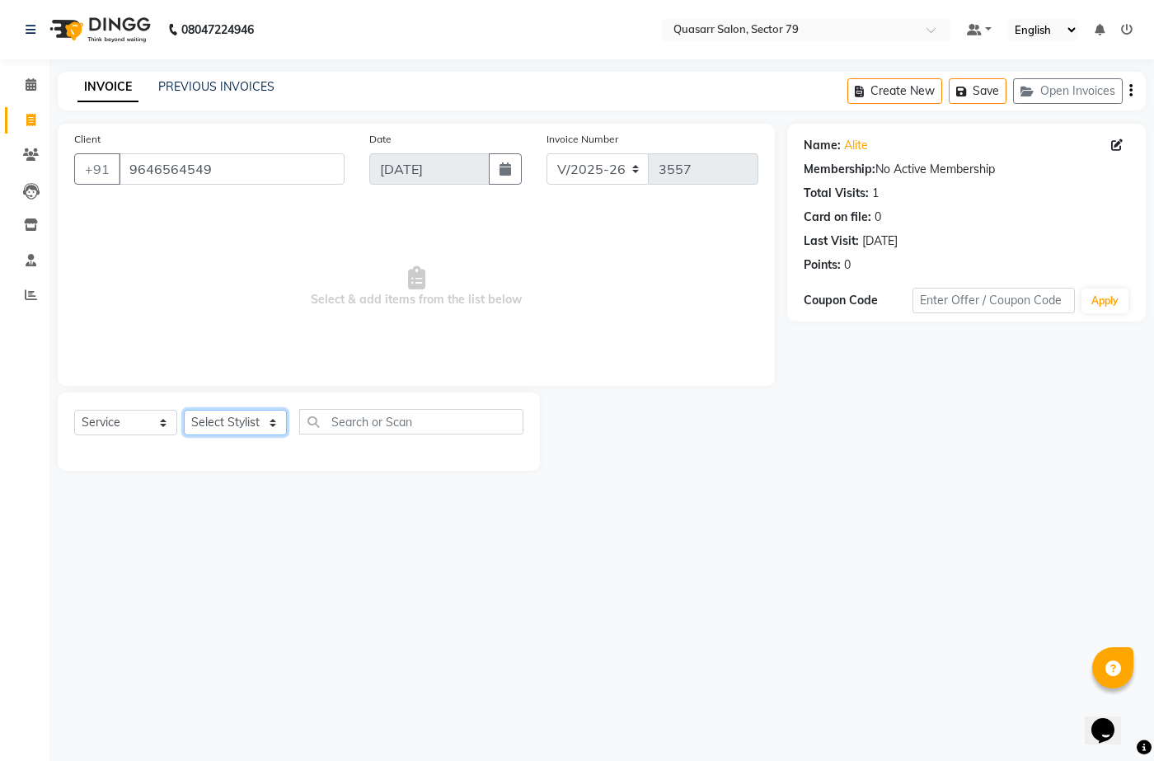
click at [235, 417] on select "Select Stylist ABOY ADDY MUA Aruna [PERSON_NAME] DEEP [PERSON_NAME] [PERSON_NAM…" at bounding box center [235, 423] width 103 height 26
select select "83589"
click at [184, 410] on select "Select Stylist ABOY ADDY MUA Aruna [PERSON_NAME] DEEP [PERSON_NAME] [PERSON_NAM…" at bounding box center [235, 423] width 103 height 26
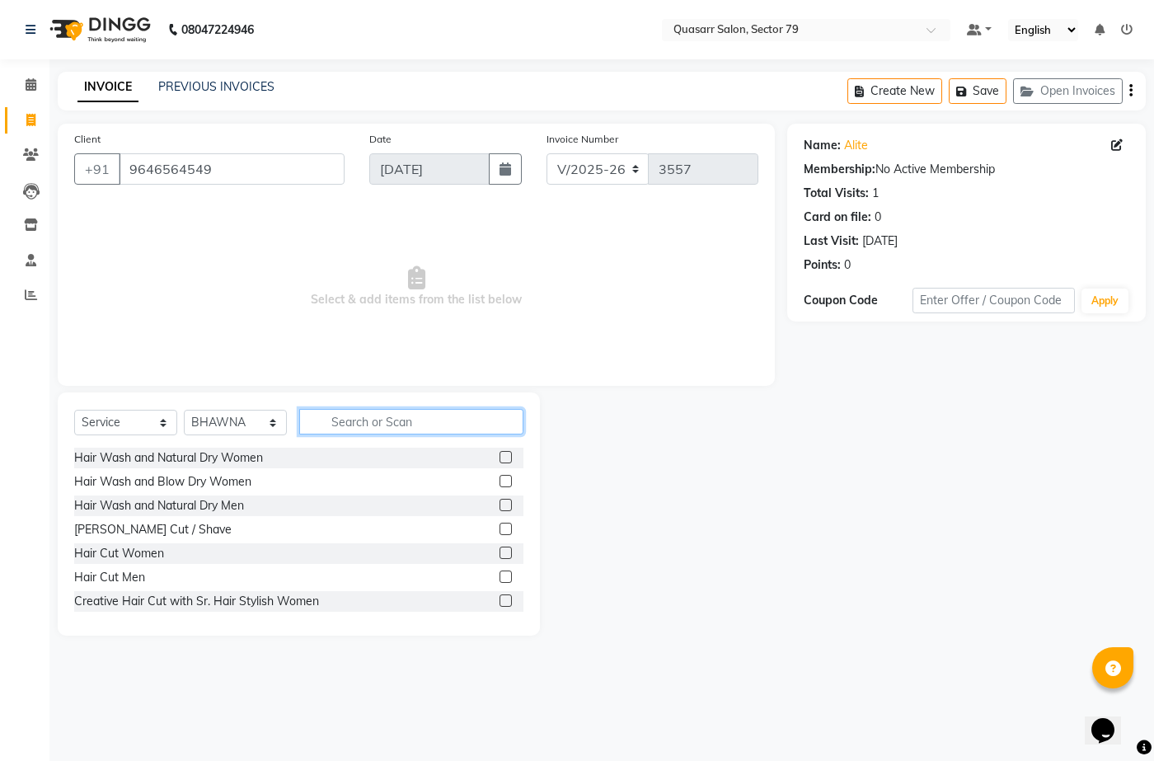
click at [391, 418] on input "text" at bounding box center [411, 422] width 224 height 26
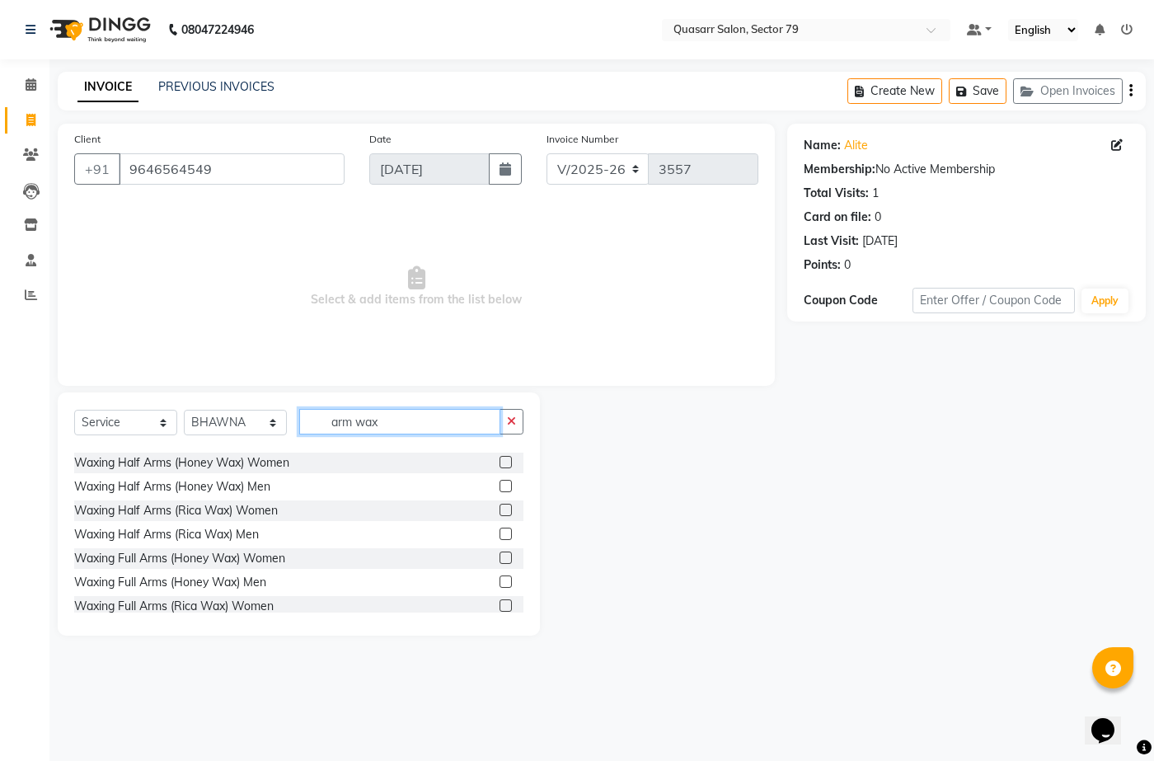
scroll to position [122, 0]
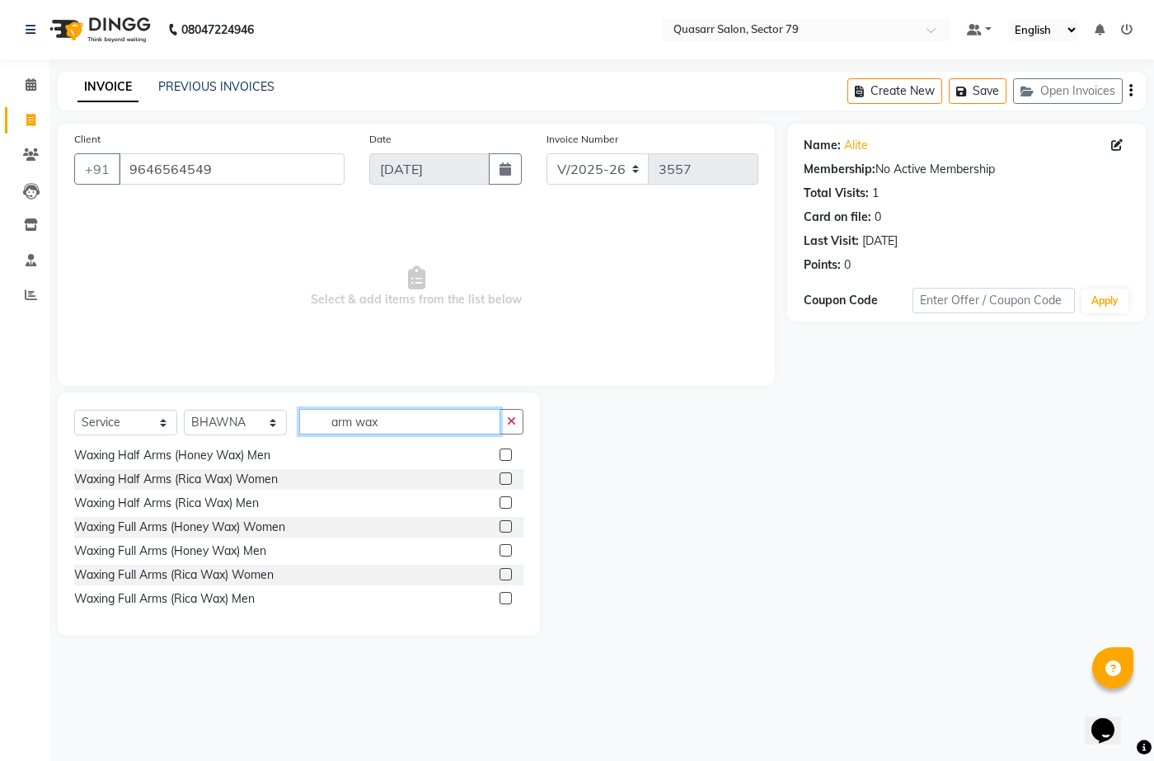
type input "arm wax"
click at [499, 575] on label at bounding box center [505, 574] width 12 height 12
click at [499, 575] on input "checkbox" at bounding box center [504, 574] width 11 height 11
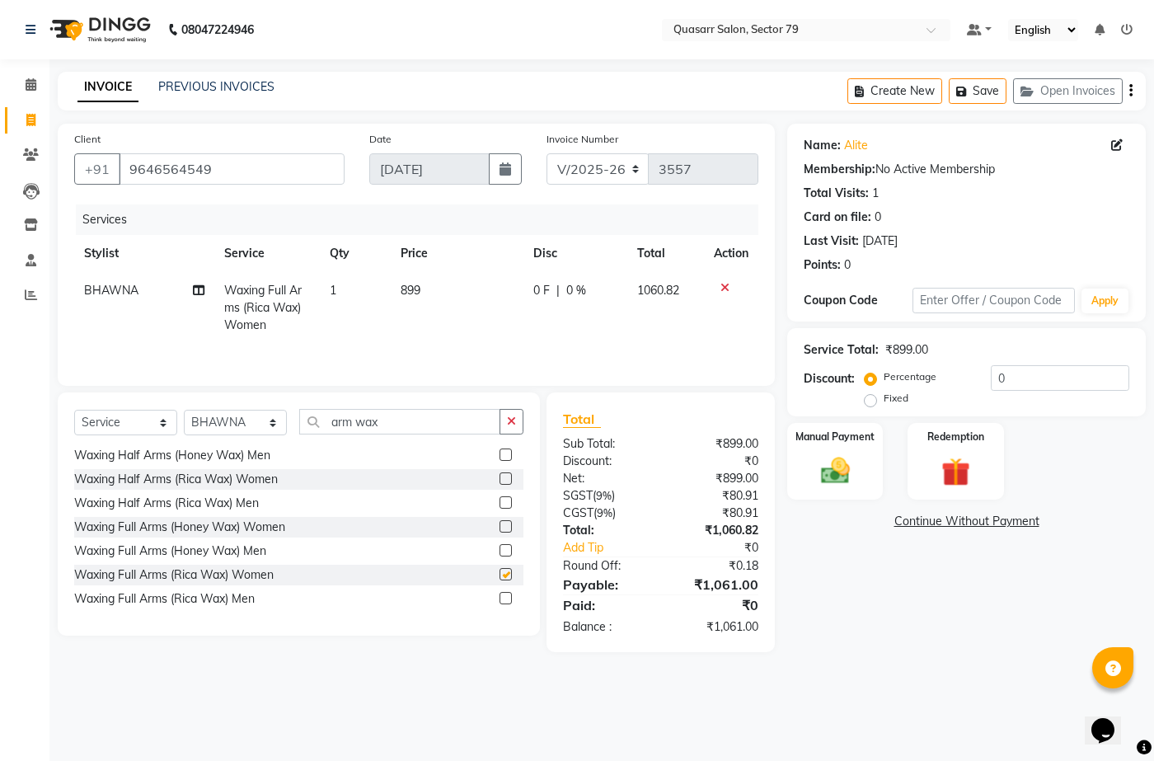
checkbox input "false"
drag, startPoint x: 397, startPoint y: 422, endPoint x: 176, endPoint y: 422, distance: 221.7
click at [176, 422] on div "Select Service Product Membership Package Voucher Prepaid Gift Card Select Styl…" at bounding box center [298, 428] width 449 height 39
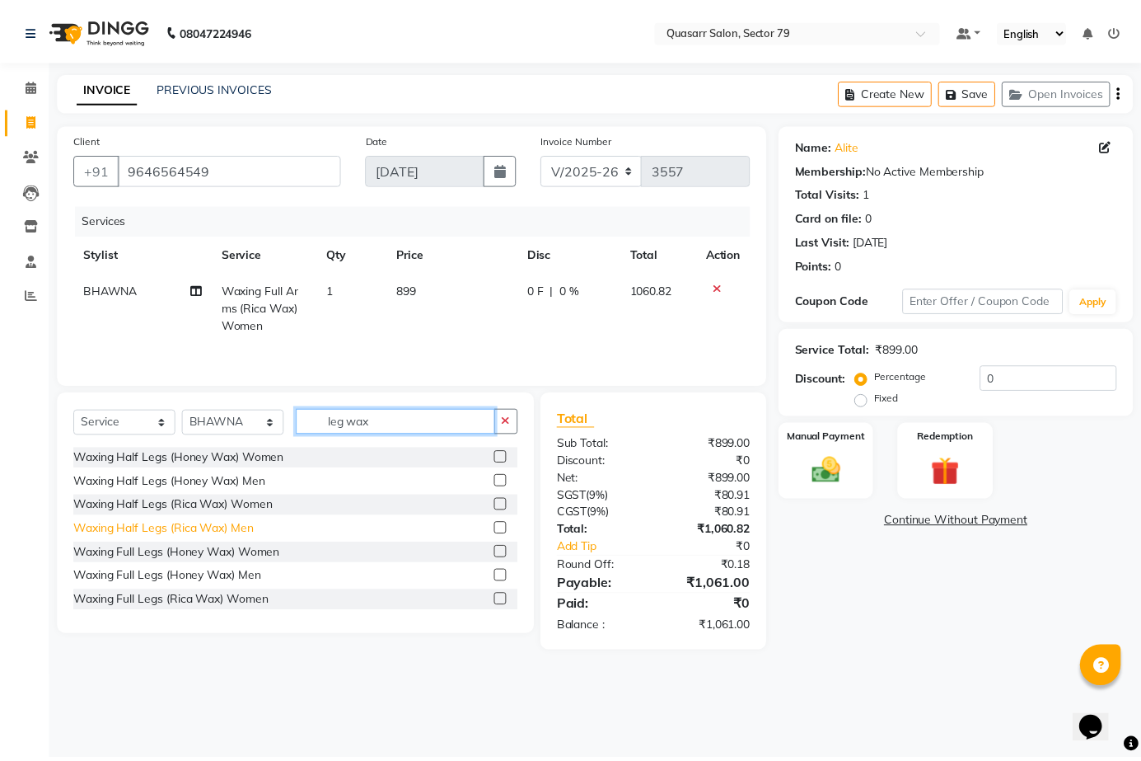
scroll to position [26, 0]
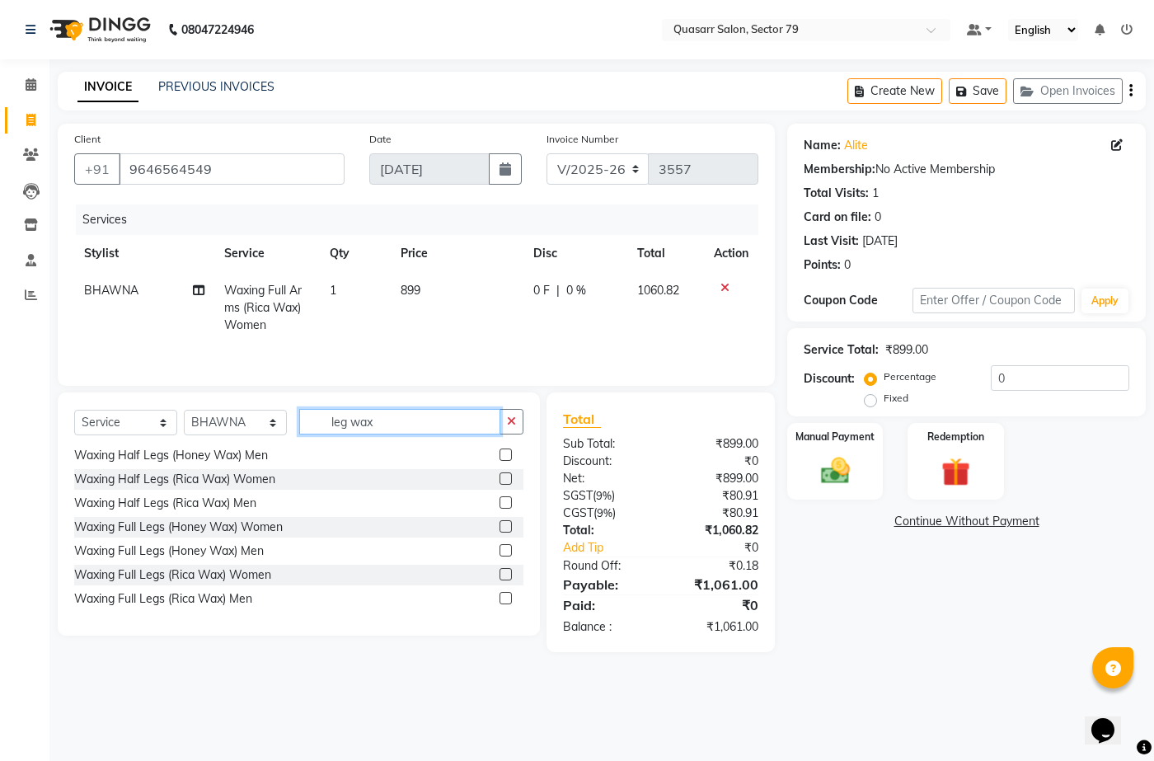
type input "leg wax"
click at [499, 578] on label at bounding box center [505, 574] width 12 height 12
click at [499, 578] on input "checkbox" at bounding box center [504, 574] width 11 height 11
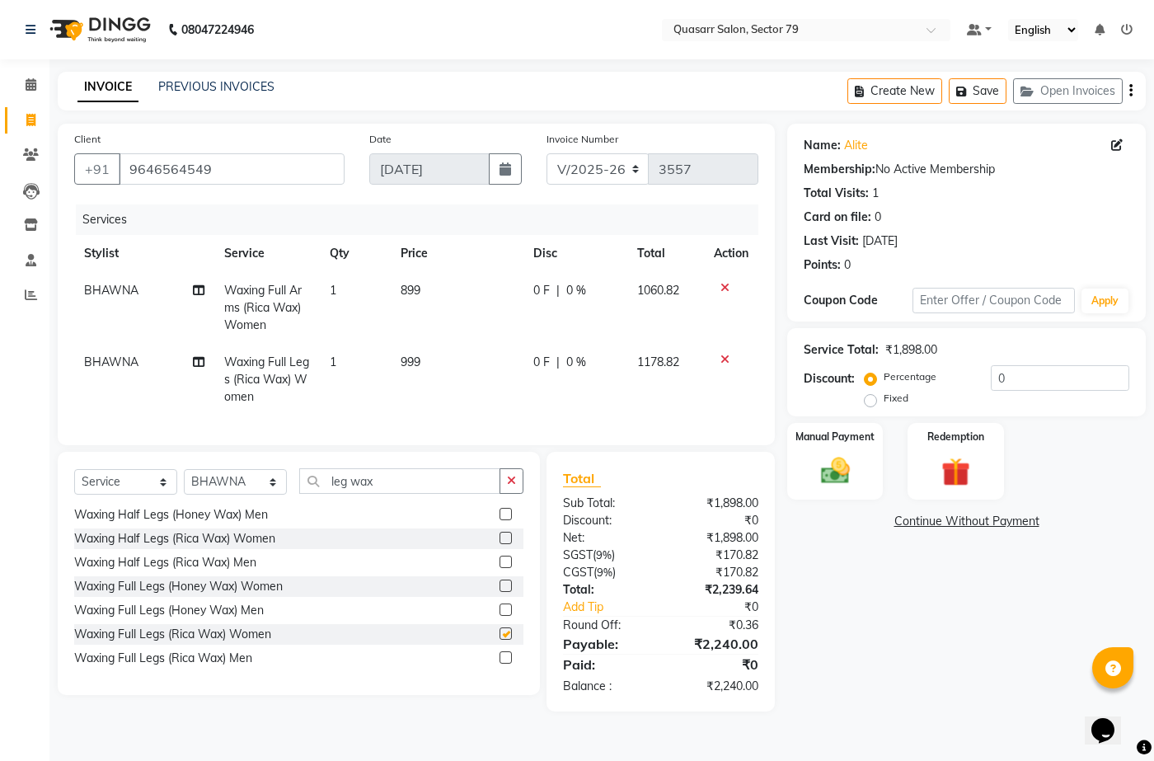
checkbox input "false"
click at [820, 461] on img at bounding box center [834, 470] width 49 height 35
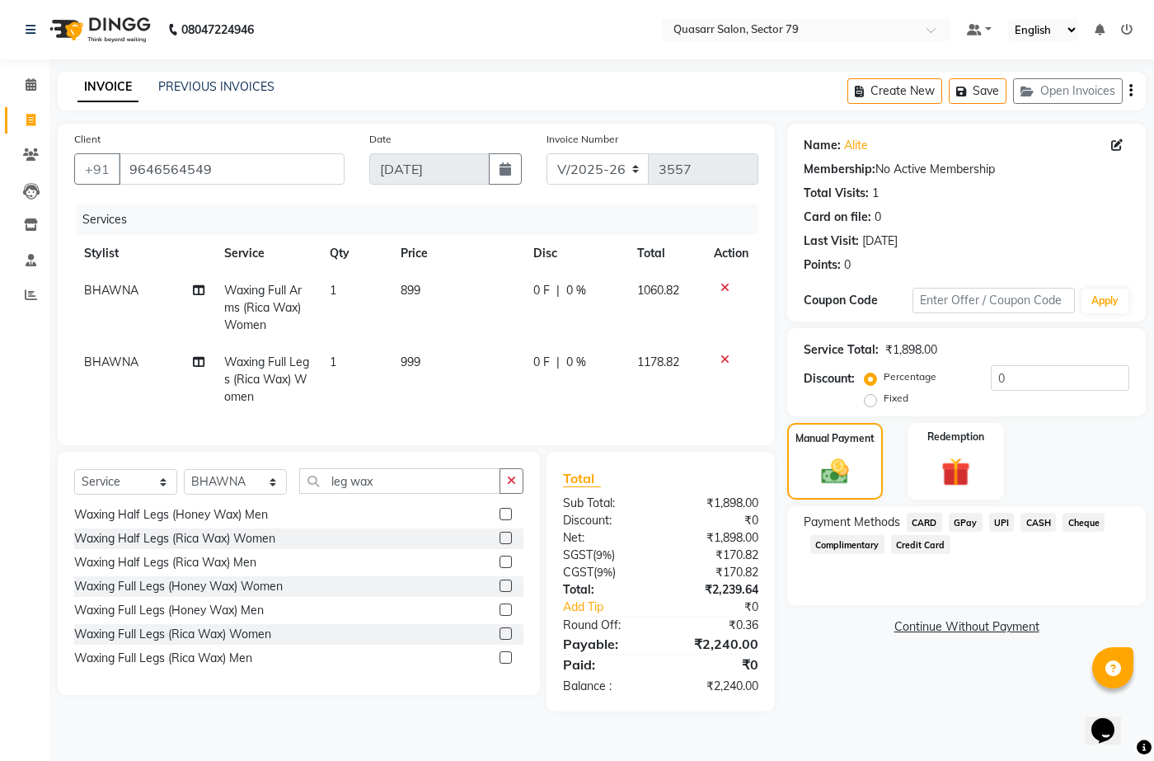
click at [999, 527] on span "UPI" at bounding box center [1002, 522] width 26 height 19
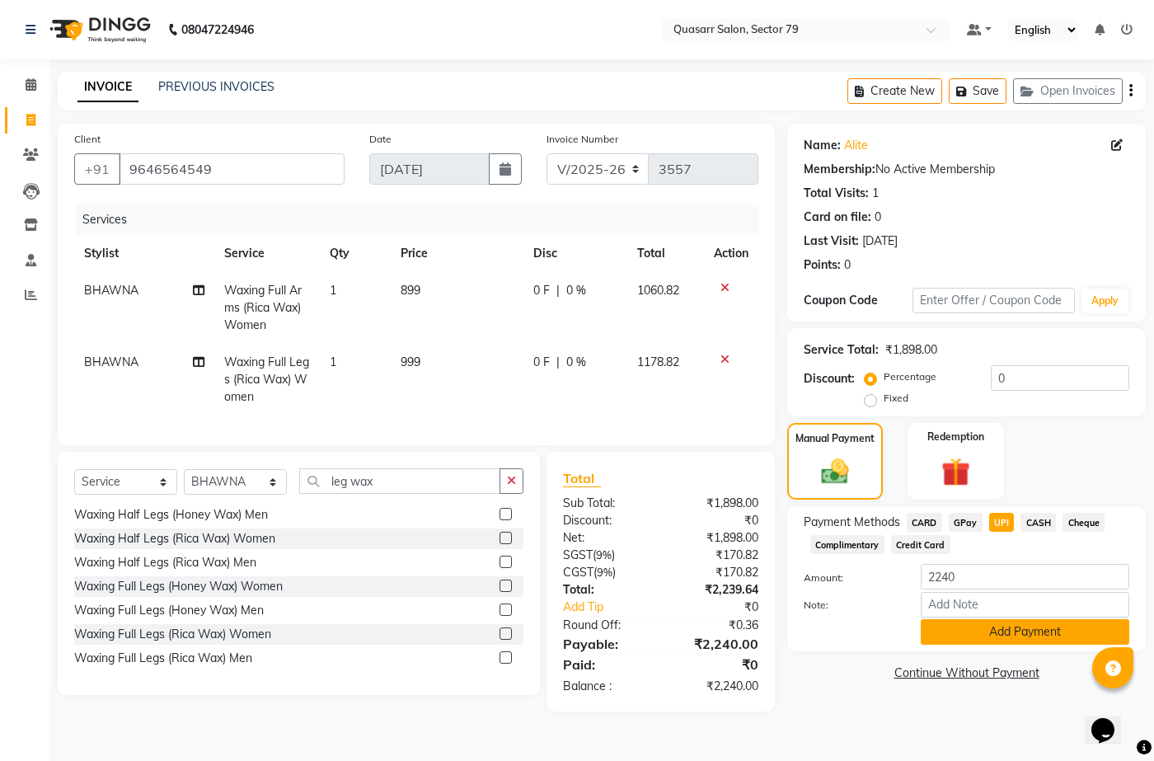
click at [1011, 632] on button "Add Payment" at bounding box center [1024, 632] width 208 height 26
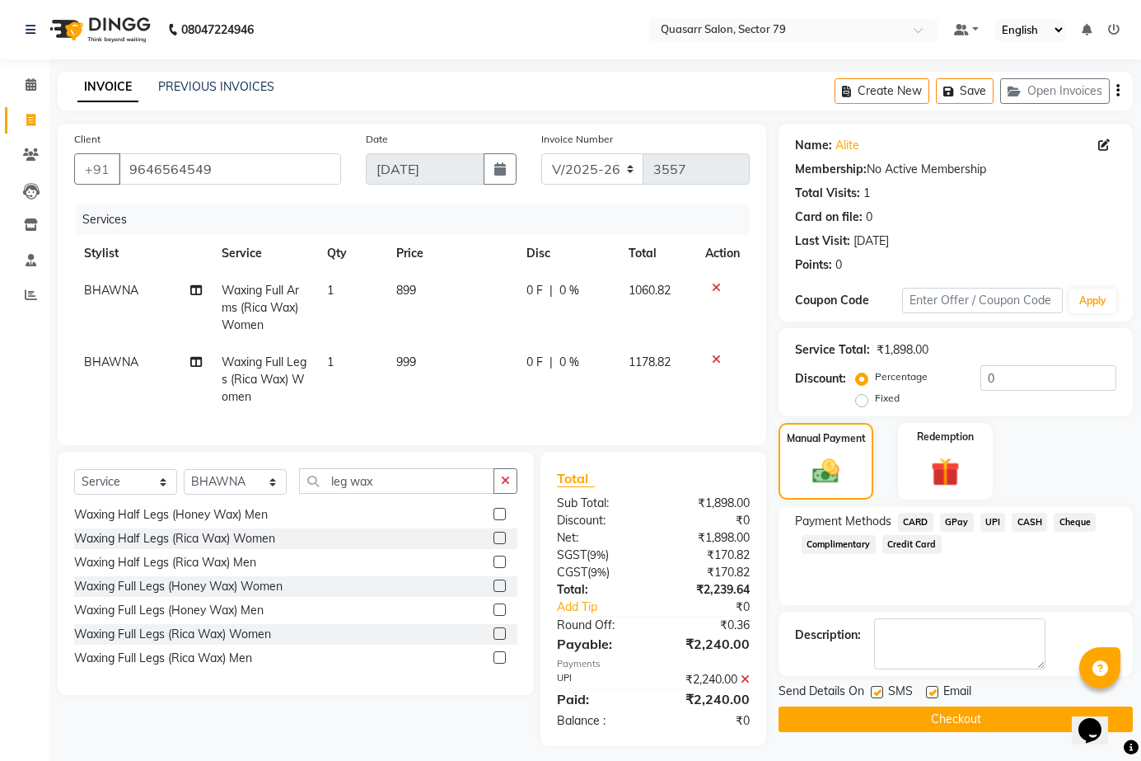
scroll to position [22, 0]
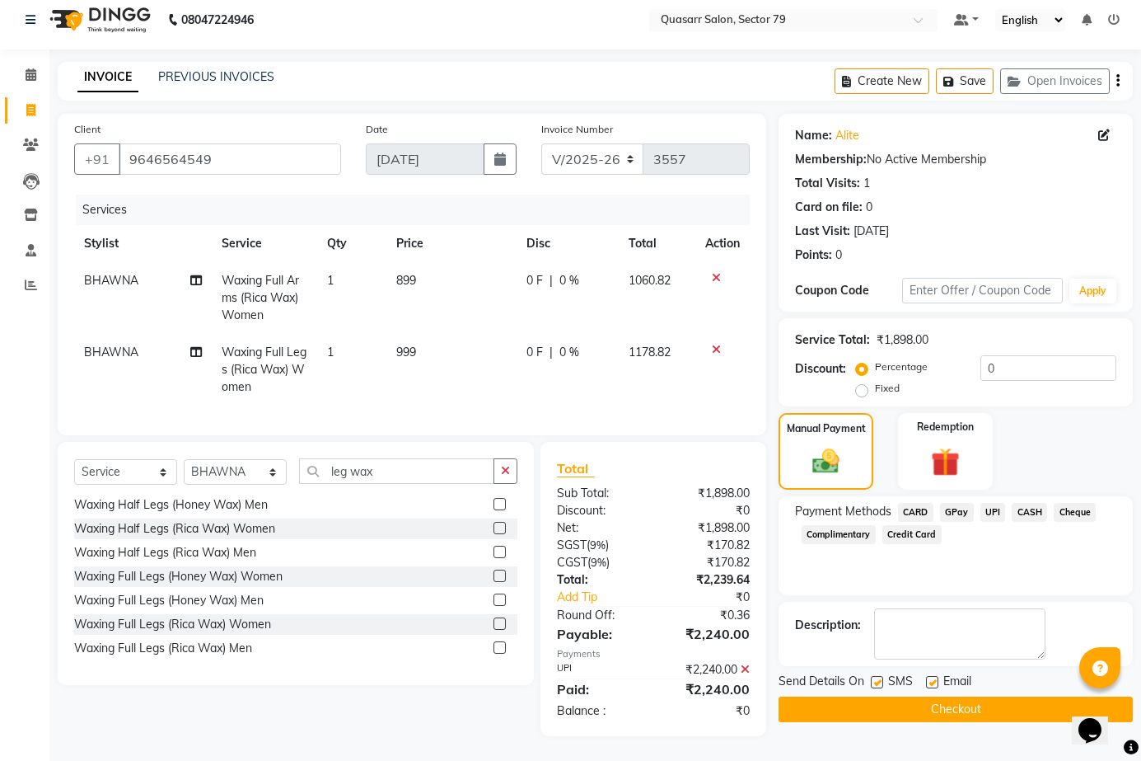
click at [929, 676] on label at bounding box center [932, 682] width 12 height 12
click at [929, 677] on input "checkbox" at bounding box center [931, 682] width 11 height 11
checkbox input "false"
click at [876, 676] on label at bounding box center [877, 682] width 12 height 12
click at [876, 677] on input "checkbox" at bounding box center [876, 682] width 11 height 11
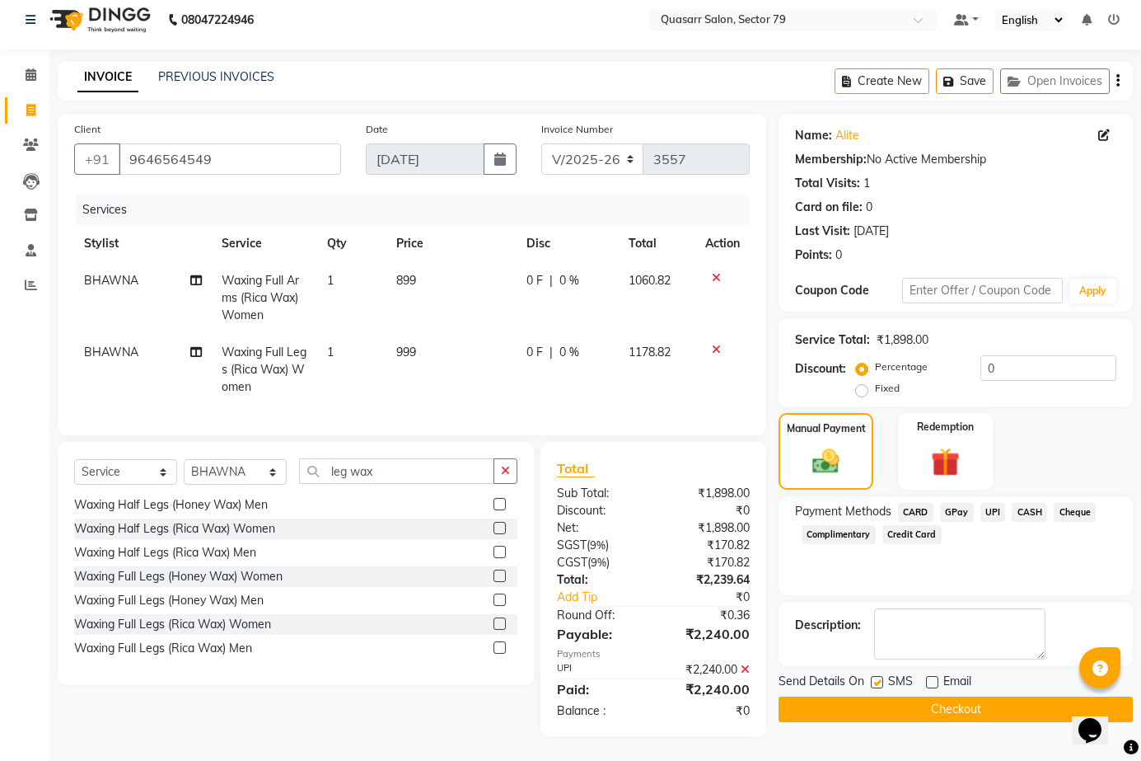
checkbox input "false"
click at [410, 273] on span "899" at bounding box center [406, 280] width 20 height 15
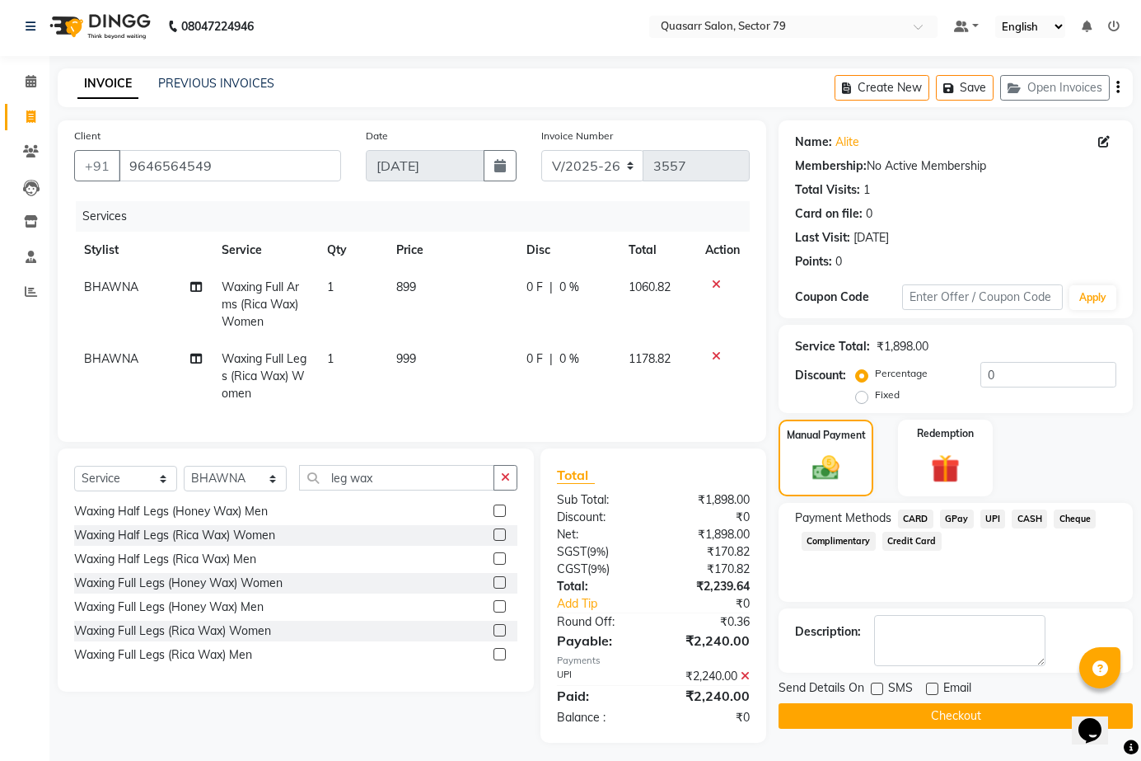
select select "83589"
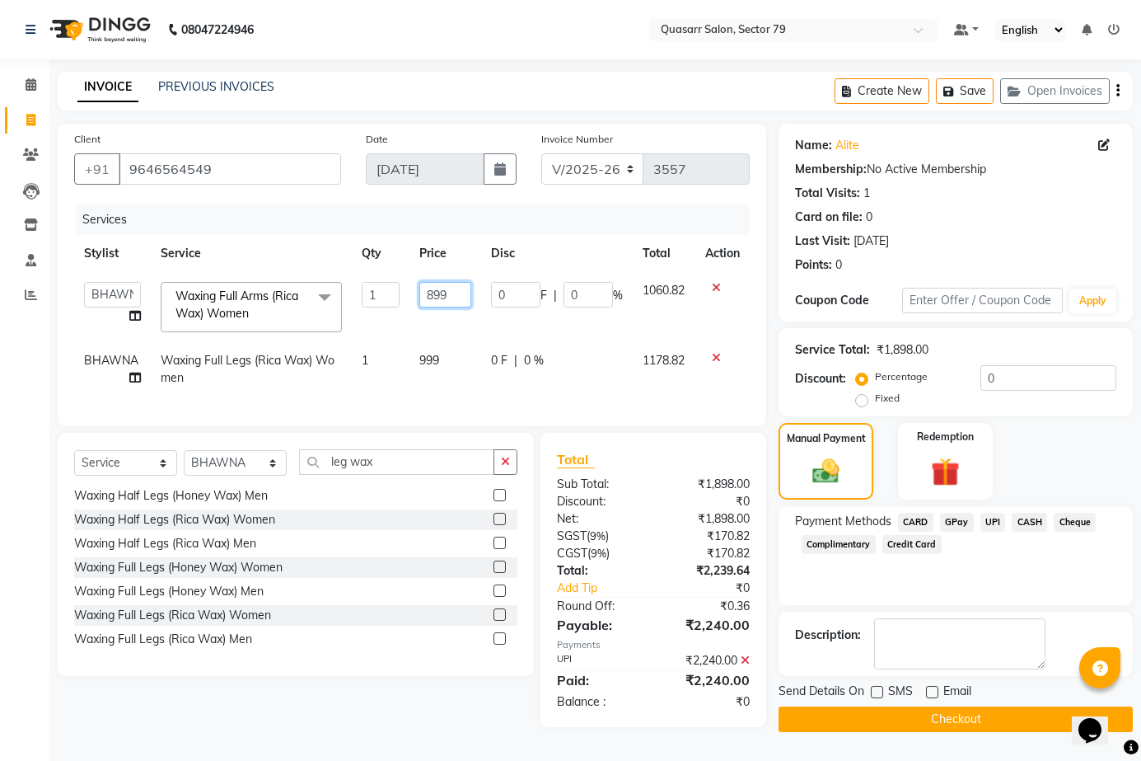
click at [450, 286] on input "899" at bounding box center [445, 295] width 52 height 26
type input "898"
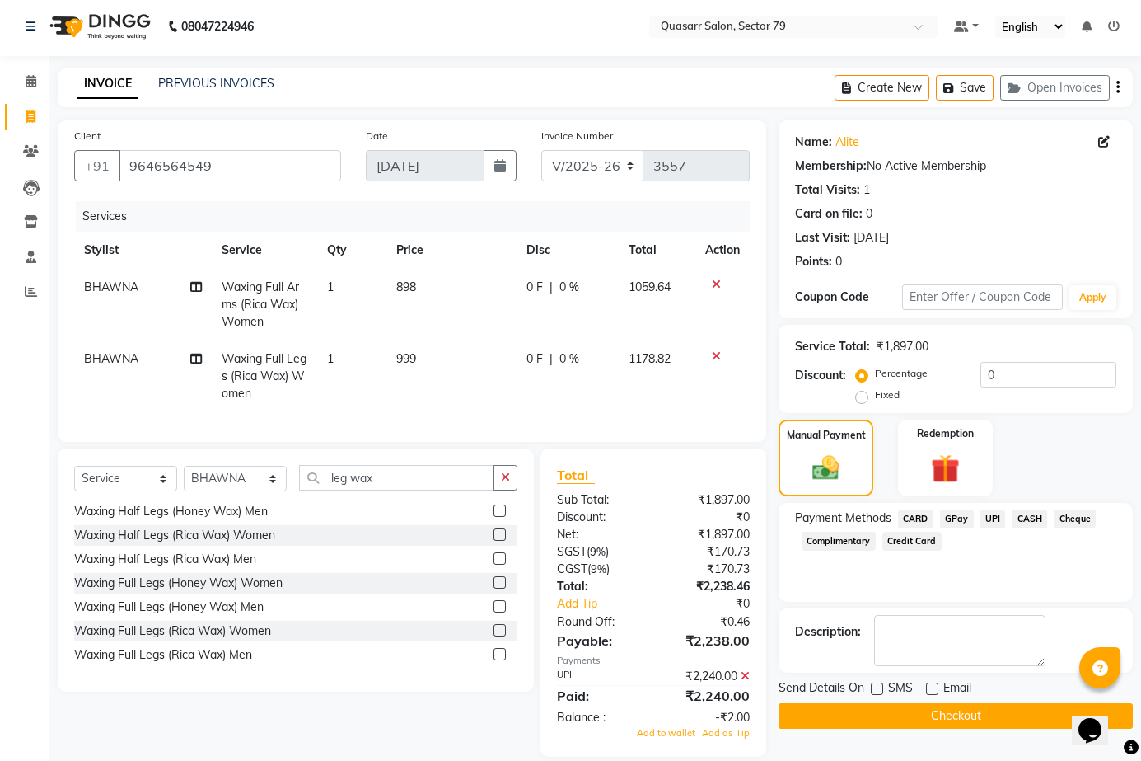
click at [460, 325] on td "898" at bounding box center [451, 305] width 130 height 72
select select "83589"
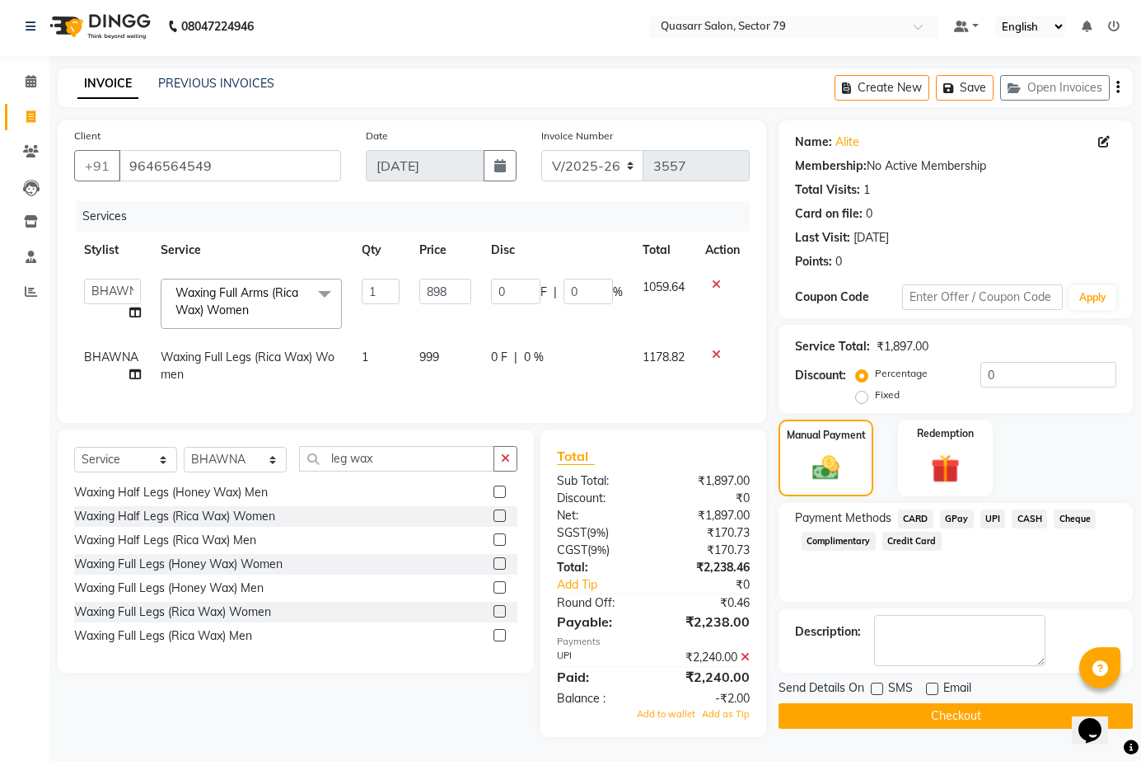
click at [748, 662] on icon at bounding box center [745, 657] width 9 height 12
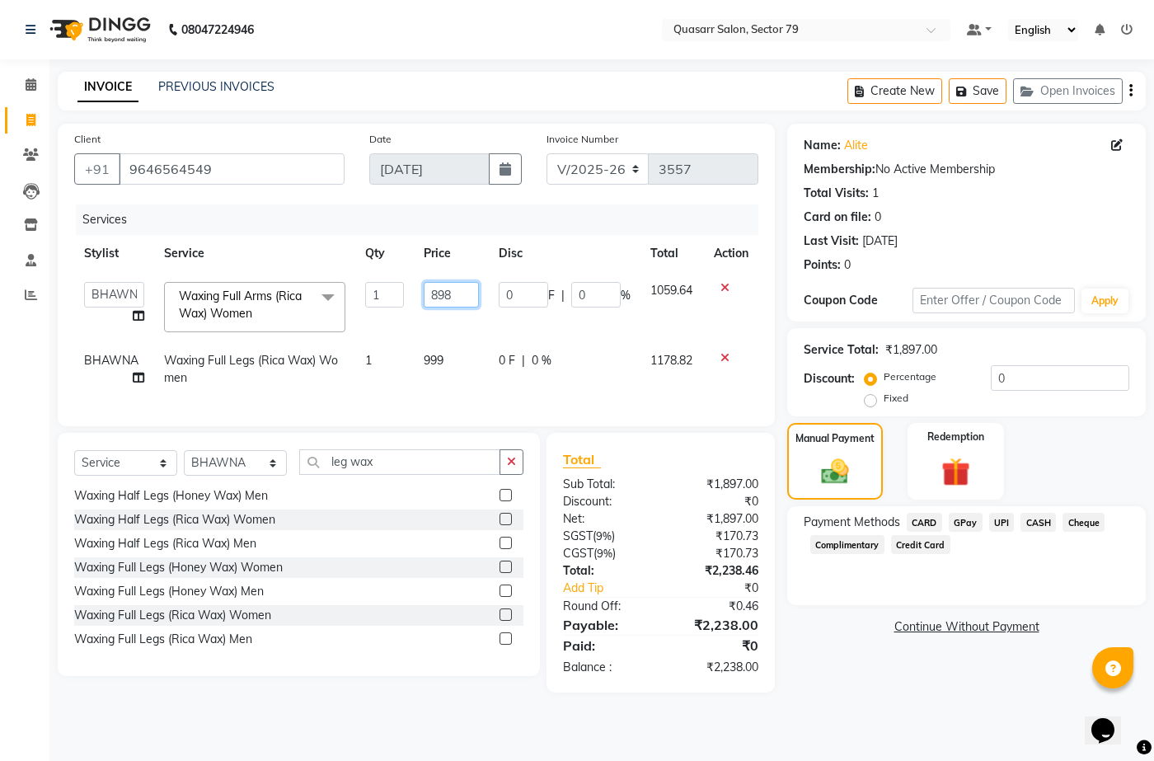
click at [466, 296] on input "898" at bounding box center [451, 295] width 55 height 26
type input "898.5"
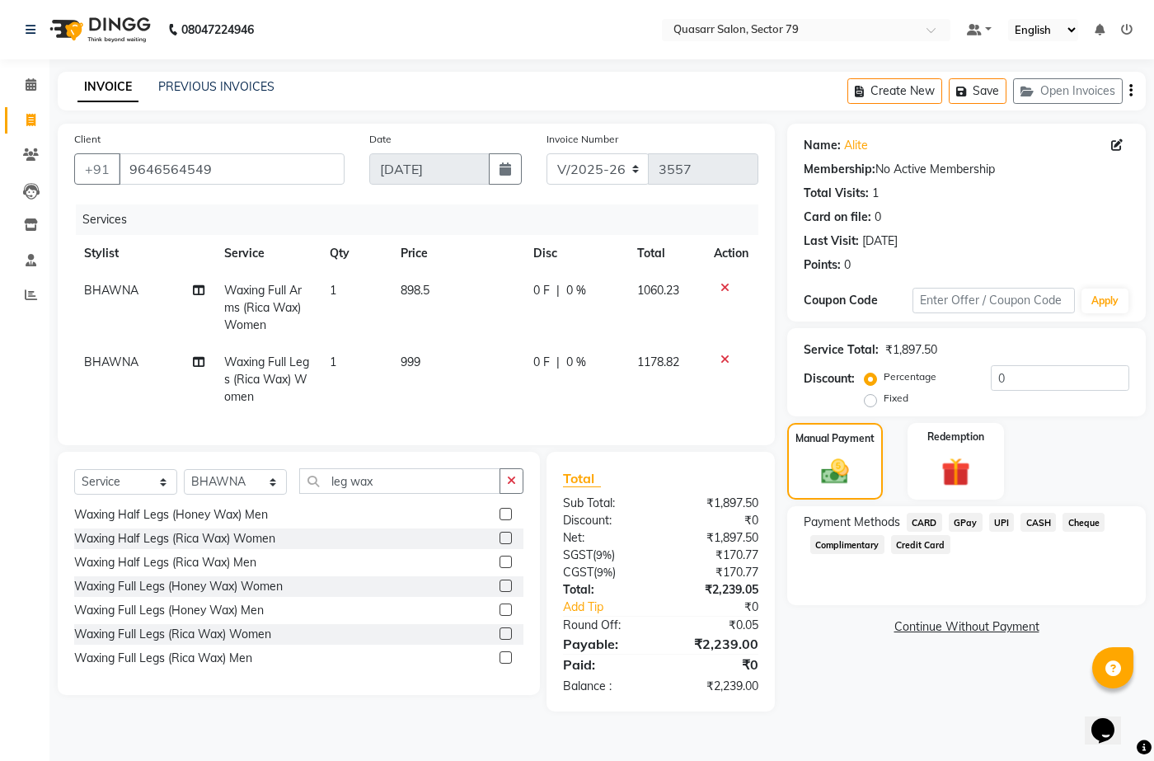
click at [478, 336] on td "898.5" at bounding box center [457, 308] width 133 height 72
select select "83589"
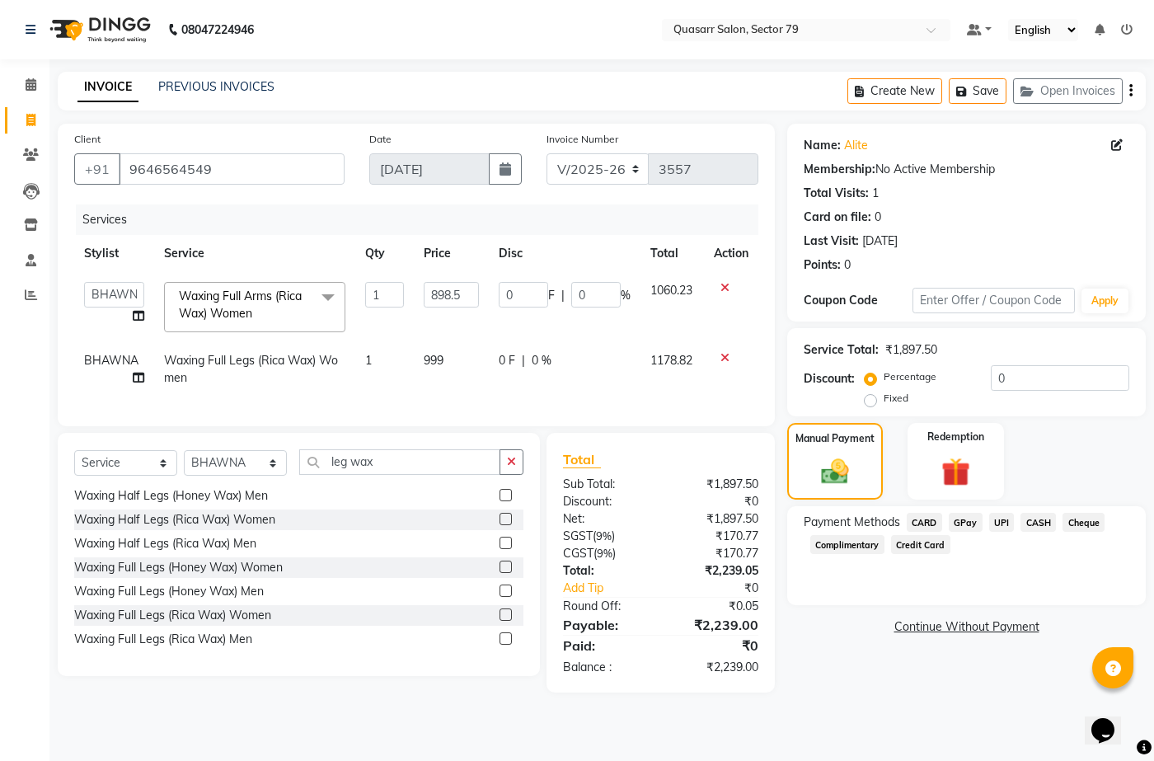
click at [1005, 522] on span "UPI" at bounding box center [1002, 522] width 26 height 19
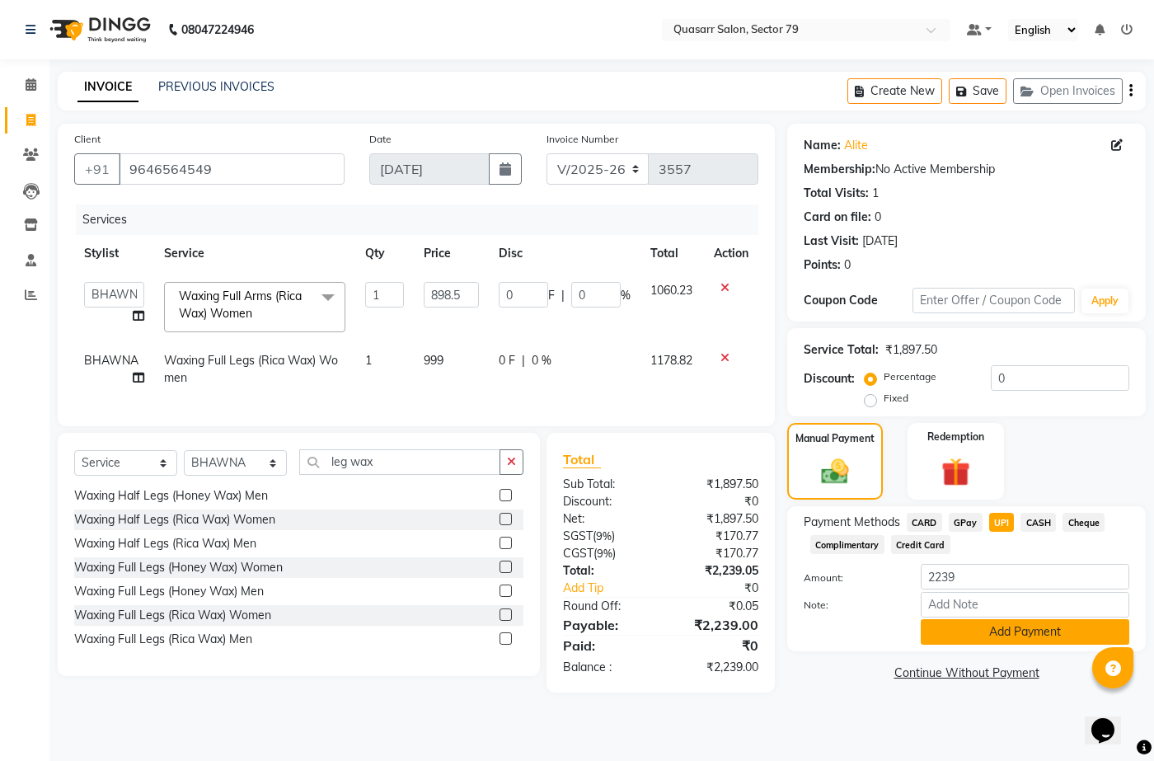
click at [1019, 630] on button "Add Payment" at bounding box center [1024, 632] width 208 height 26
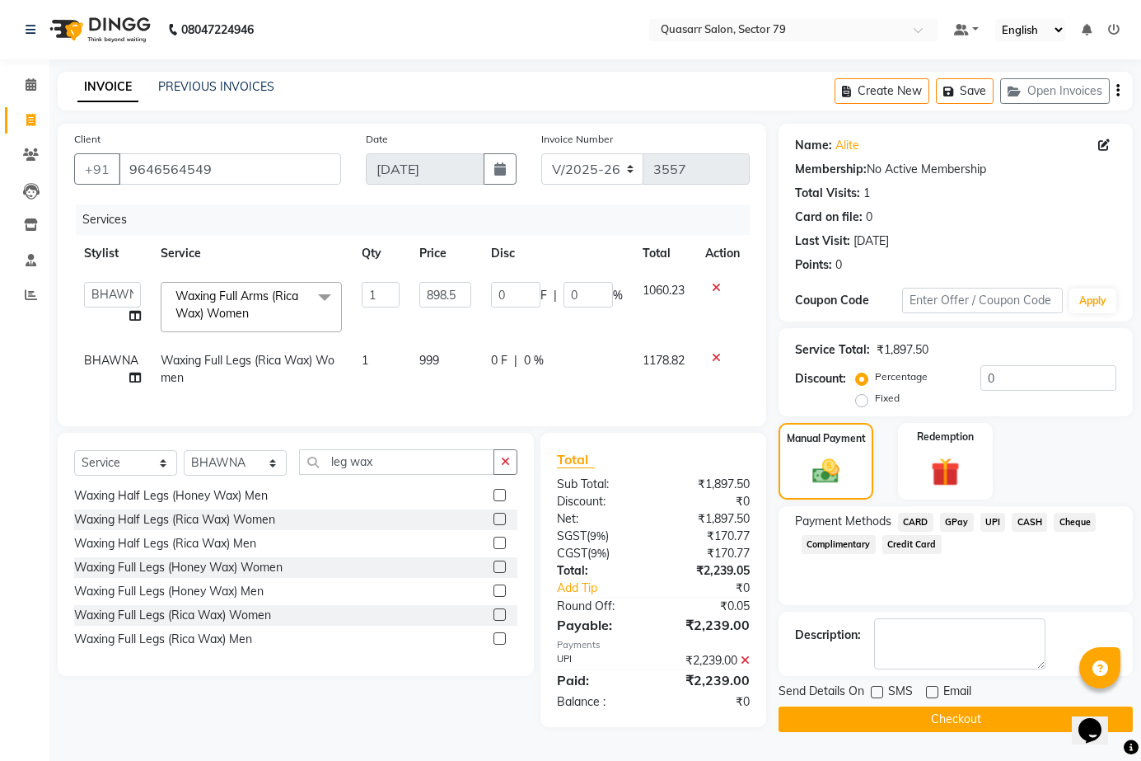
click at [929, 714] on button "Checkout" at bounding box center [956, 719] width 354 height 26
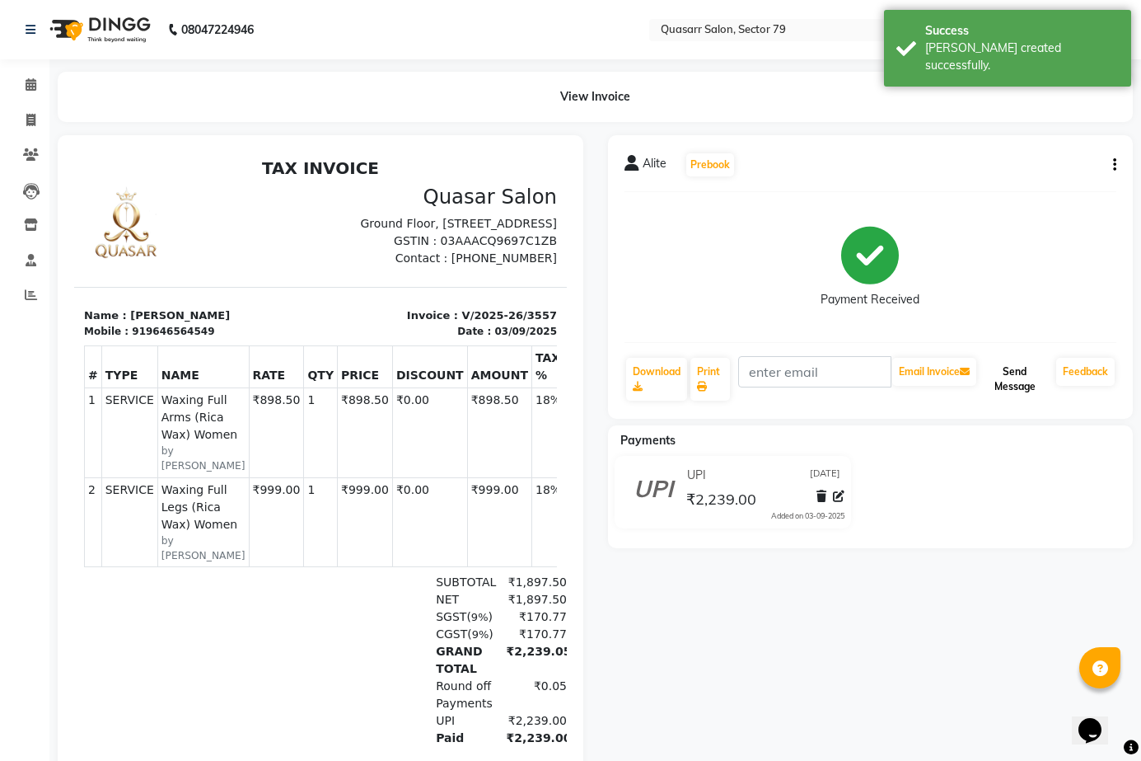
click at [1039, 386] on button "Send Message" at bounding box center [1015, 379] width 70 height 43
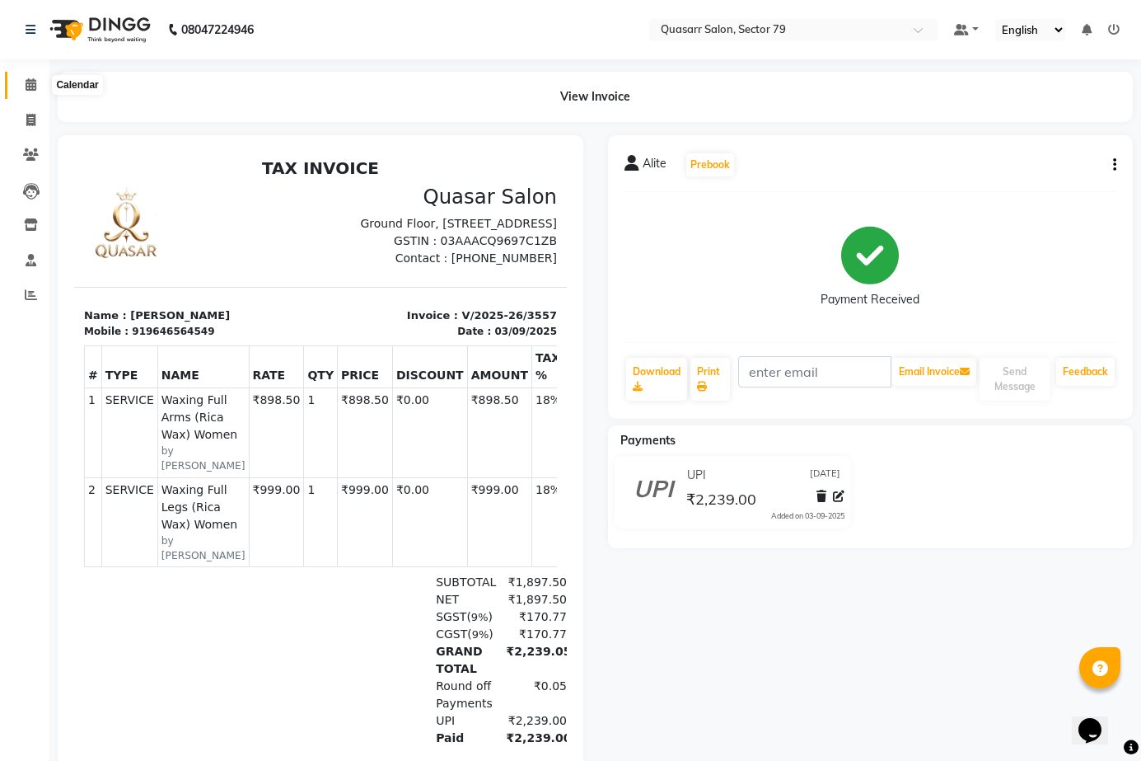
click at [26, 85] on icon at bounding box center [31, 84] width 11 height 12
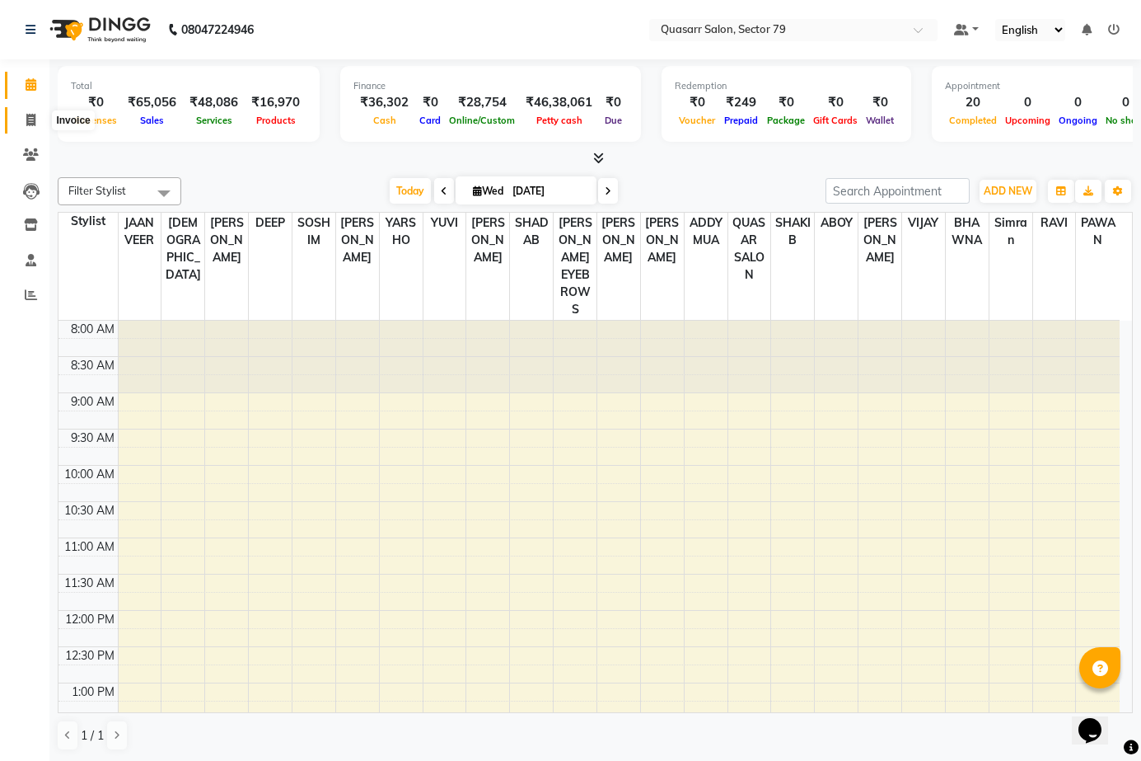
click at [39, 116] on span at bounding box center [30, 120] width 29 height 19
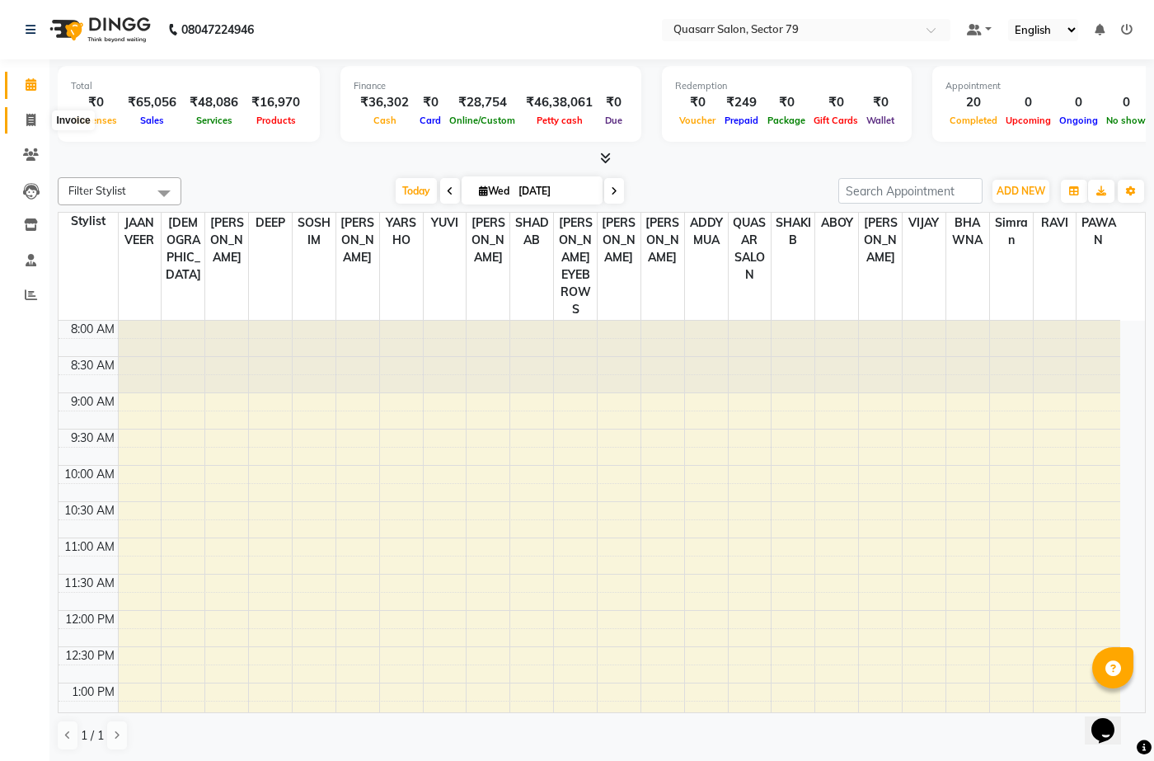
select select "7231"
select select "service"
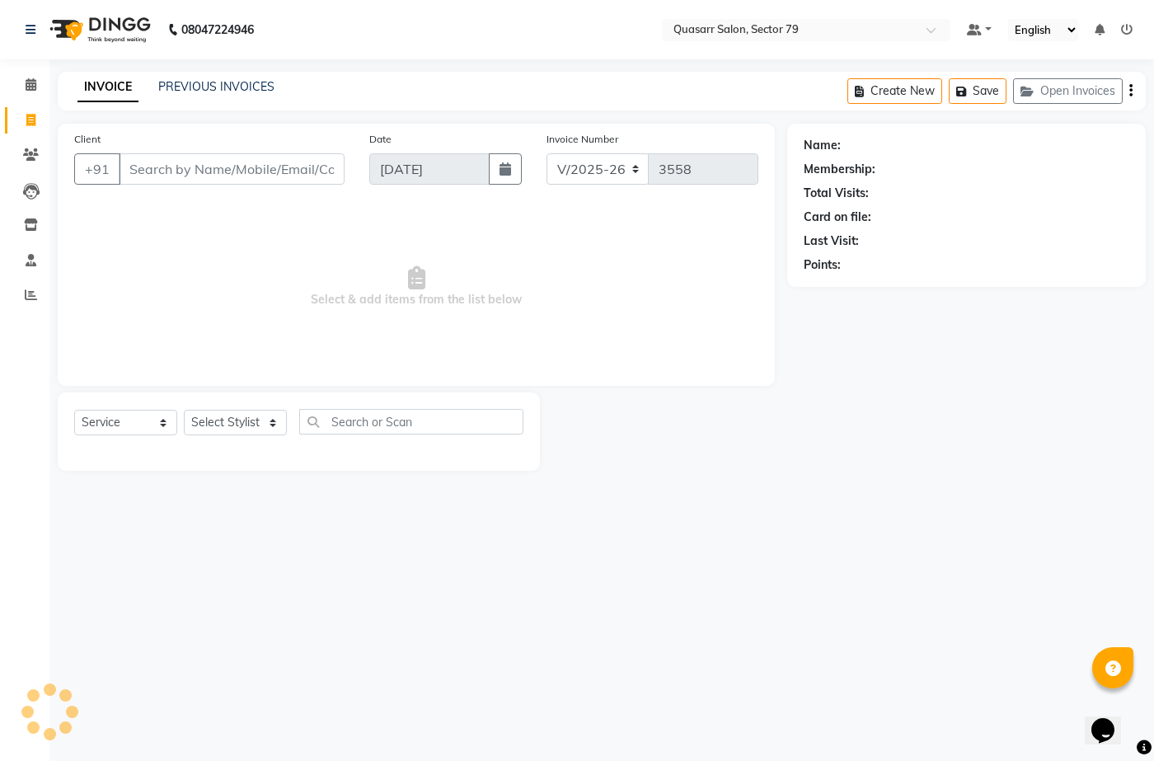
click at [32, 116] on icon at bounding box center [30, 120] width 9 height 12
select select "7231"
select select "service"
click at [236, 94] on div "PREVIOUS INVOICES" at bounding box center [216, 86] width 116 height 17
click at [236, 87] on link "PREVIOUS INVOICES" at bounding box center [216, 86] width 116 height 15
